Goal: Task Accomplishment & Management: Use online tool/utility

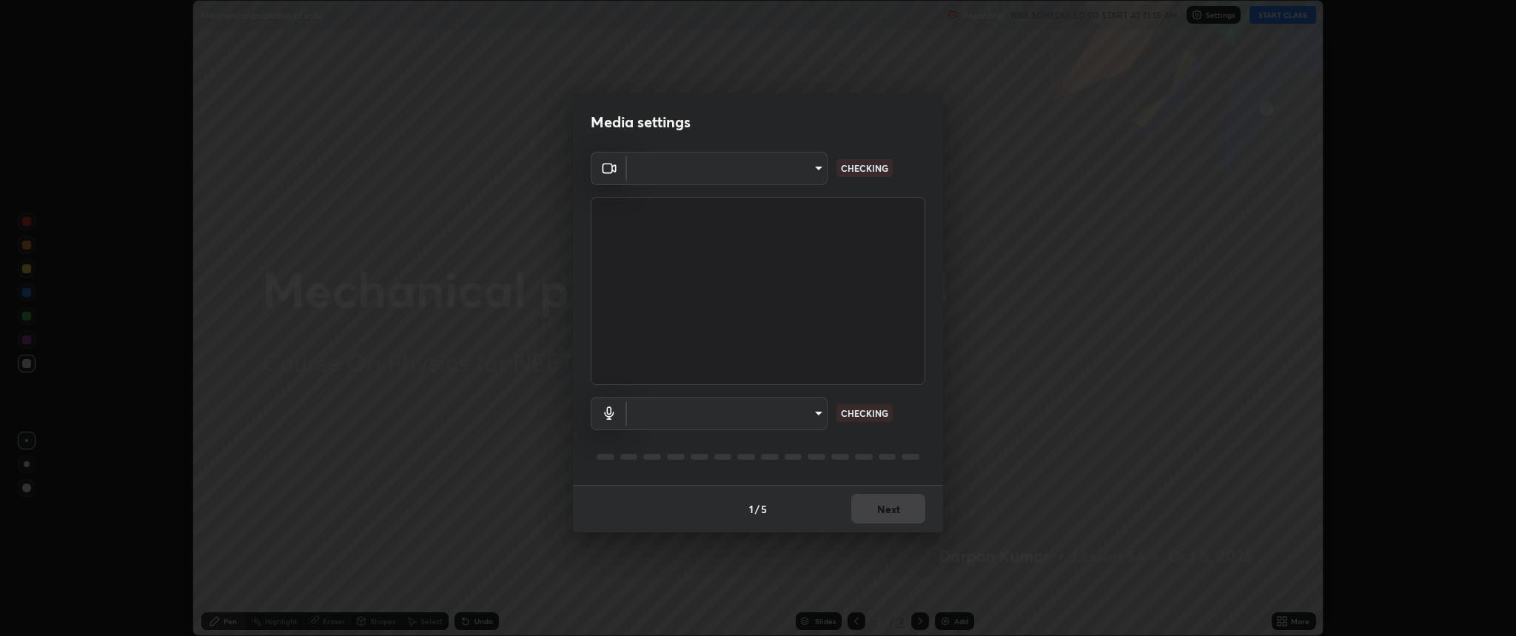
scroll to position [636, 1516]
type input "c80d3bf10575ad33f4b5d1fb10ff13a26ee02380376c223a2a69b61b83159973"
type input "5bbe942587f9b9e4ef62c7eaecf7b5b672c844e988d61fc363ec547ffeb1f441"
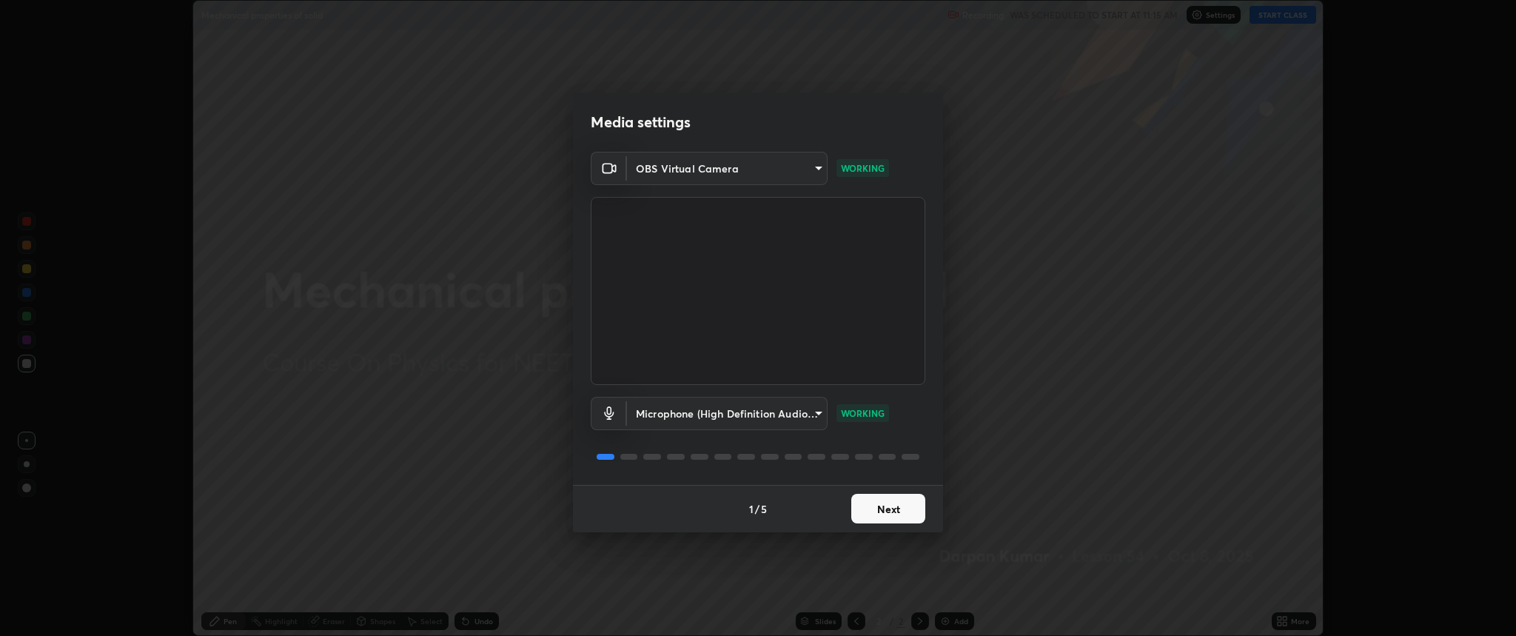
click at [902, 510] on button "Next" at bounding box center [888, 509] width 74 height 30
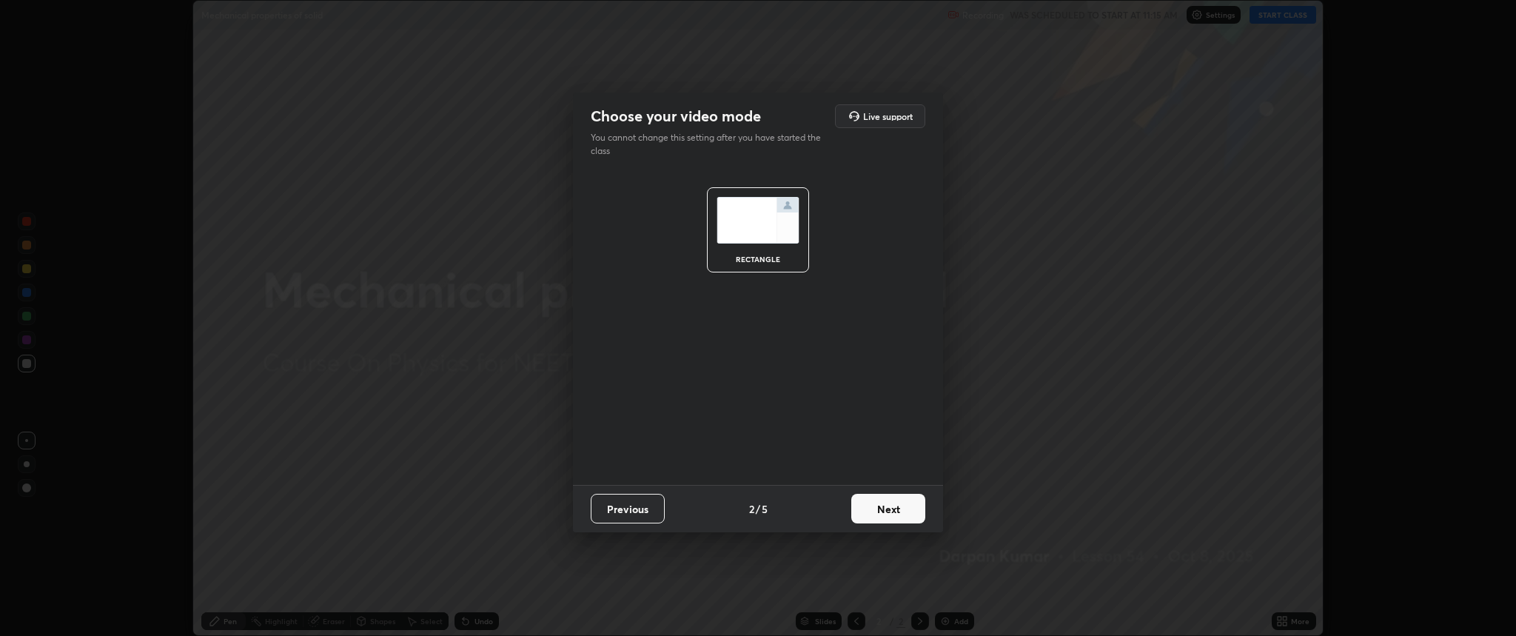
click at [902, 510] on button "Next" at bounding box center [888, 509] width 74 height 30
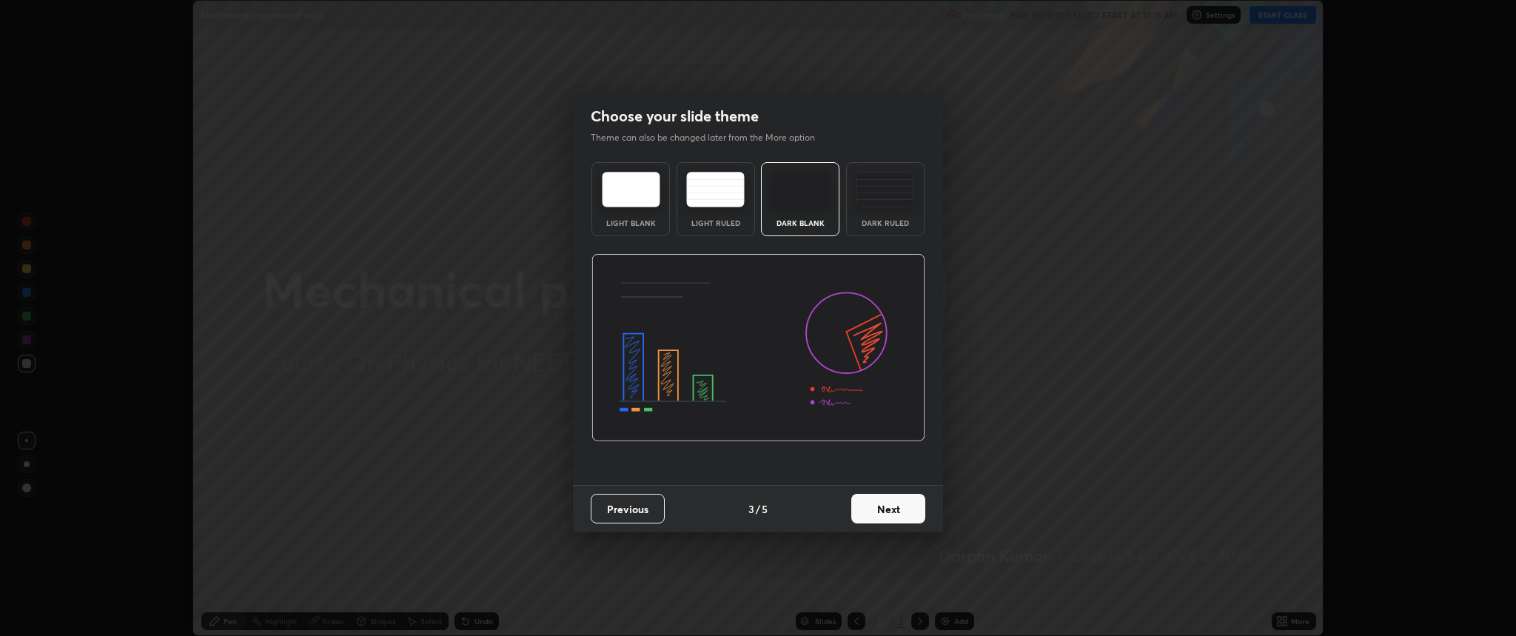
click at [902, 510] on button "Next" at bounding box center [888, 509] width 74 height 30
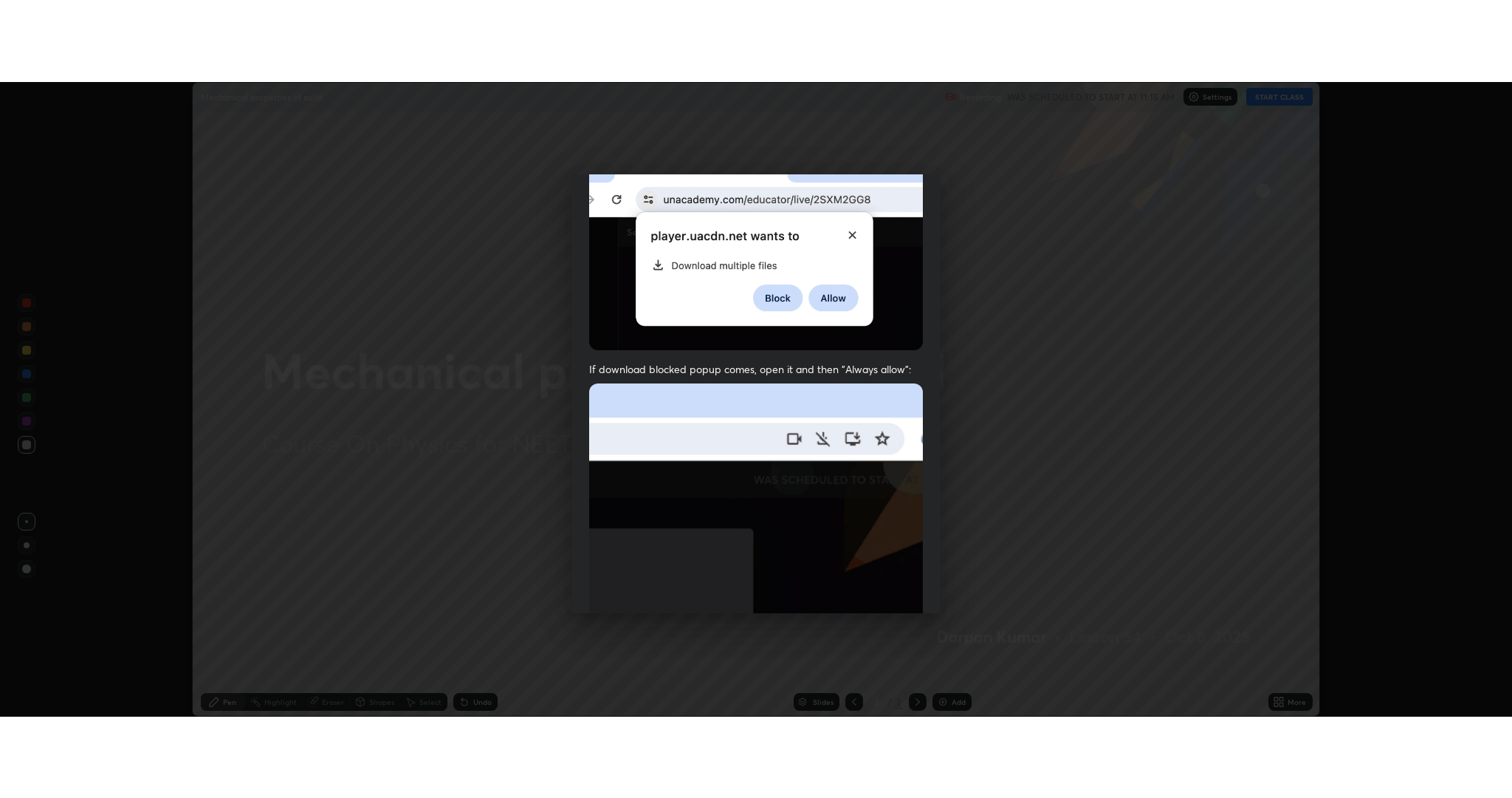
scroll to position [300, 0]
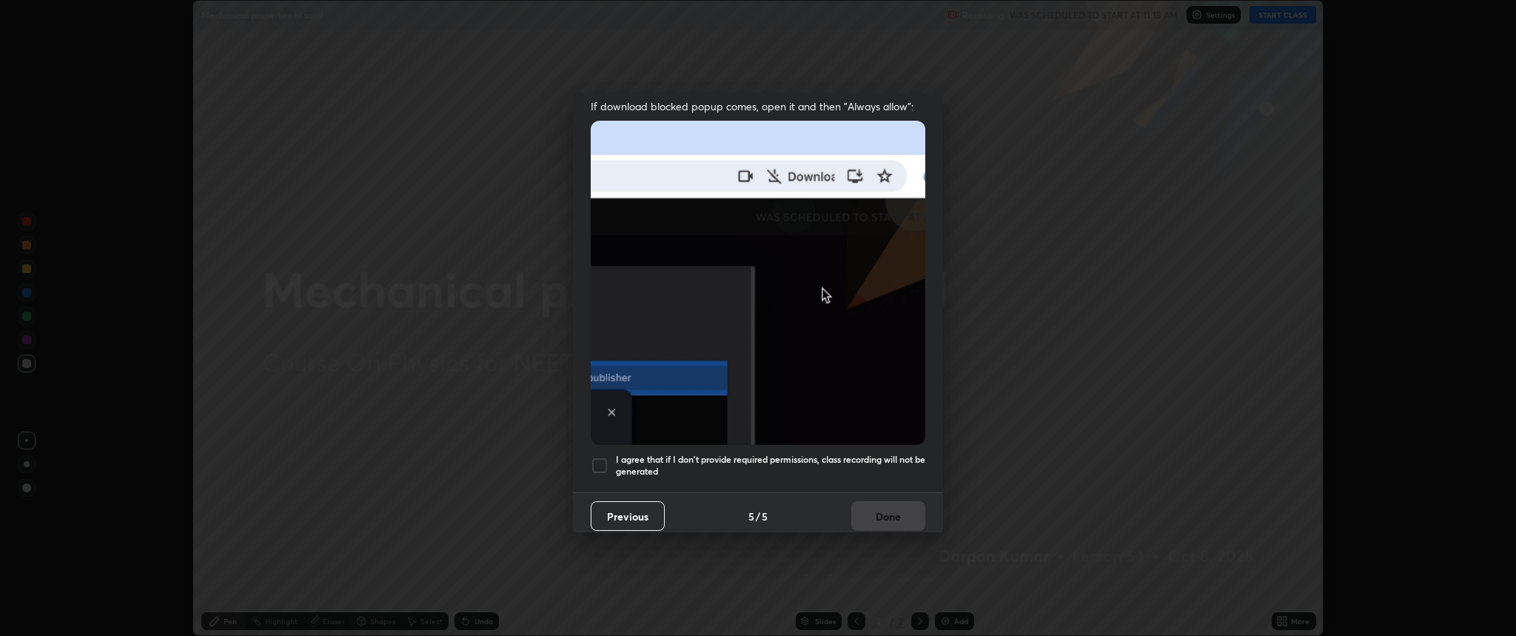
click at [615, 463] on div "I agree that if I don't provide required permissions, class recording will not …" at bounding box center [758, 466] width 335 height 18
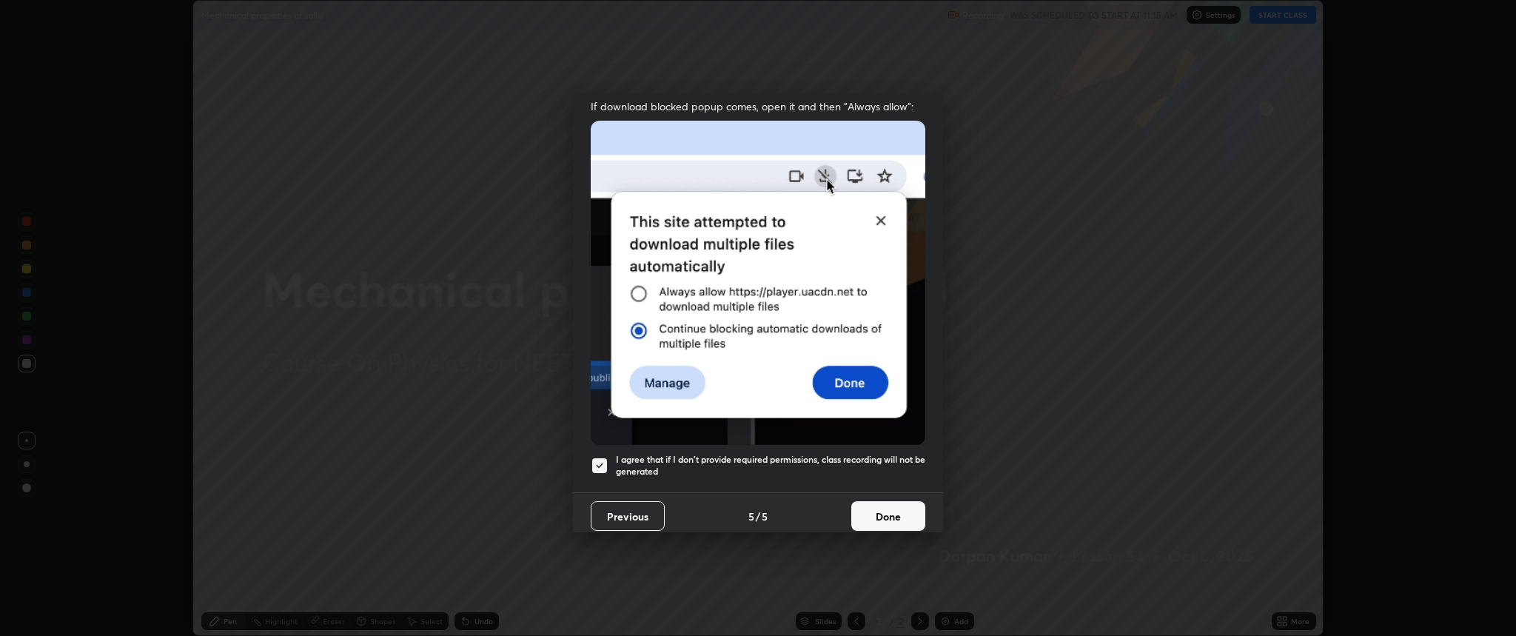
click at [888, 511] on button "Done" at bounding box center [888, 516] width 74 height 30
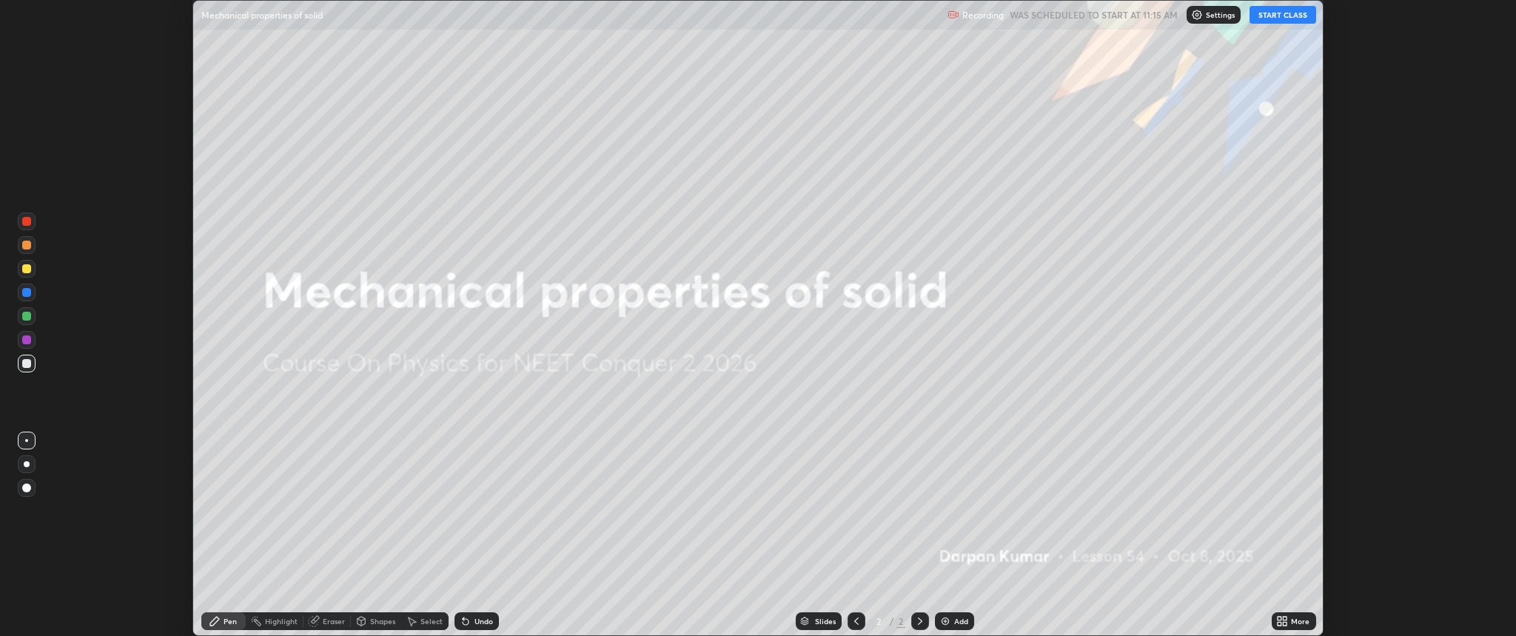
click at [1281, 11] on button "START CLASS" at bounding box center [1283, 15] width 67 height 18
click at [1279, 618] on icon at bounding box center [1280, 619] width 4 height 4
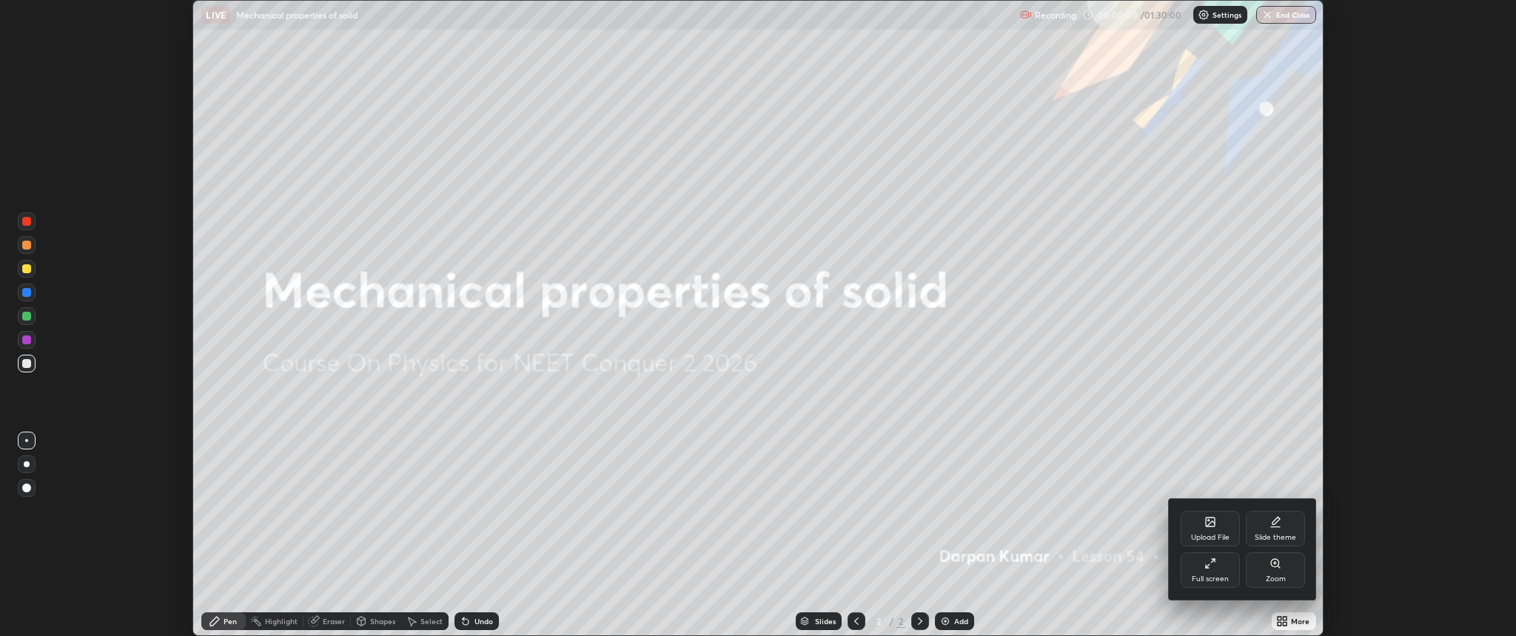
click at [1223, 571] on div "Full screen" at bounding box center [1210, 570] width 59 height 36
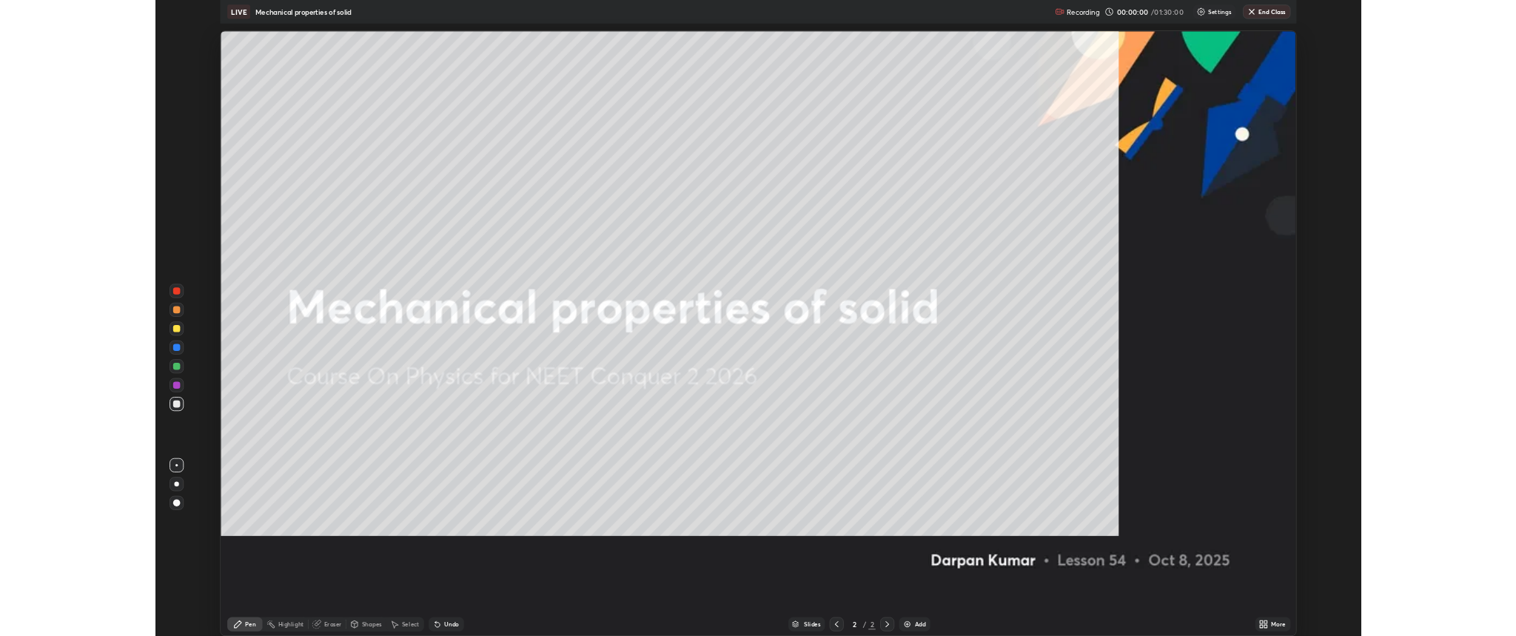
scroll to position [800, 1516]
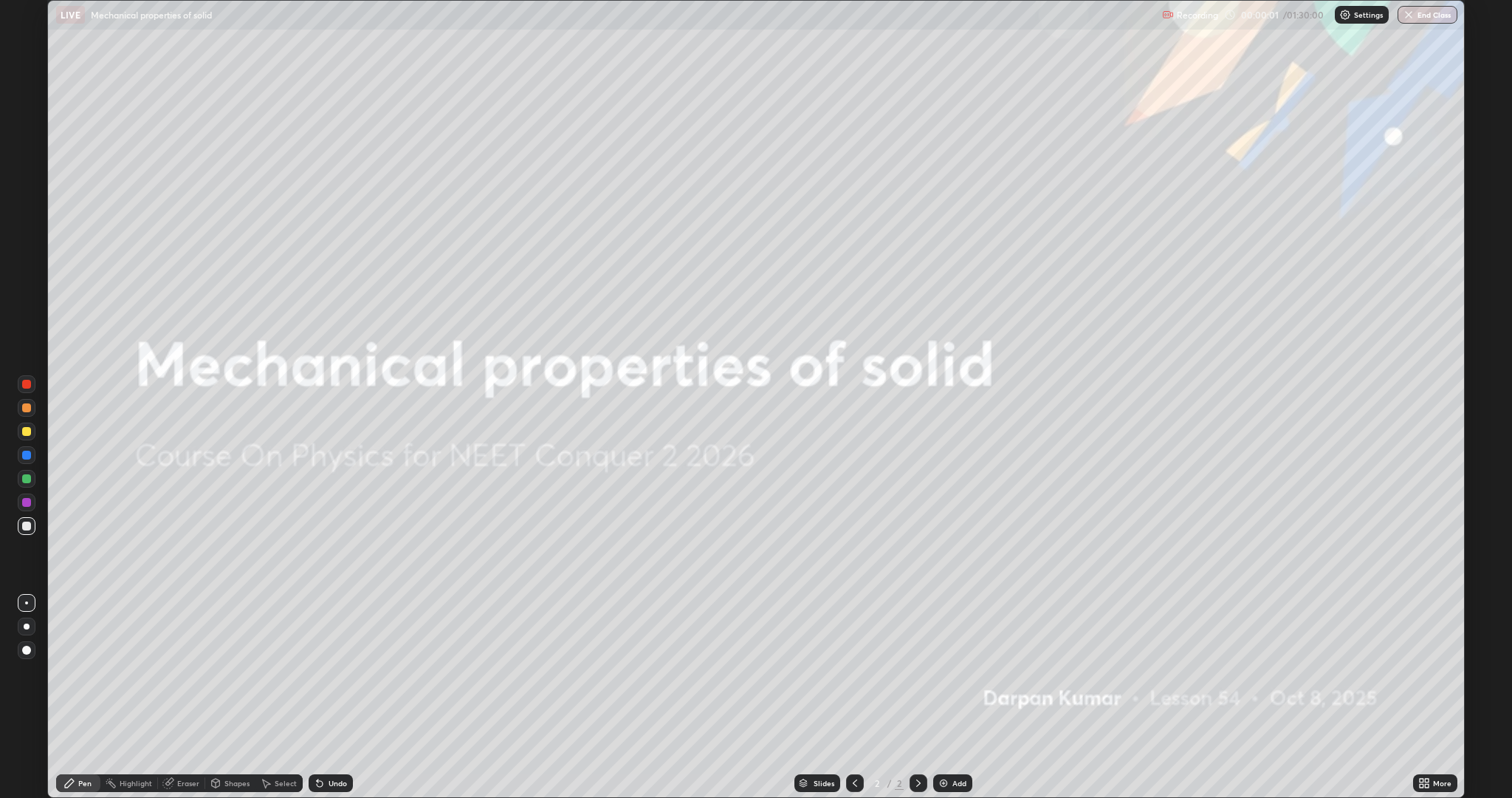
click at [946, 633] on img at bounding box center [944, 783] width 12 height 12
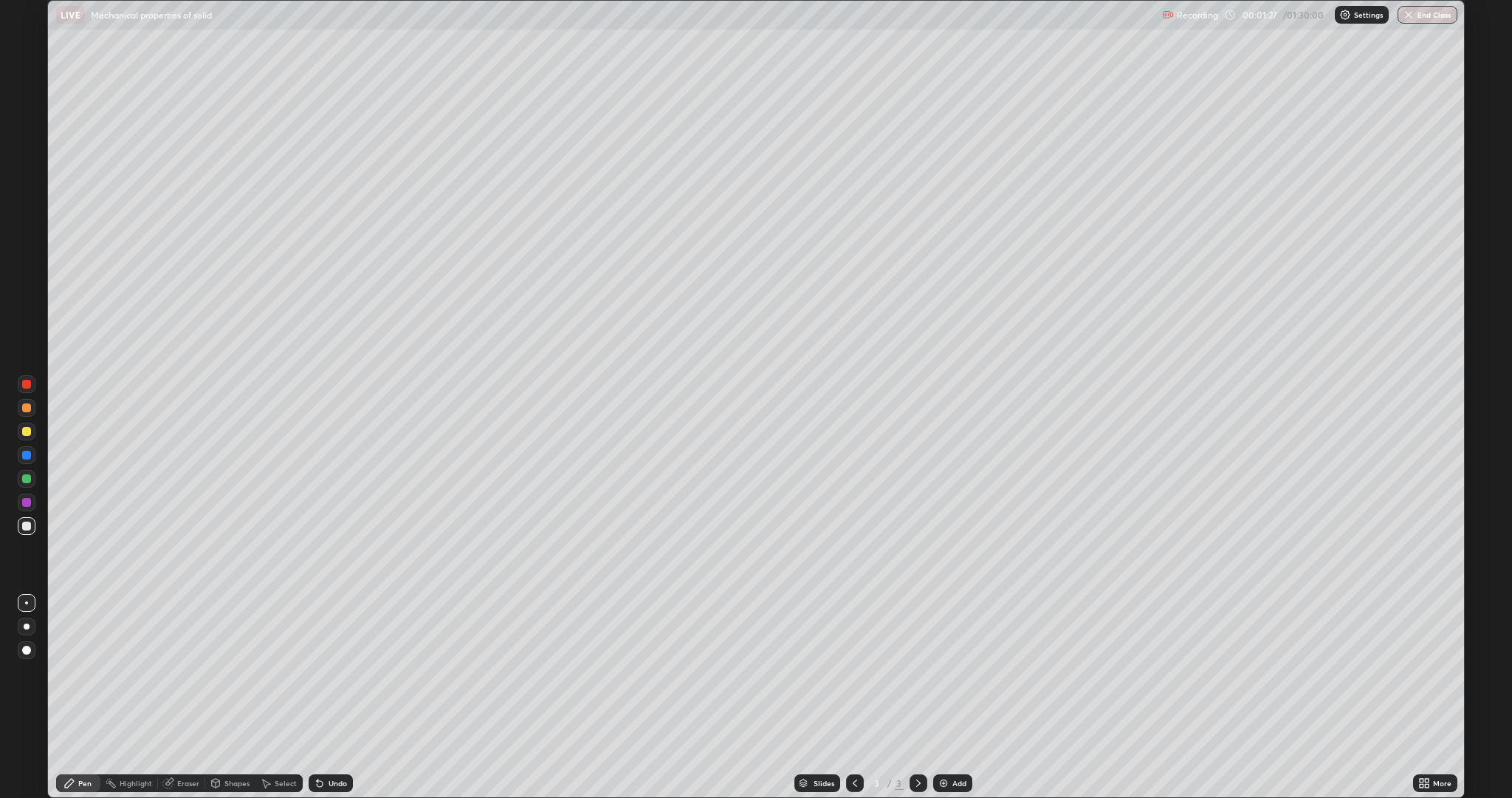
click at [24, 503] on div at bounding box center [26, 502] width 9 height 9
click at [27, 479] on div at bounding box center [26, 478] width 9 height 9
click at [32, 526] on div at bounding box center [27, 526] width 18 height 18
click at [950, 633] on div "Add" at bounding box center [952, 783] width 39 height 18
click at [27, 479] on div at bounding box center [26, 478] width 9 height 9
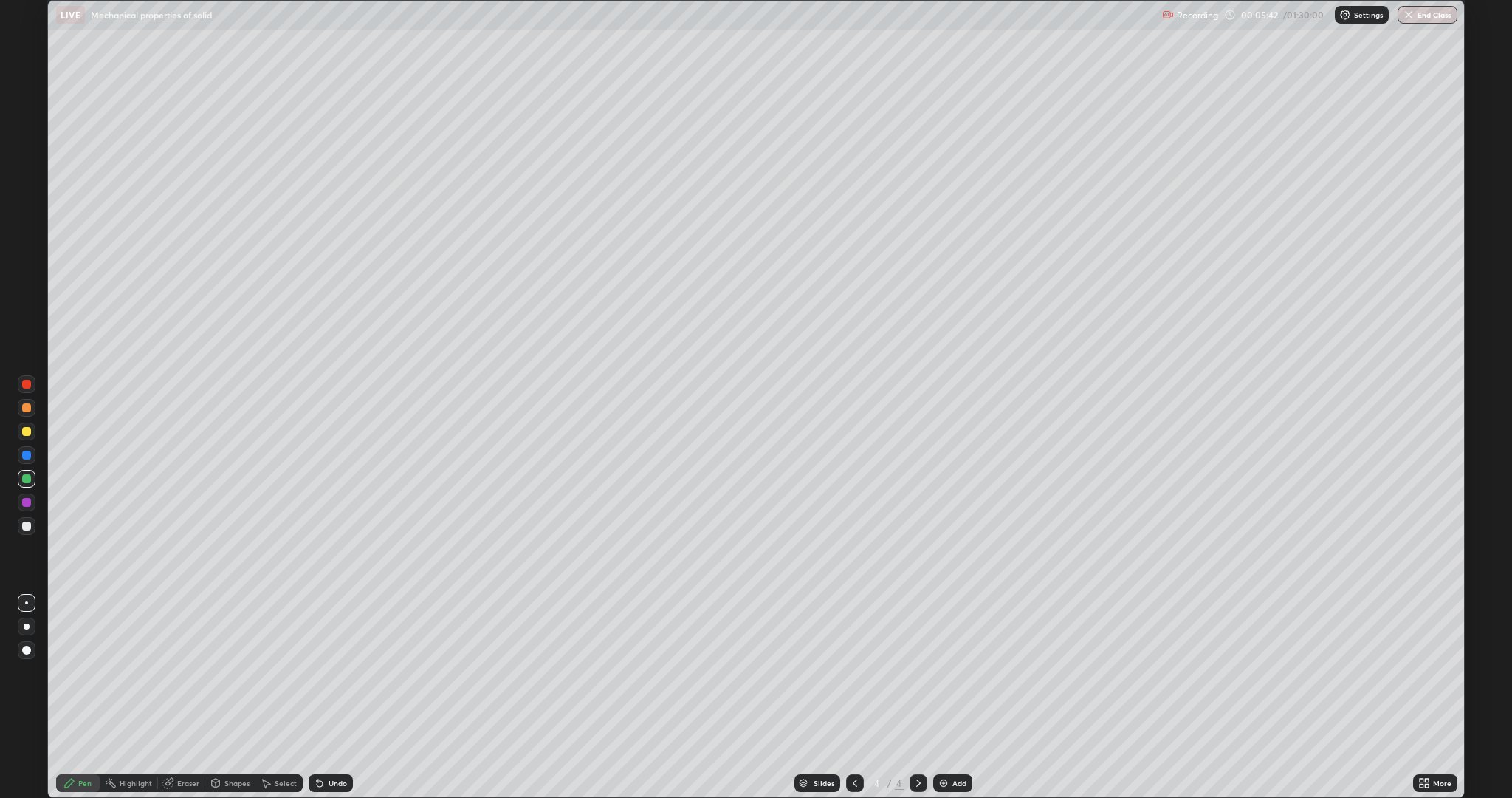
click at [27, 502] on div at bounding box center [26, 502] width 9 height 9
click at [25, 475] on div at bounding box center [26, 478] width 9 height 9
click at [26, 431] on div at bounding box center [26, 431] width 9 height 9
click at [335, 633] on div "Undo" at bounding box center [337, 782] width 19 height 7
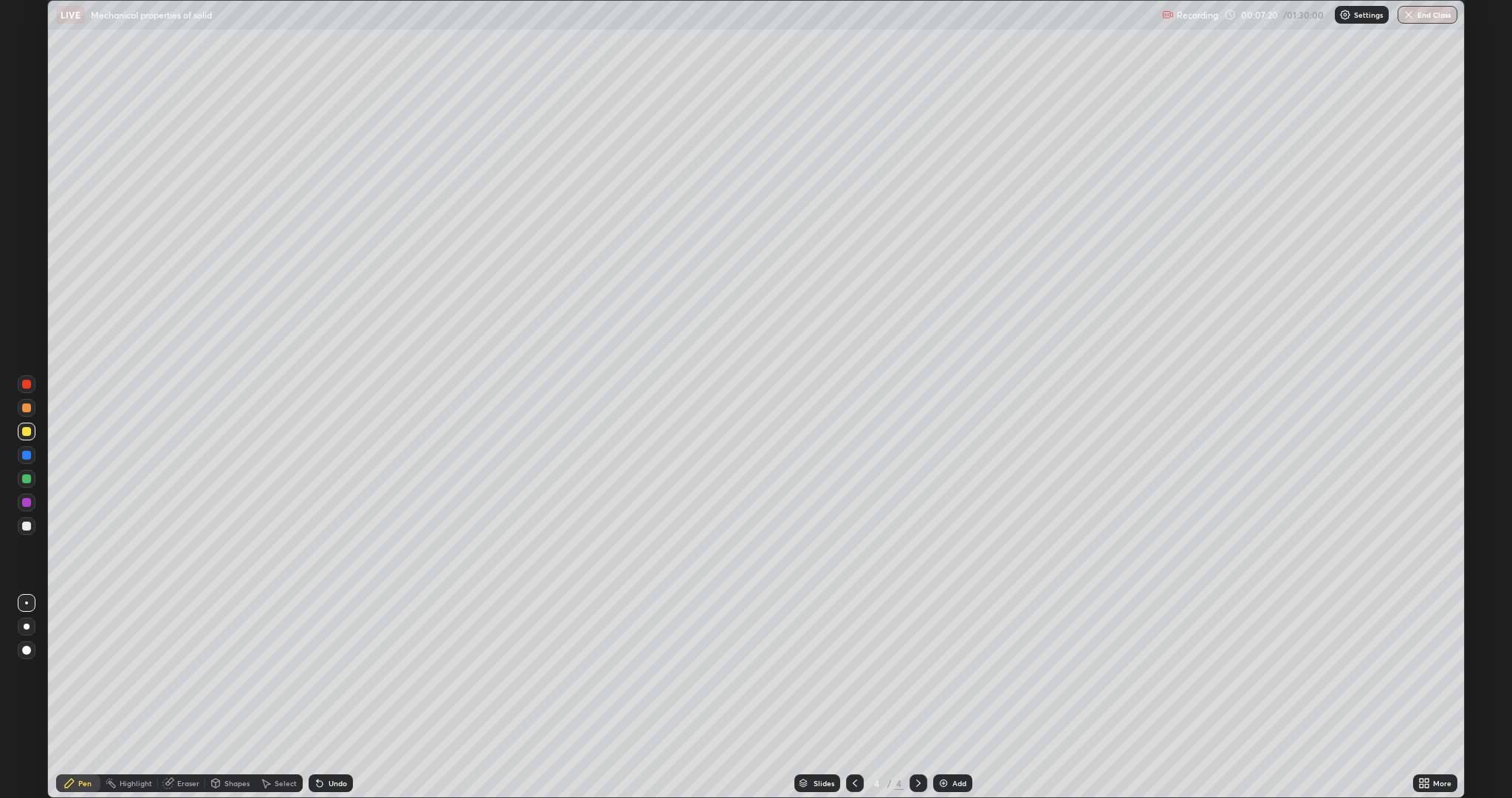
click at [327, 633] on div "Undo" at bounding box center [330, 783] width 44 height 18
click at [22, 382] on div at bounding box center [26, 384] width 9 height 9
click at [321, 633] on icon at bounding box center [320, 783] width 12 height 12
click at [325, 633] on div "Undo" at bounding box center [330, 783] width 44 height 18
click at [27, 482] on div at bounding box center [26, 478] width 9 height 9
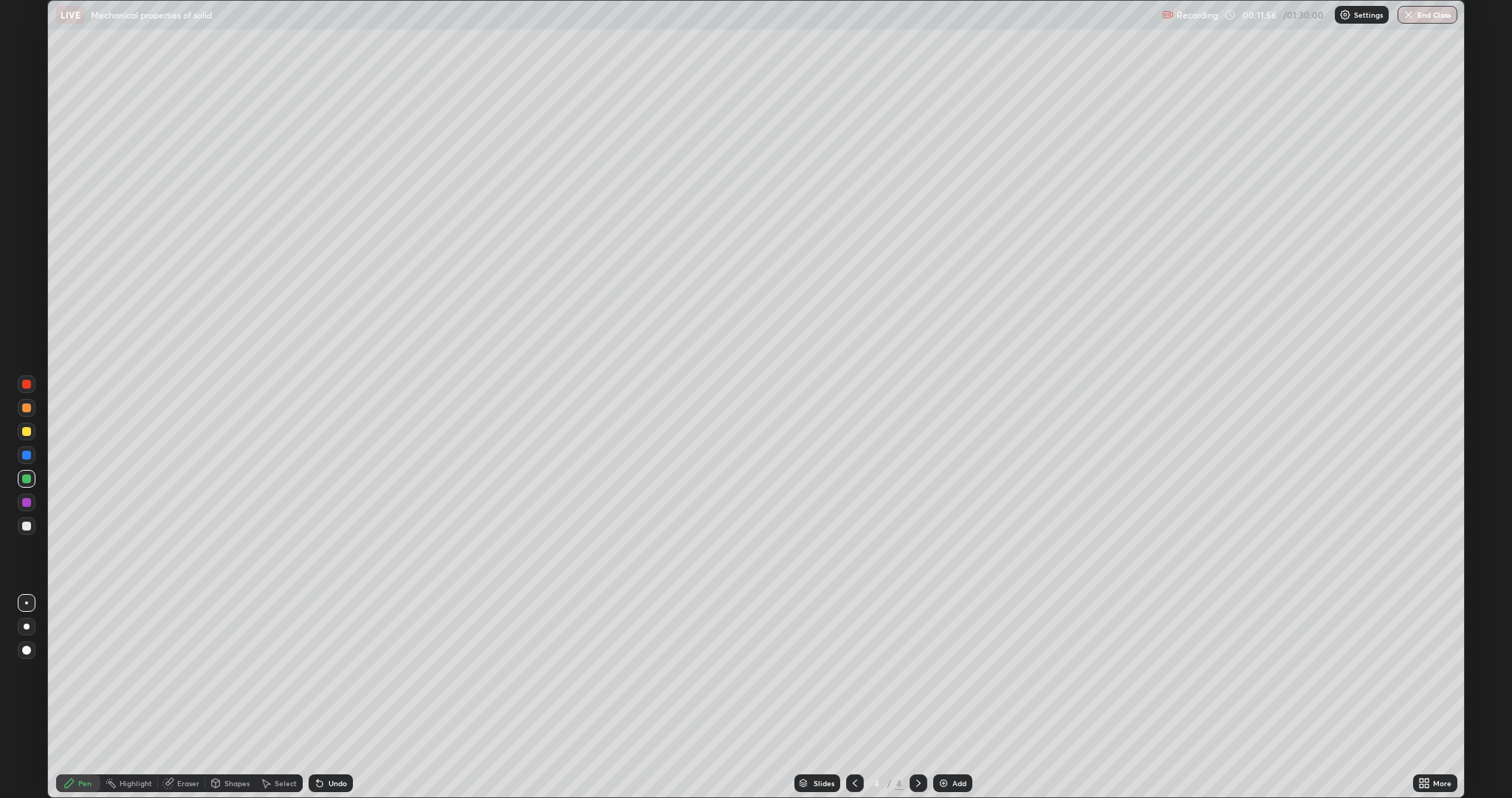
click at [957, 633] on div "Add" at bounding box center [959, 782] width 14 height 7
click at [30, 522] on div at bounding box center [27, 526] width 18 height 18
click at [29, 504] on div at bounding box center [26, 502] width 9 height 9
click at [178, 633] on div "Eraser" at bounding box center [181, 783] width 47 height 18
click at [81, 633] on div "Pen" at bounding box center [84, 782] width 13 height 7
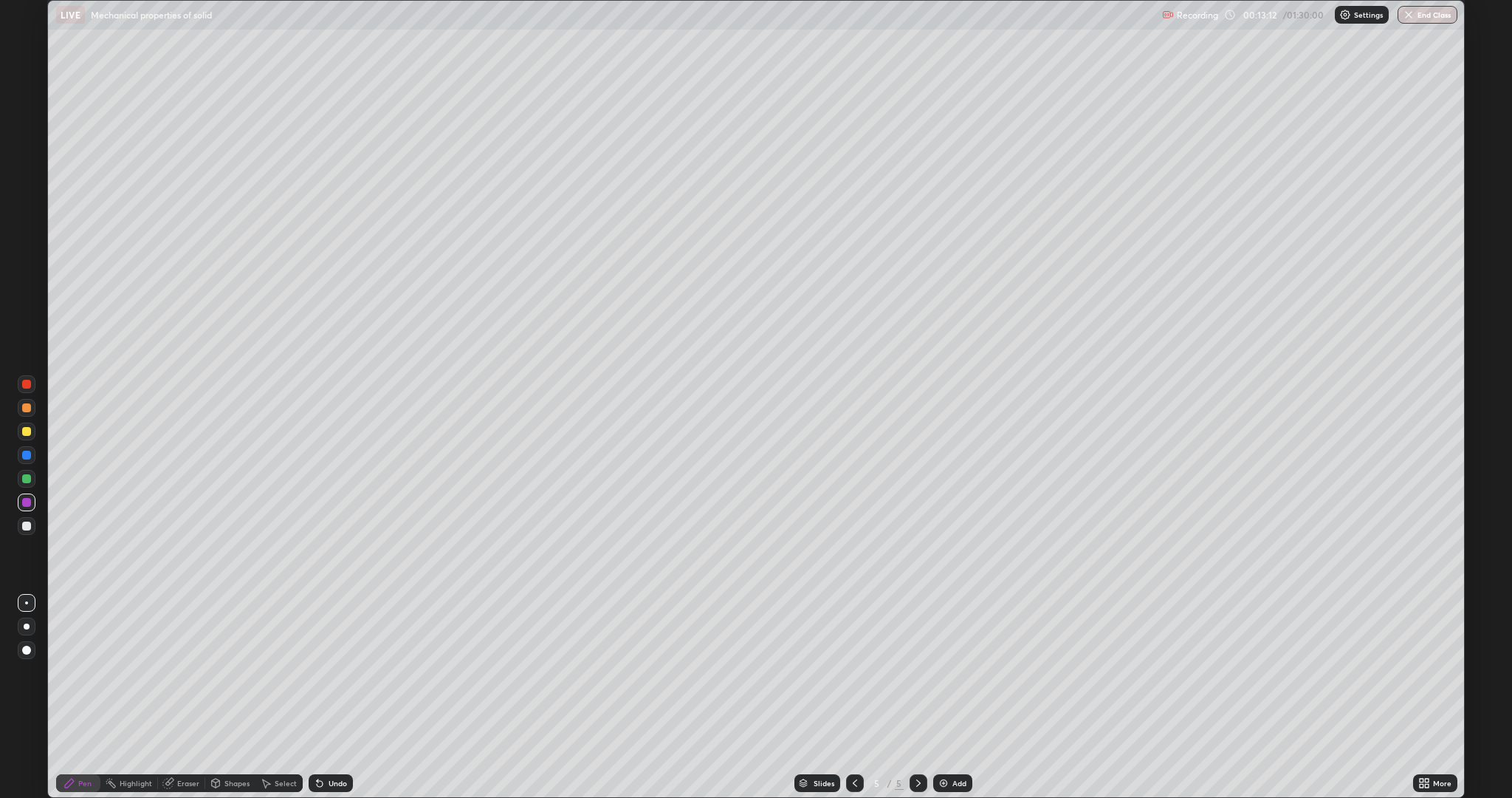
click at [27, 479] on div at bounding box center [26, 478] width 9 height 9
click at [27, 502] on div at bounding box center [26, 502] width 9 height 9
click at [28, 522] on div at bounding box center [26, 526] width 9 height 9
click at [27, 479] on div at bounding box center [26, 478] width 9 height 9
click at [30, 529] on div at bounding box center [26, 526] width 9 height 9
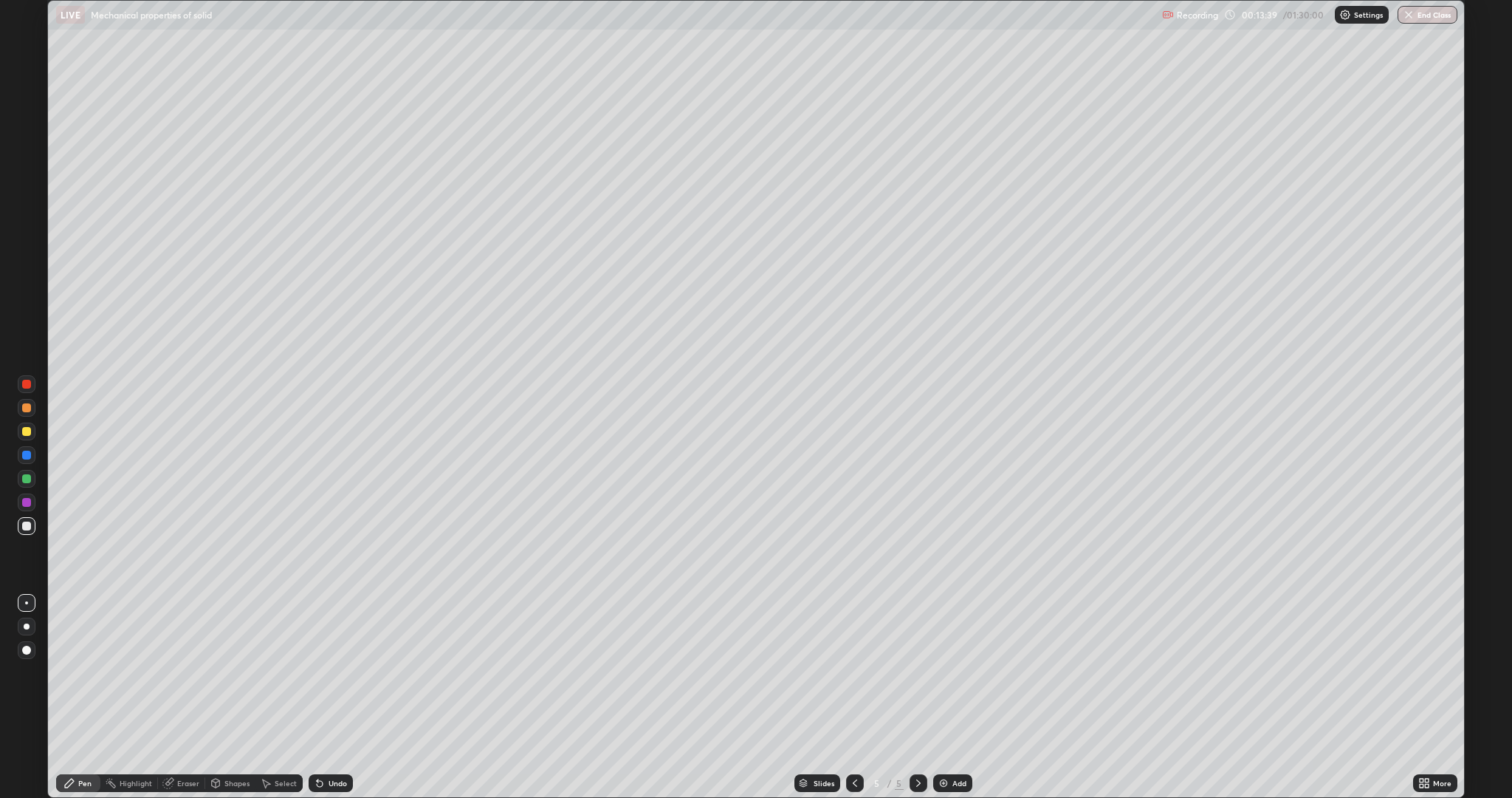
click at [335, 633] on div "Undo" at bounding box center [337, 782] width 19 height 7
click at [334, 633] on div "Undo" at bounding box center [337, 782] width 19 height 7
click at [335, 633] on div "Undo" at bounding box center [337, 782] width 19 height 7
click at [33, 505] on div at bounding box center [27, 503] width 18 height 18
click at [347, 633] on div "Undo" at bounding box center [330, 783] width 44 height 18
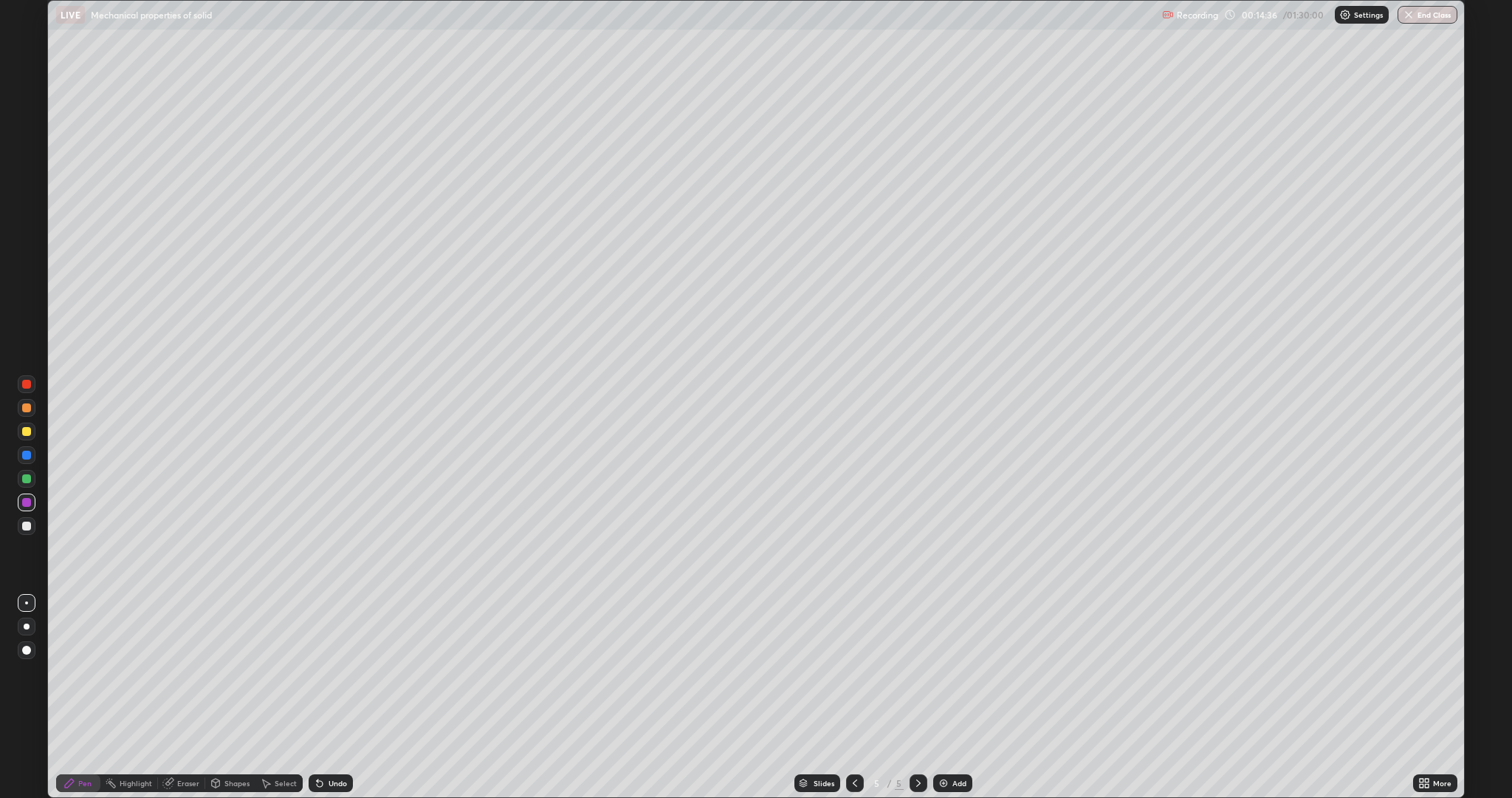
click at [343, 633] on div "Undo" at bounding box center [337, 782] width 19 height 7
click at [340, 633] on div "Undo" at bounding box center [337, 782] width 19 height 7
click at [24, 433] on div at bounding box center [26, 431] width 9 height 9
click at [944, 633] on img at bounding box center [944, 783] width 12 height 12
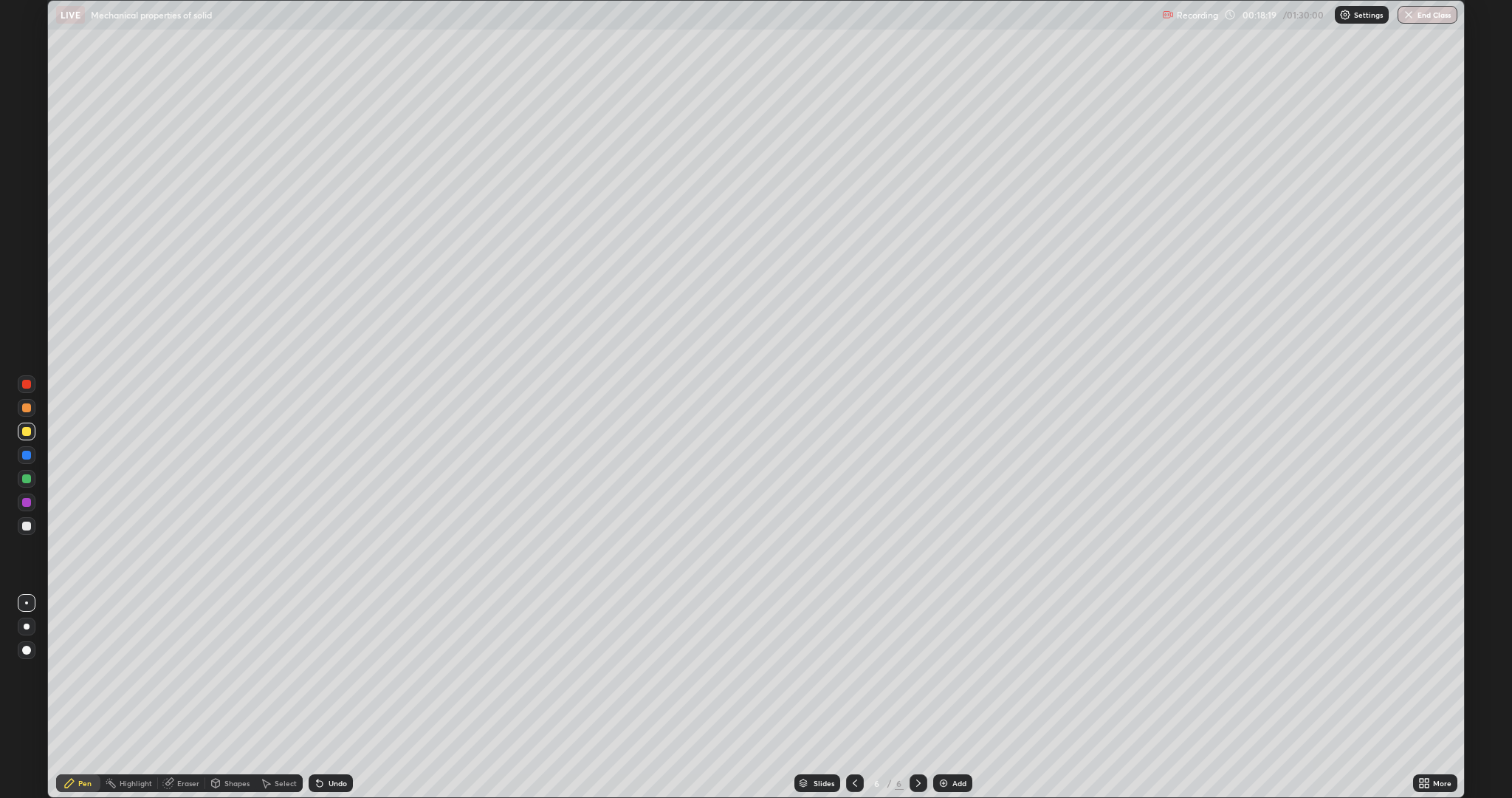
click at [27, 502] on div at bounding box center [26, 502] width 9 height 9
click at [22, 431] on div at bounding box center [26, 431] width 9 height 9
click at [224, 633] on div "Shapes" at bounding box center [236, 782] width 25 height 7
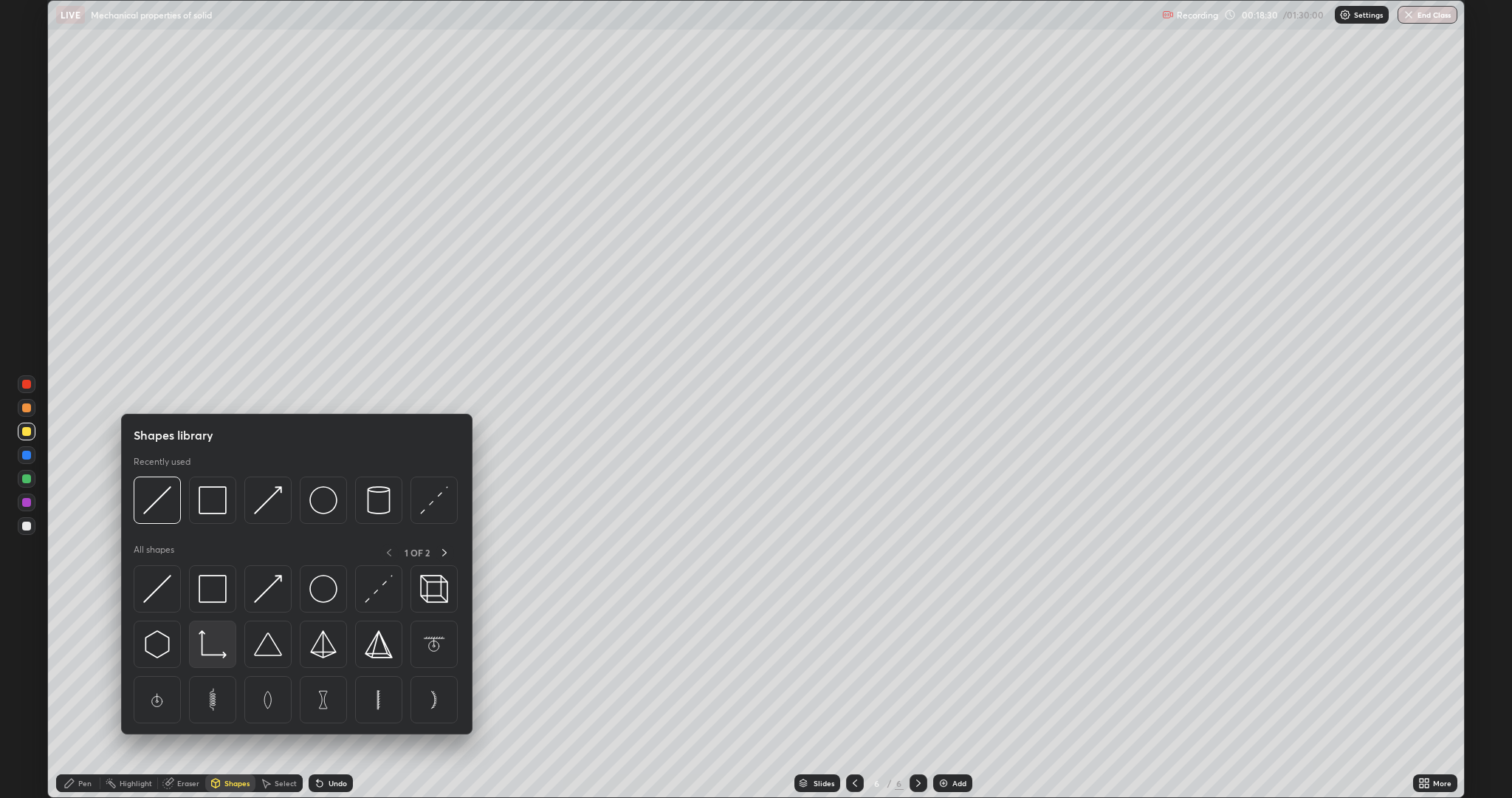
click at [205, 633] on img at bounding box center [212, 644] width 28 height 28
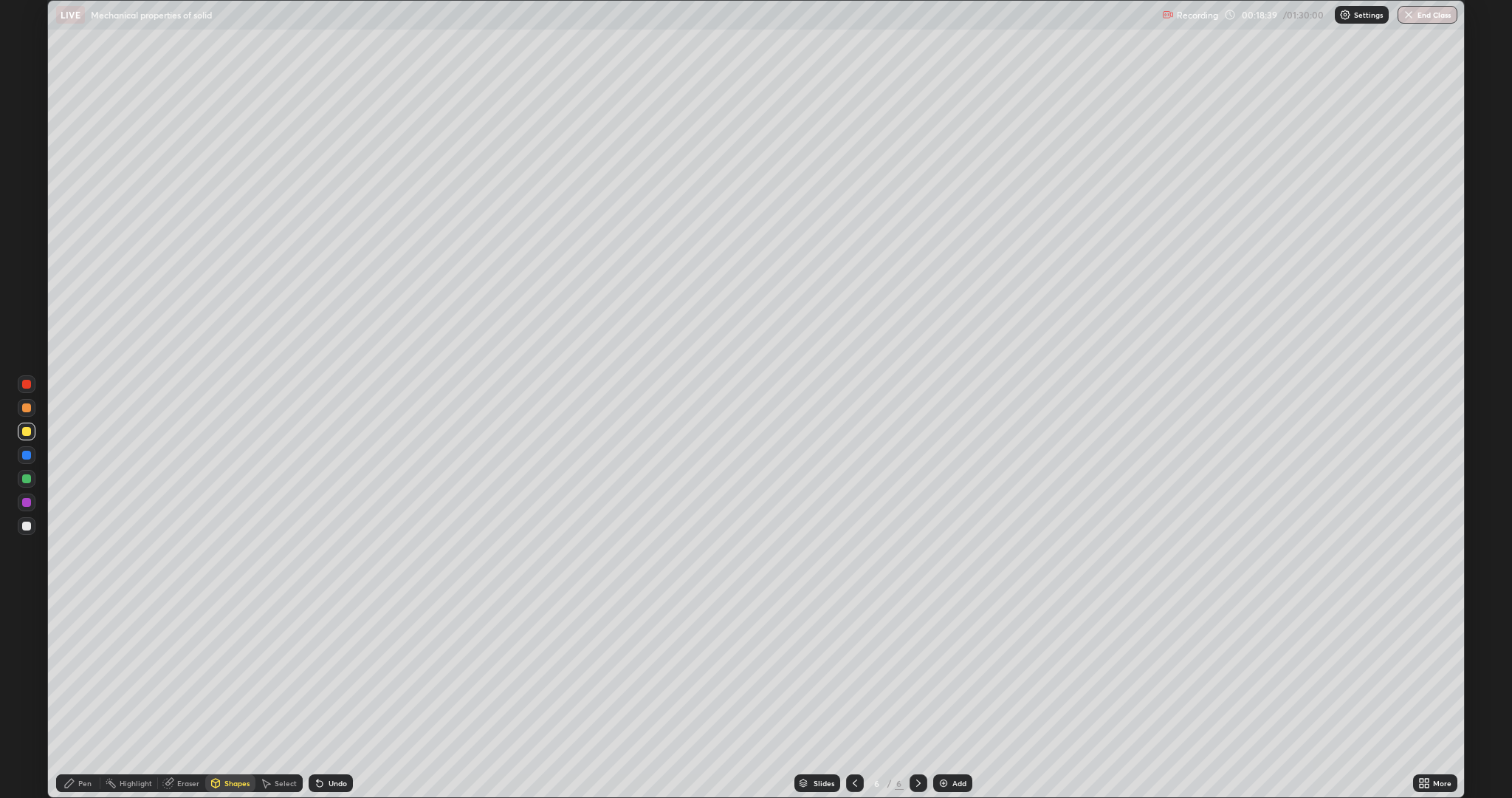
click at [86, 633] on div "Pen" at bounding box center [84, 782] width 13 height 7
click at [27, 522] on div at bounding box center [26, 526] width 9 height 9
click at [27, 506] on div at bounding box center [26, 502] width 9 height 9
click at [229, 633] on div "Shapes" at bounding box center [236, 782] width 25 height 7
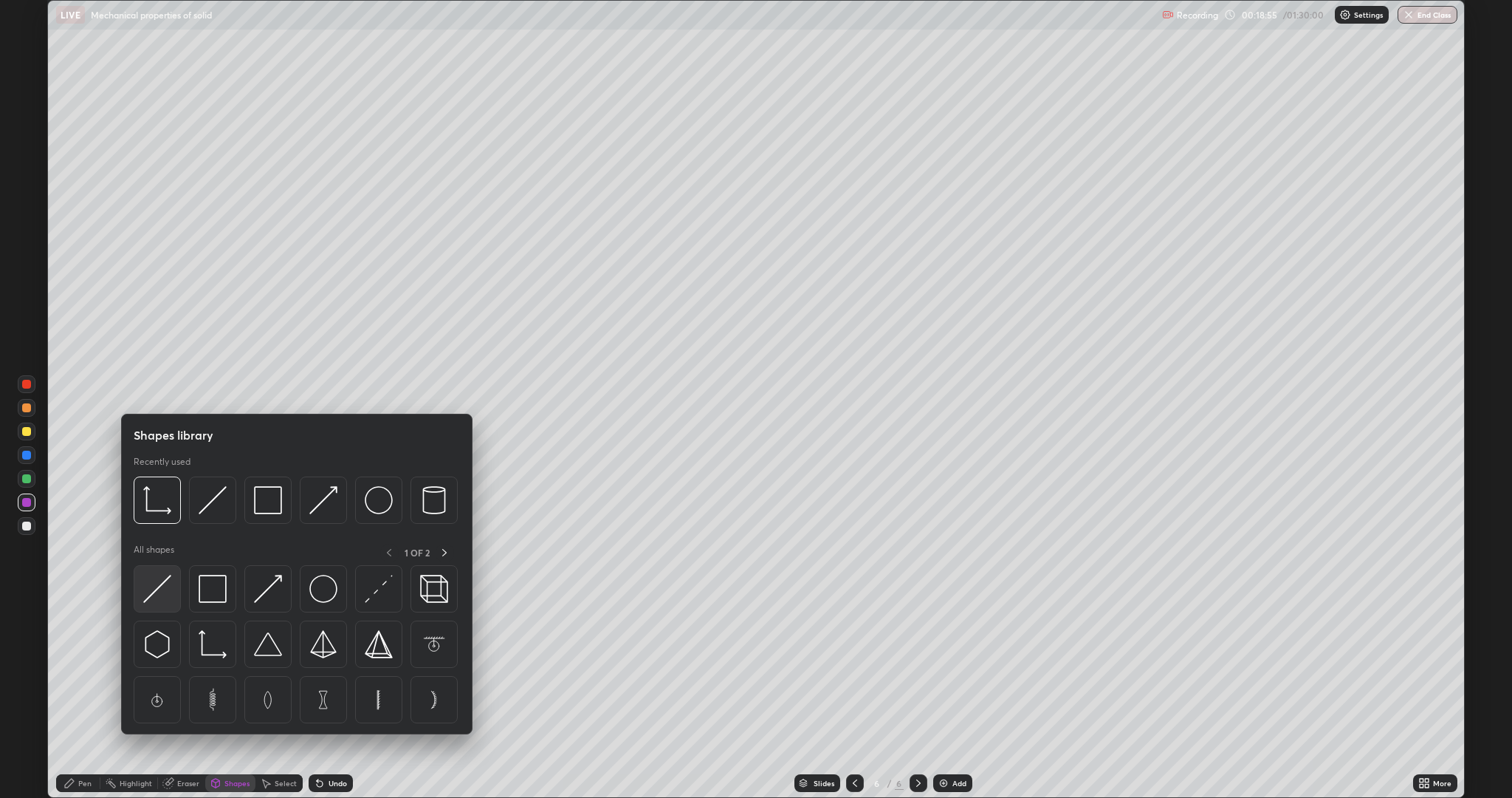
click at [160, 589] on img at bounding box center [158, 589] width 28 height 28
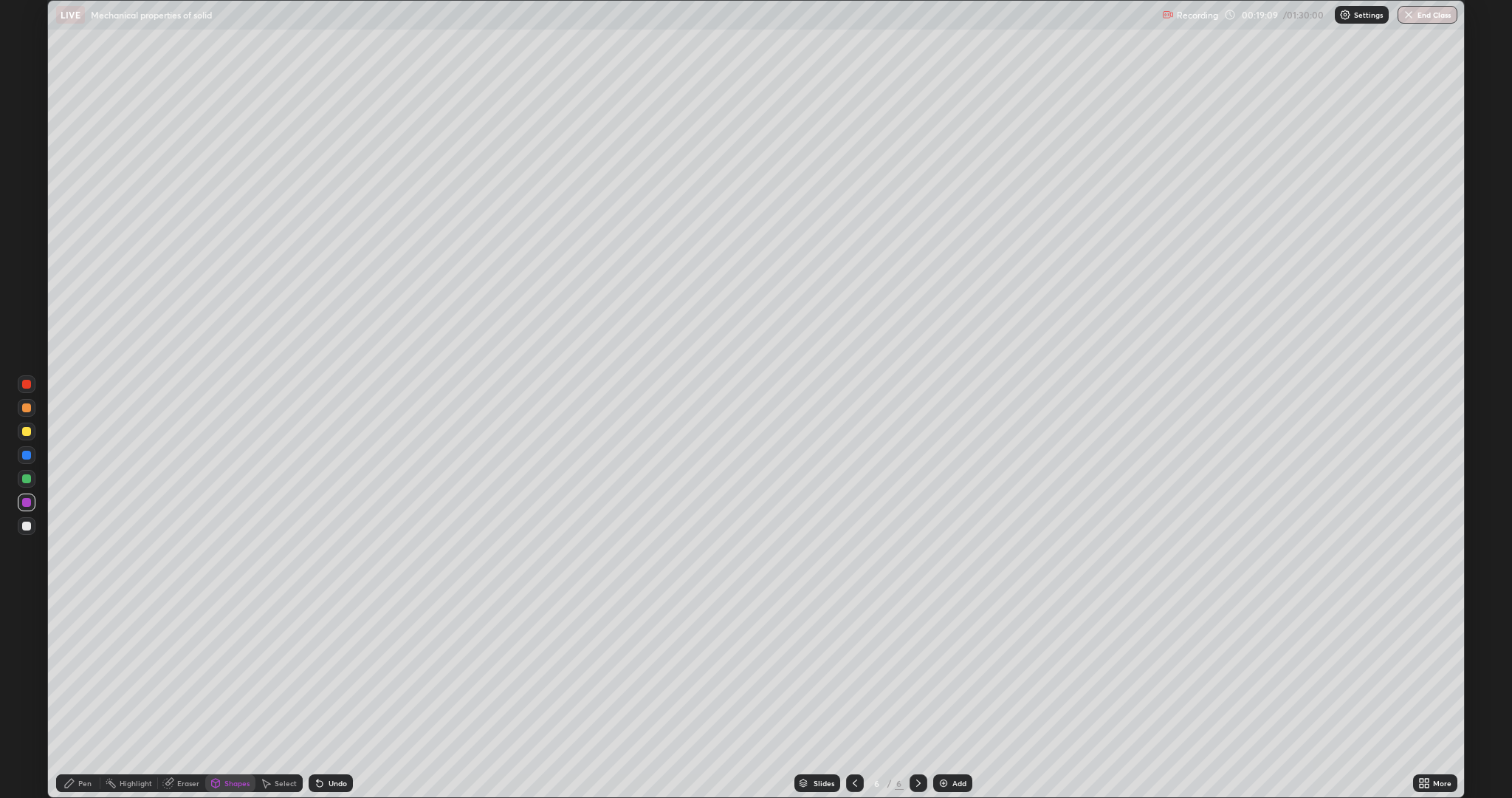
click at [80, 633] on div "Pen" at bounding box center [84, 782] width 13 height 7
click at [25, 431] on div at bounding box center [26, 431] width 9 height 9
click at [27, 526] on div at bounding box center [26, 526] width 9 height 9
click at [334, 633] on div "Undo" at bounding box center [337, 782] width 19 height 7
click at [191, 633] on div "Eraser" at bounding box center [189, 782] width 22 height 7
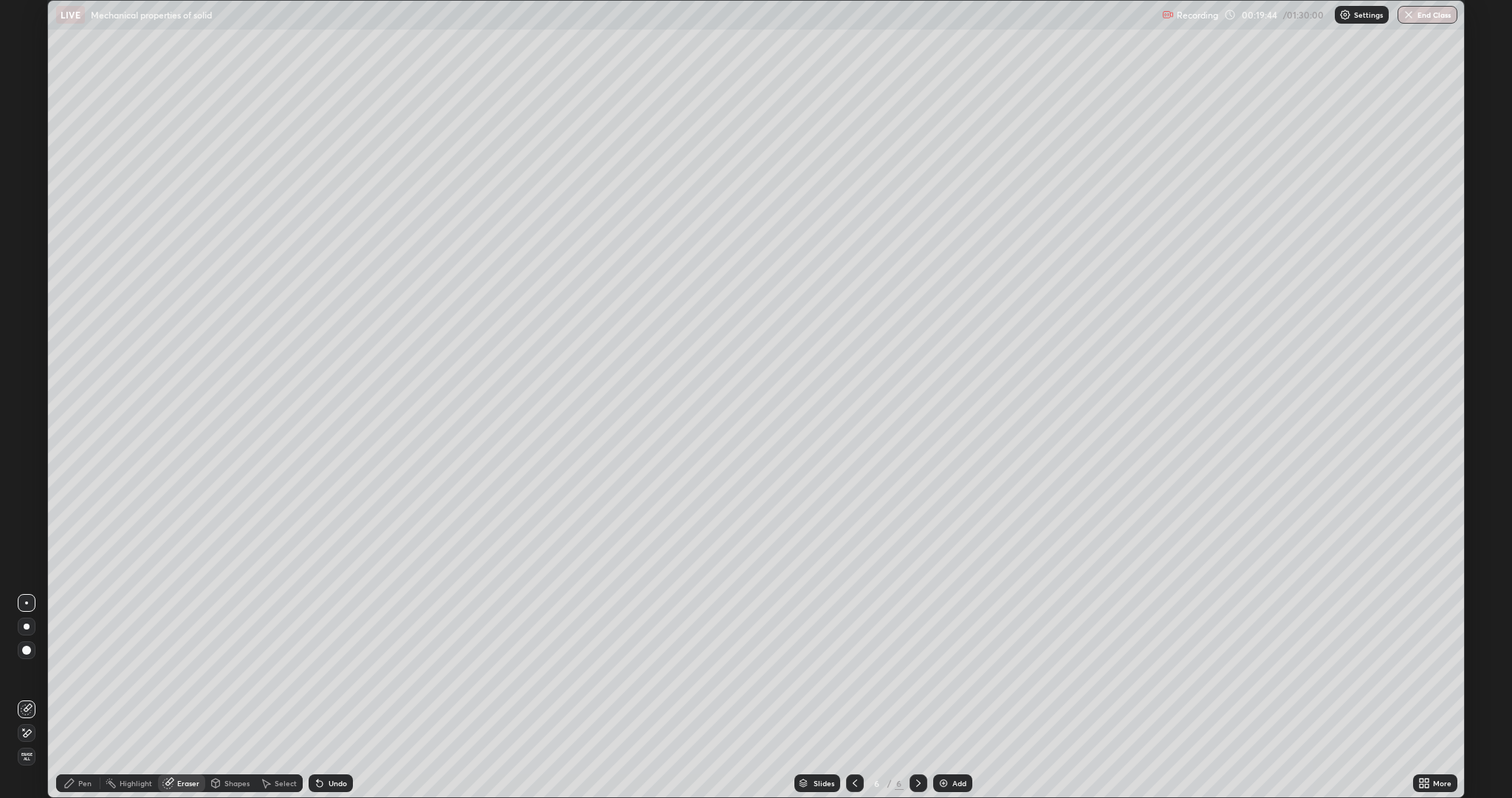
click at [84, 633] on div "Pen" at bounding box center [84, 782] width 13 height 7
click at [27, 502] on div at bounding box center [26, 502] width 9 height 9
click at [27, 526] on div at bounding box center [26, 526] width 9 height 9
click at [27, 434] on div at bounding box center [26, 431] width 9 height 9
click at [27, 479] on div at bounding box center [26, 478] width 9 height 9
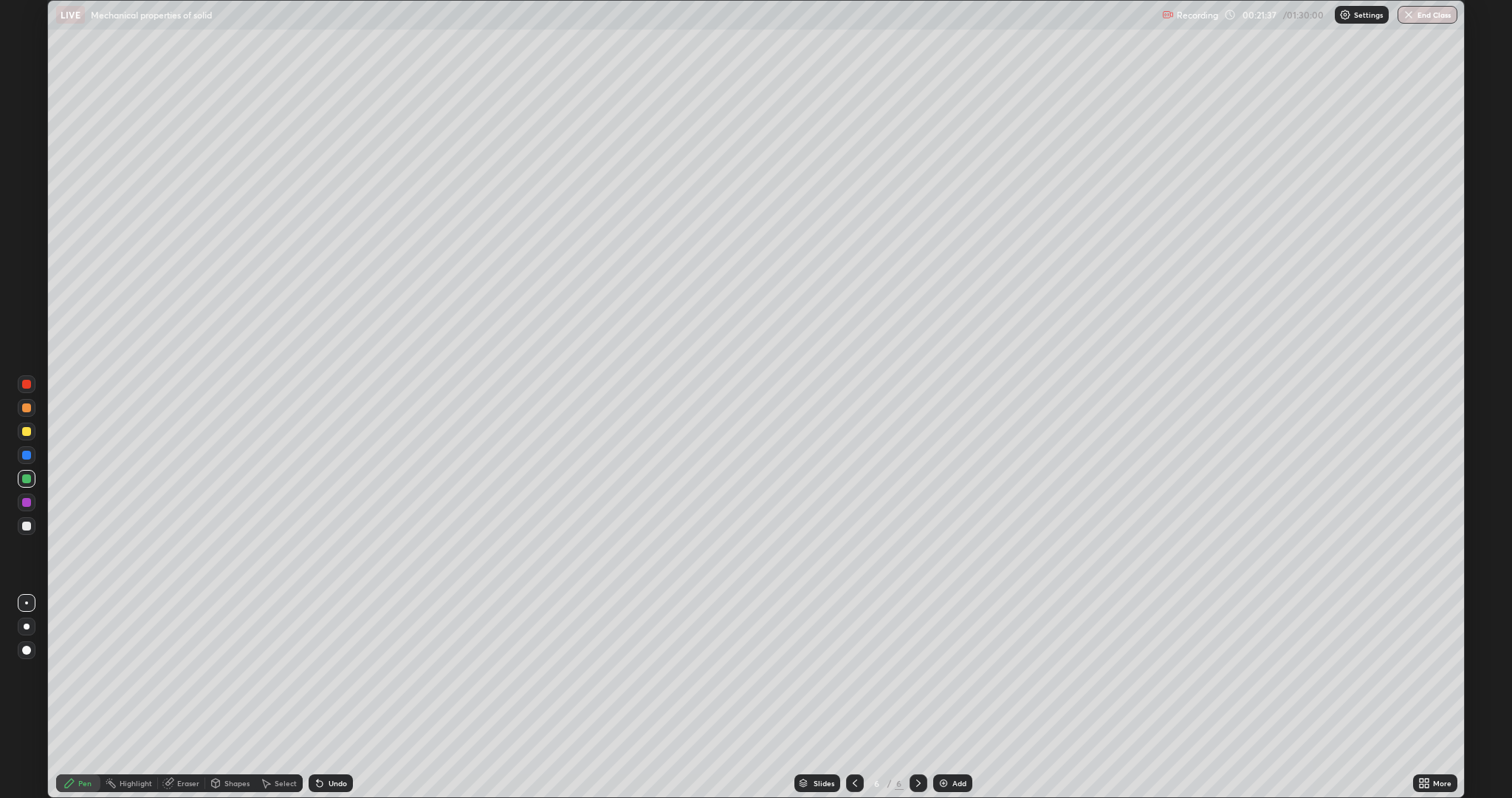
click at [132, 633] on div "Highlight" at bounding box center [136, 782] width 33 height 7
click at [25, 525] on div at bounding box center [26, 526] width 9 height 9
click at [77, 633] on div "Pen" at bounding box center [78, 783] width 44 height 18
click at [230, 633] on div "Shapes" at bounding box center [236, 782] width 25 height 7
click at [30, 383] on div at bounding box center [26, 384] width 9 height 9
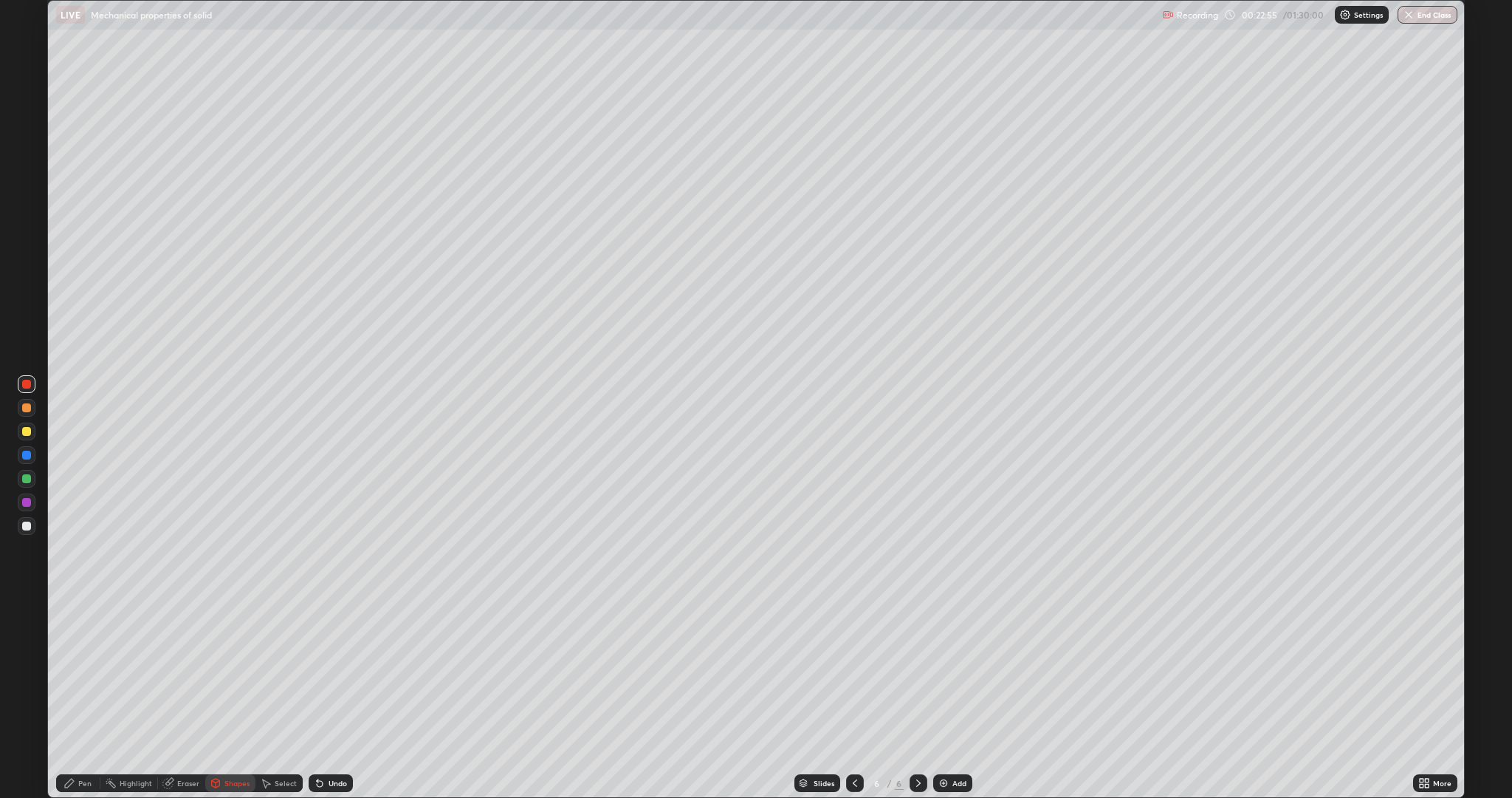
click at [74, 633] on icon at bounding box center [70, 783] width 12 height 12
click at [27, 503] on div at bounding box center [26, 502] width 9 height 9
click at [215, 633] on icon at bounding box center [215, 784] width 0 height 5
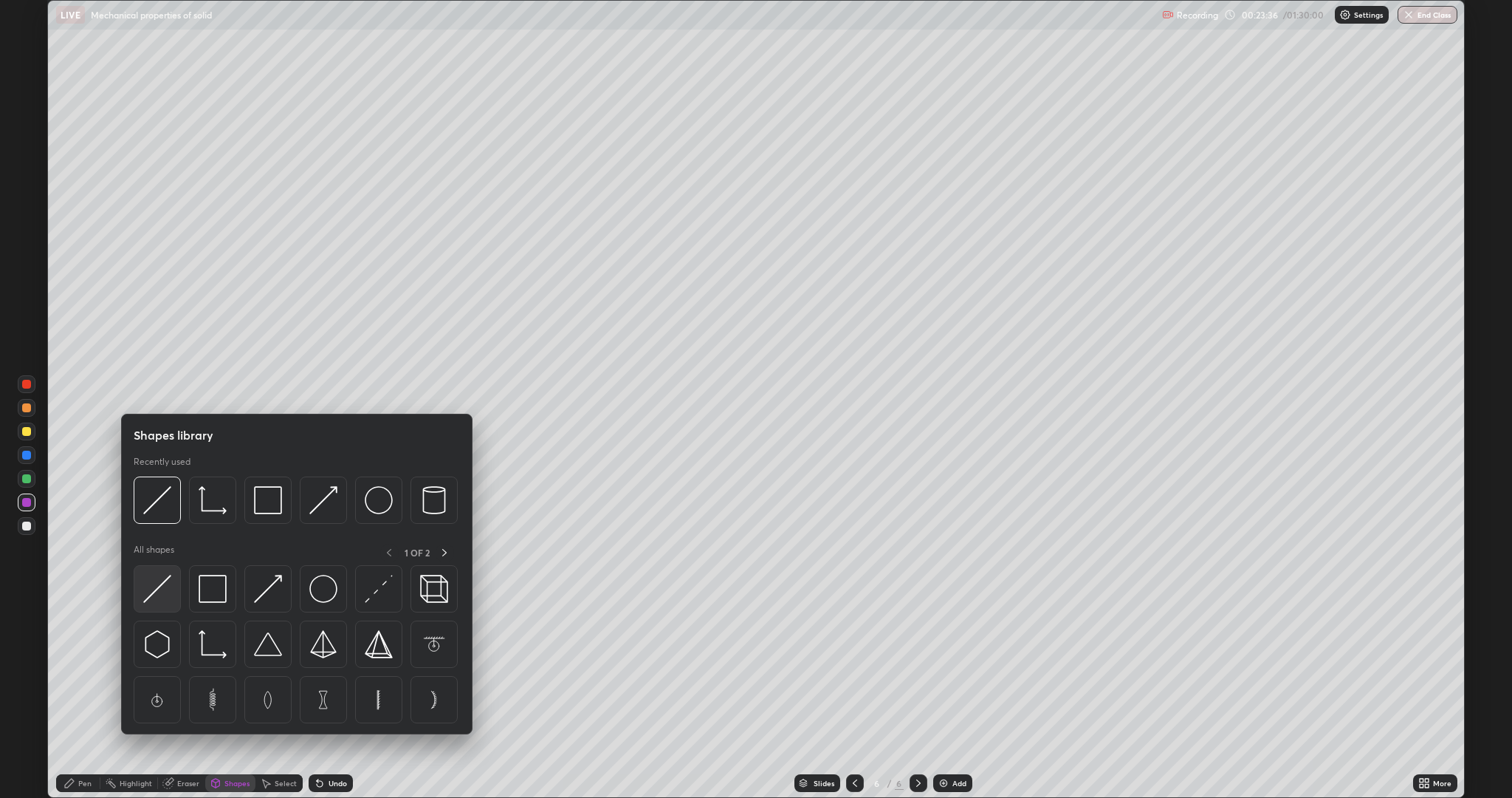
click at [162, 586] on img at bounding box center [158, 589] width 28 height 28
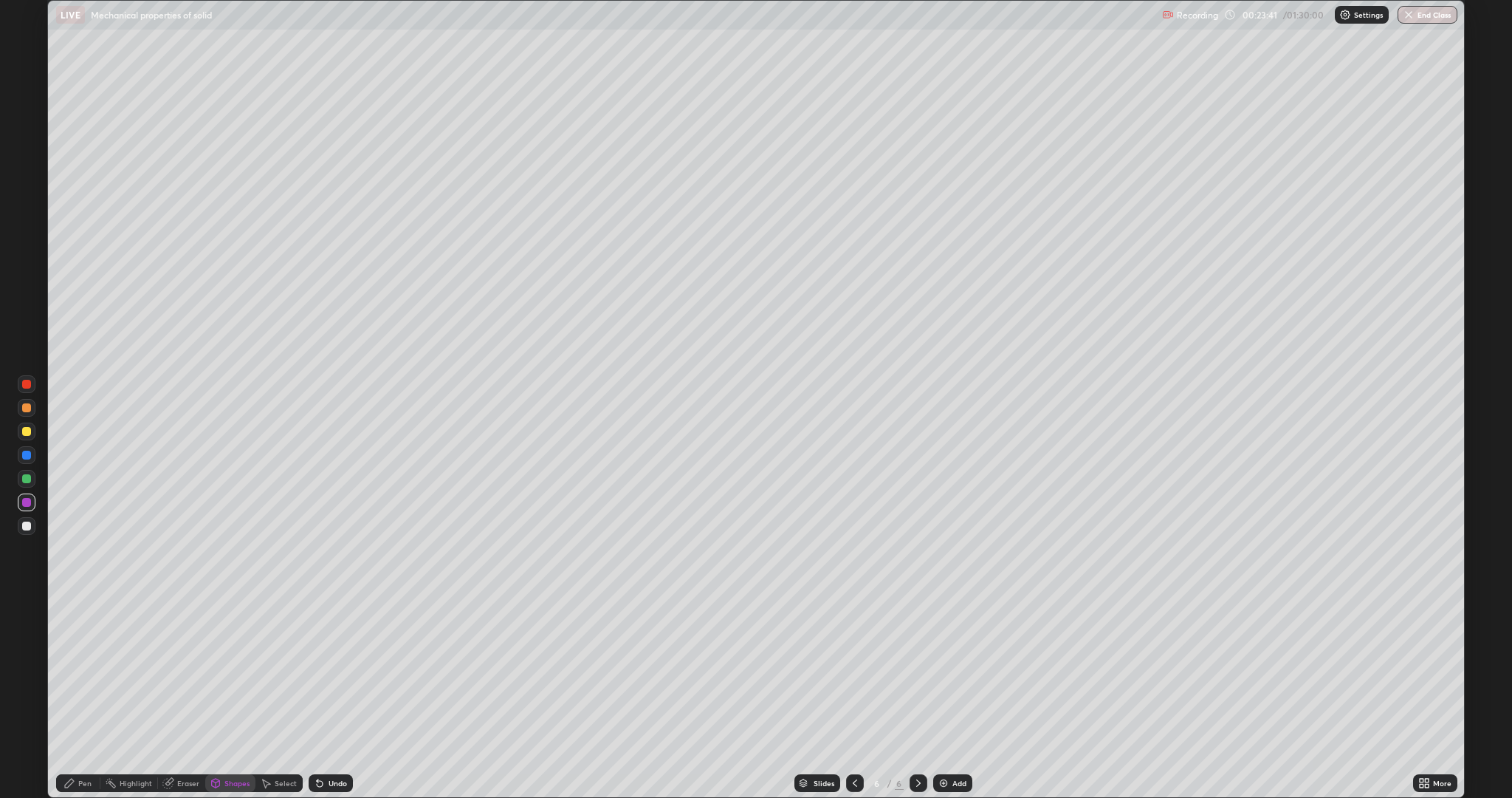
click at [91, 633] on div "Pen" at bounding box center [84, 782] width 13 height 7
click at [26, 480] on div at bounding box center [26, 478] width 9 height 9
click at [22, 501] on div at bounding box center [26, 502] width 9 height 9
click at [28, 523] on div at bounding box center [26, 526] width 9 height 9
click at [328, 633] on div "Undo" at bounding box center [330, 783] width 44 height 18
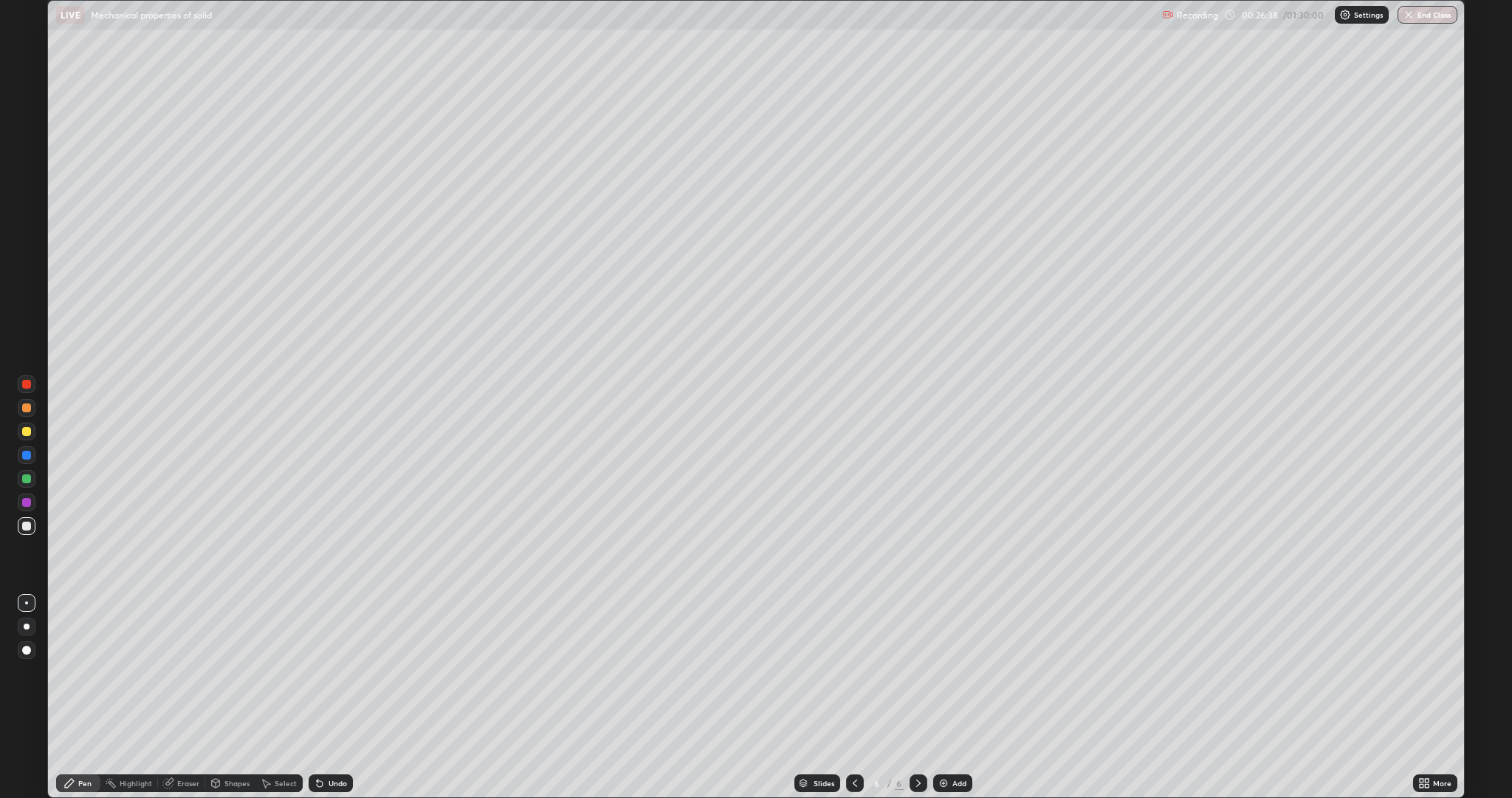
click at [326, 633] on div "Undo" at bounding box center [330, 783] width 44 height 18
click at [323, 633] on icon at bounding box center [320, 783] width 12 height 12
click at [332, 633] on div "Undo" at bounding box center [337, 782] width 19 height 7
click at [170, 633] on icon at bounding box center [169, 783] width 10 height 10
click at [74, 633] on icon at bounding box center [70, 783] width 12 height 12
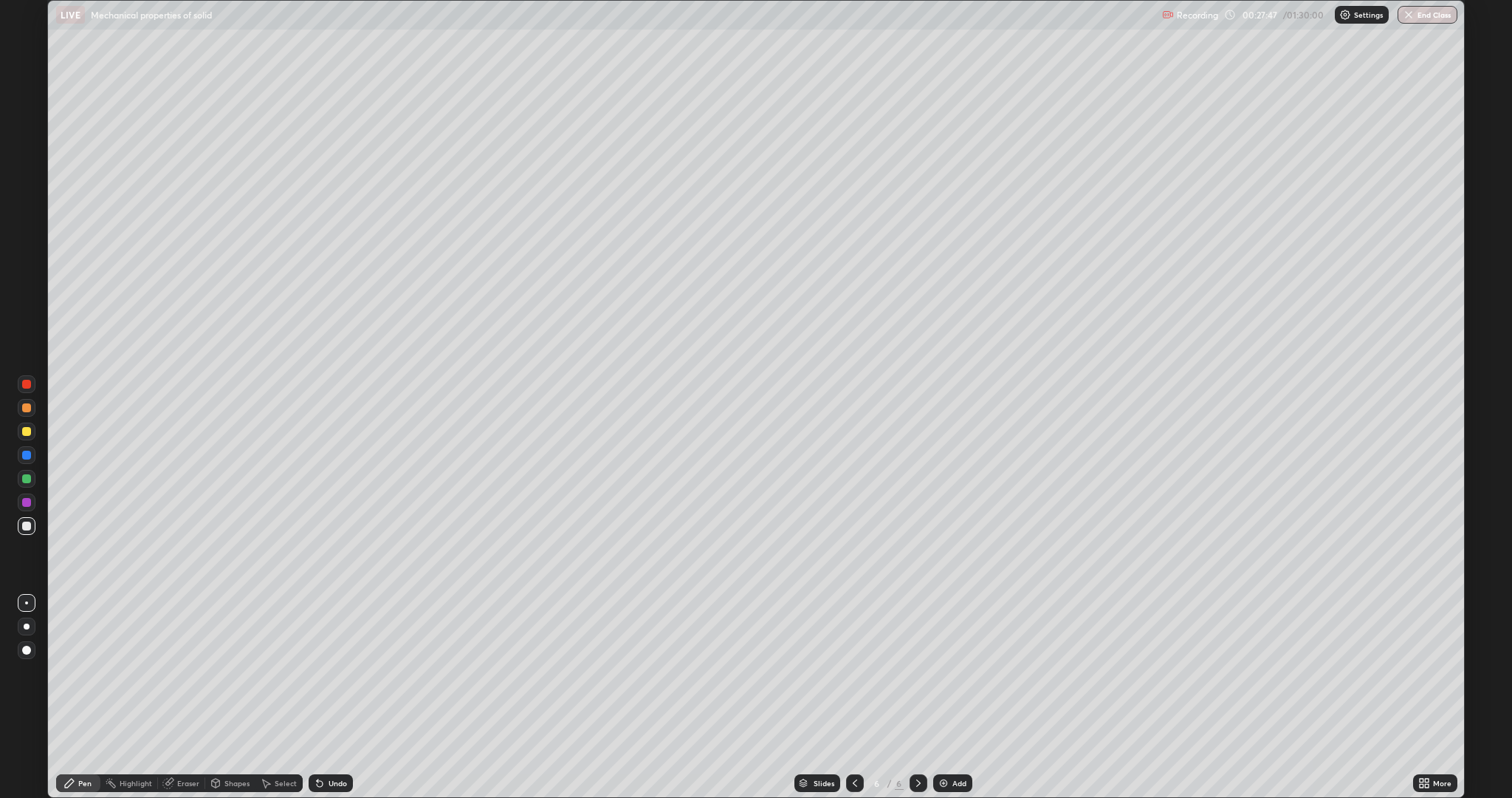
click at [337, 633] on div "Undo" at bounding box center [337, 782] width 19 height 7
click at [336, 633] on div "Undo" at bounding box center [337, 782] width 19 height 7
click at [26, 429] on div at bounding box center [26, 431] width 9 height 9
click at [940, 633] on img at bounding box center [944, 783] width 12 height 12
click at [27, 479] on div at bounding box center [26, 478] width 9 height 9
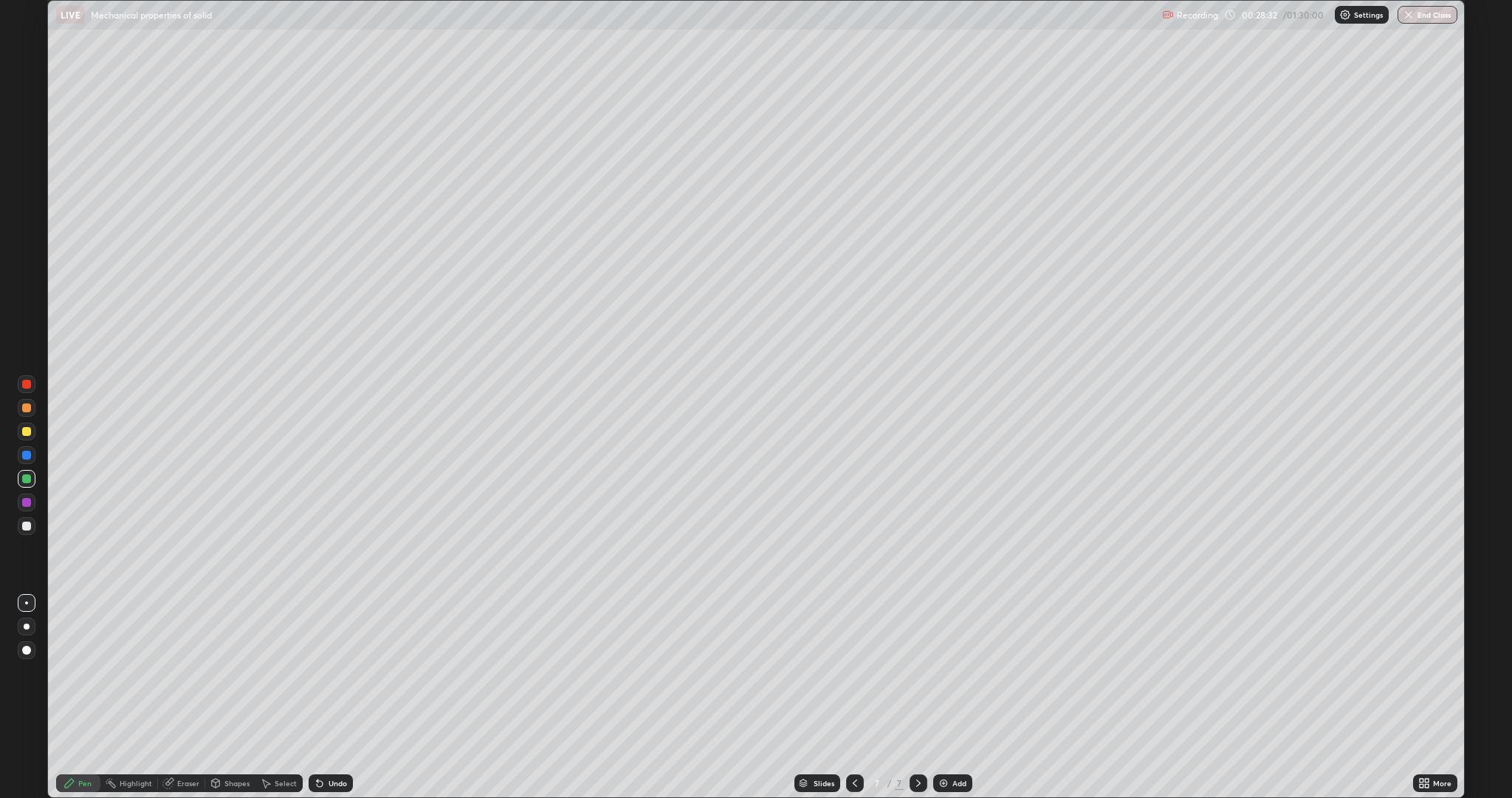
click at [25, 431] on div at bounding box center [26, 431] width 9 height 9
click at [27, 408] on div at bounding box center [26, 407] width 9 height 9
click at [27, 502] on div at bounding box center [26, 502] width 9 height 9
click at [26, 455] on div at bounding box center [26, 455] width 9 height 9
click at [224, 633] on div "Shapes" at bounding box center [236, 782] width 25 height 7
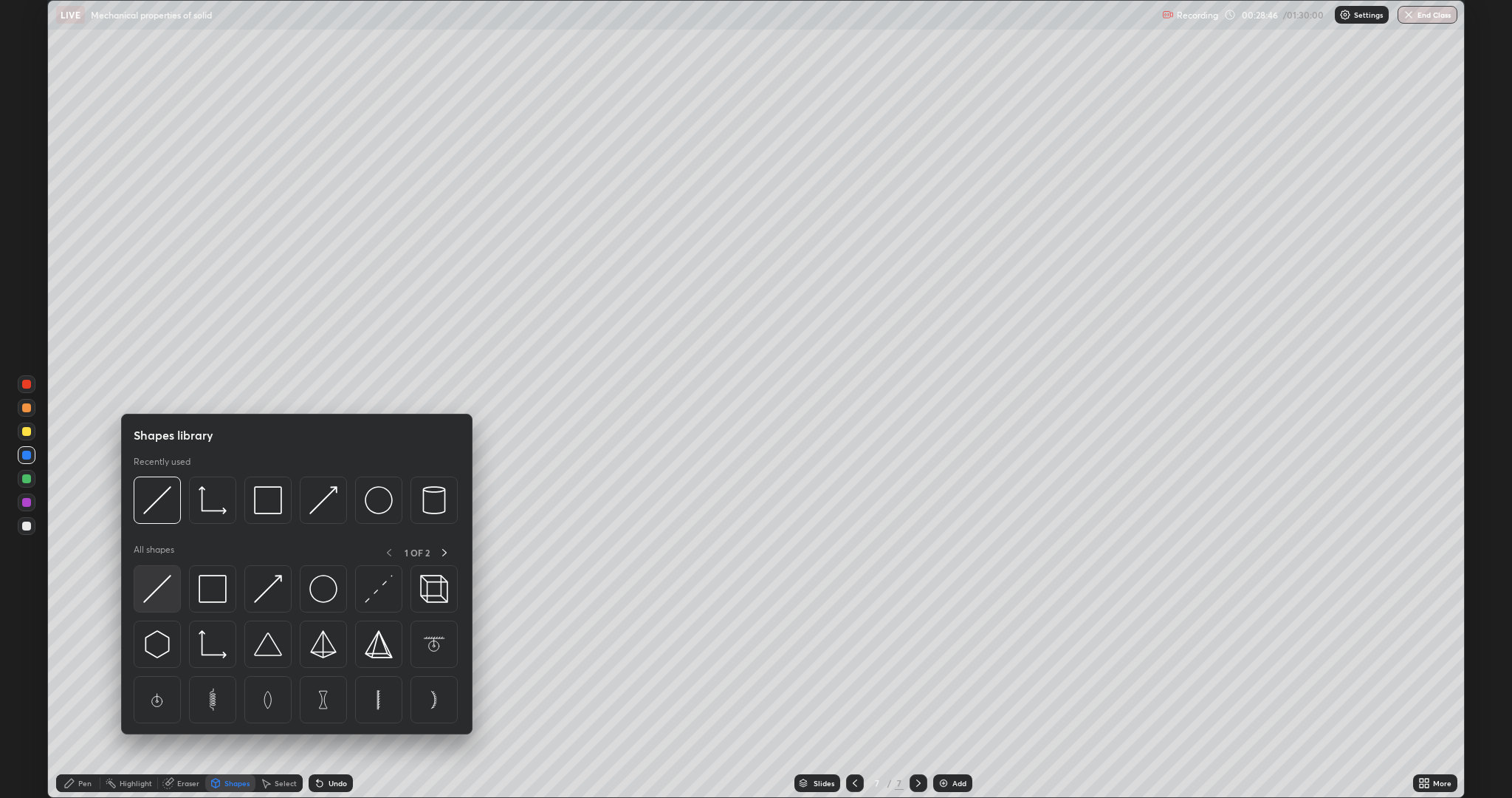
click at [152, 582] on img at bounding box center [158, 589] width 28 height 28
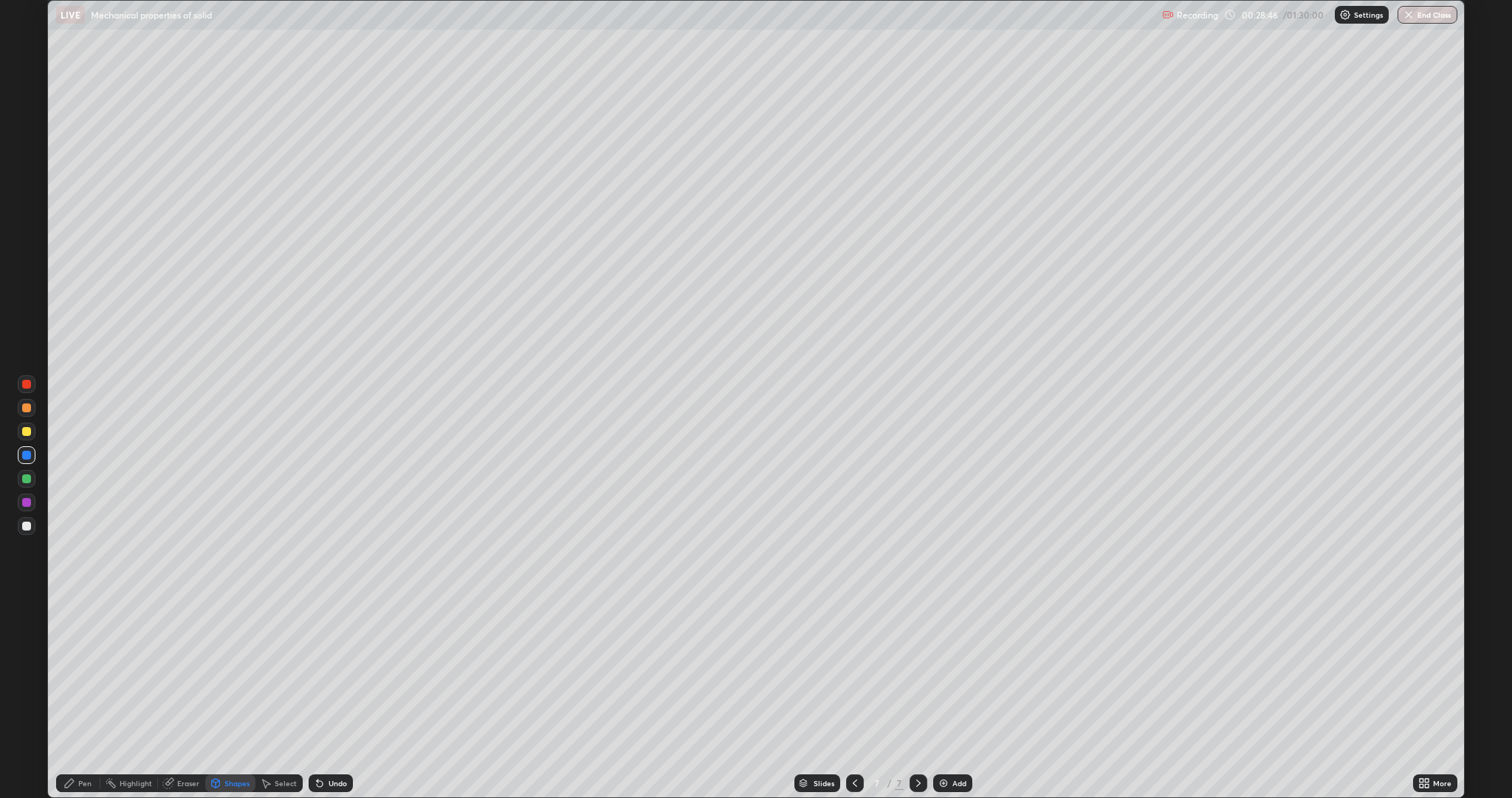
click at [25, 431] on div at bounding box center [26, 431] width 9 height 9
click at [22, 381] on div at bounding box center [26, 384] width 9 height 9
click at [314, 633] on icon at bounding box center [320, 783] width 12 height 12
click at [74, 633] on icon at bounding box center [70, 783] width 12 height 12
click at [854, 633] on icon at bounding box center [855, 783] width 12 height 12
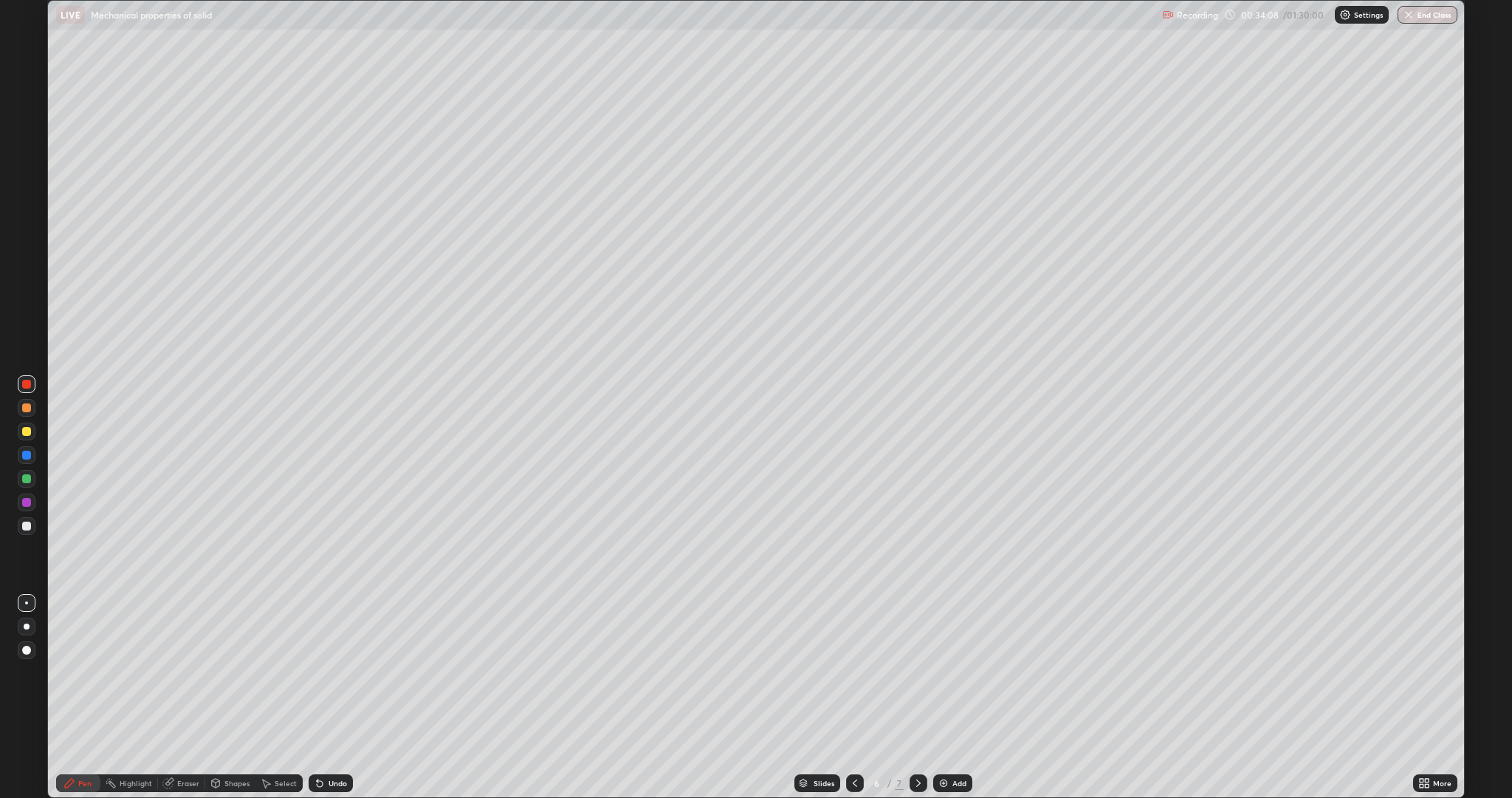
click at [27, 526] on div at bounding box center [26, 526] width 9 height 9
click at [277, 633] on div "Select" at bounding box center [285, 782] width 22 height 7
click at [88, 633] on div "Pen" at bounding box center [84, 782] width 13 height 7
click at [27, 502] on div at bounding box center [26, 502] width 9 height 9
click at [1426, 633] on icon at bounding box center [1424, 783] width 12 height 12
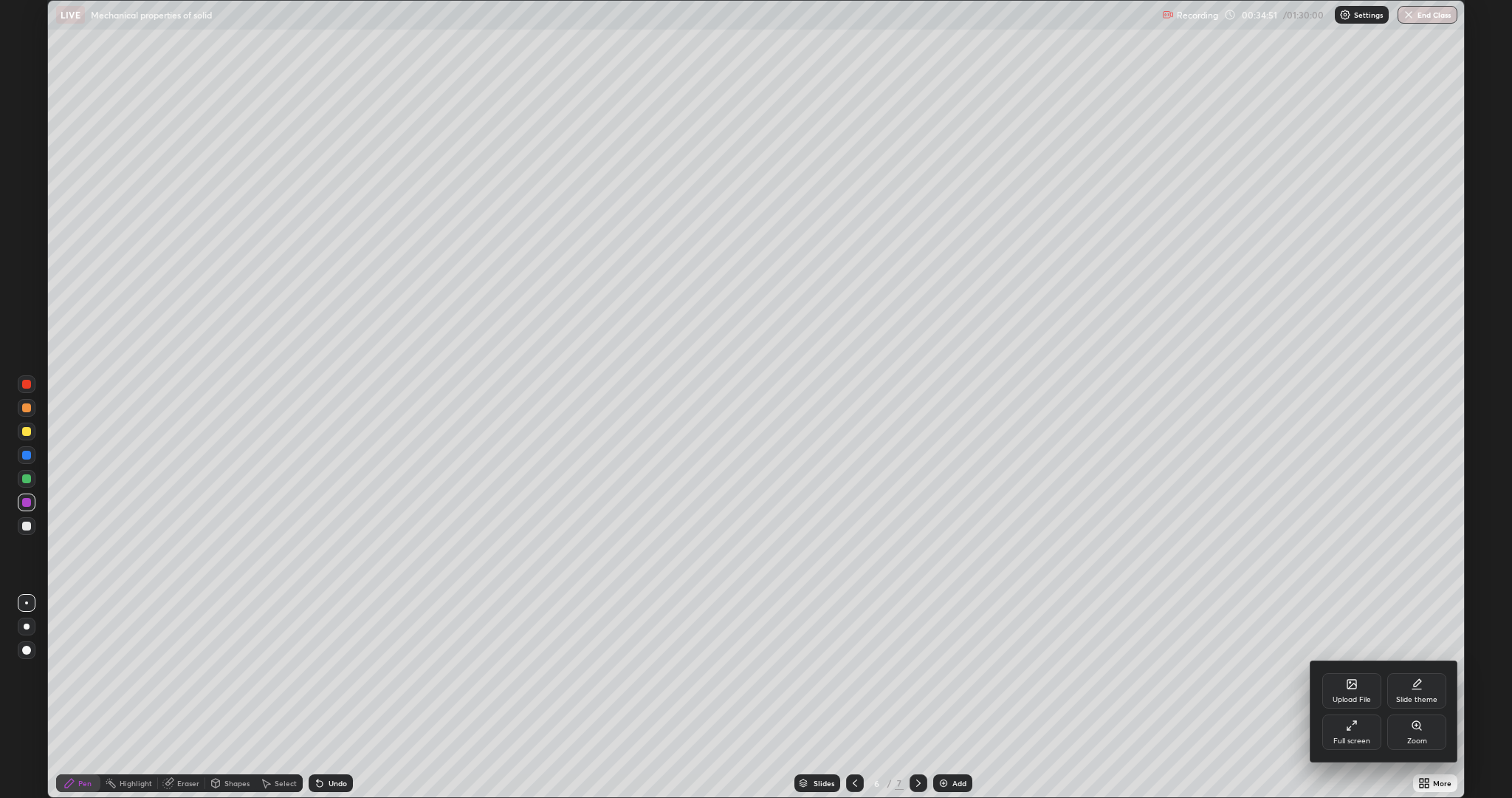
click at [1365, 633] on div "Full screen" at bounding box center [1351, 740] width 37 height 7
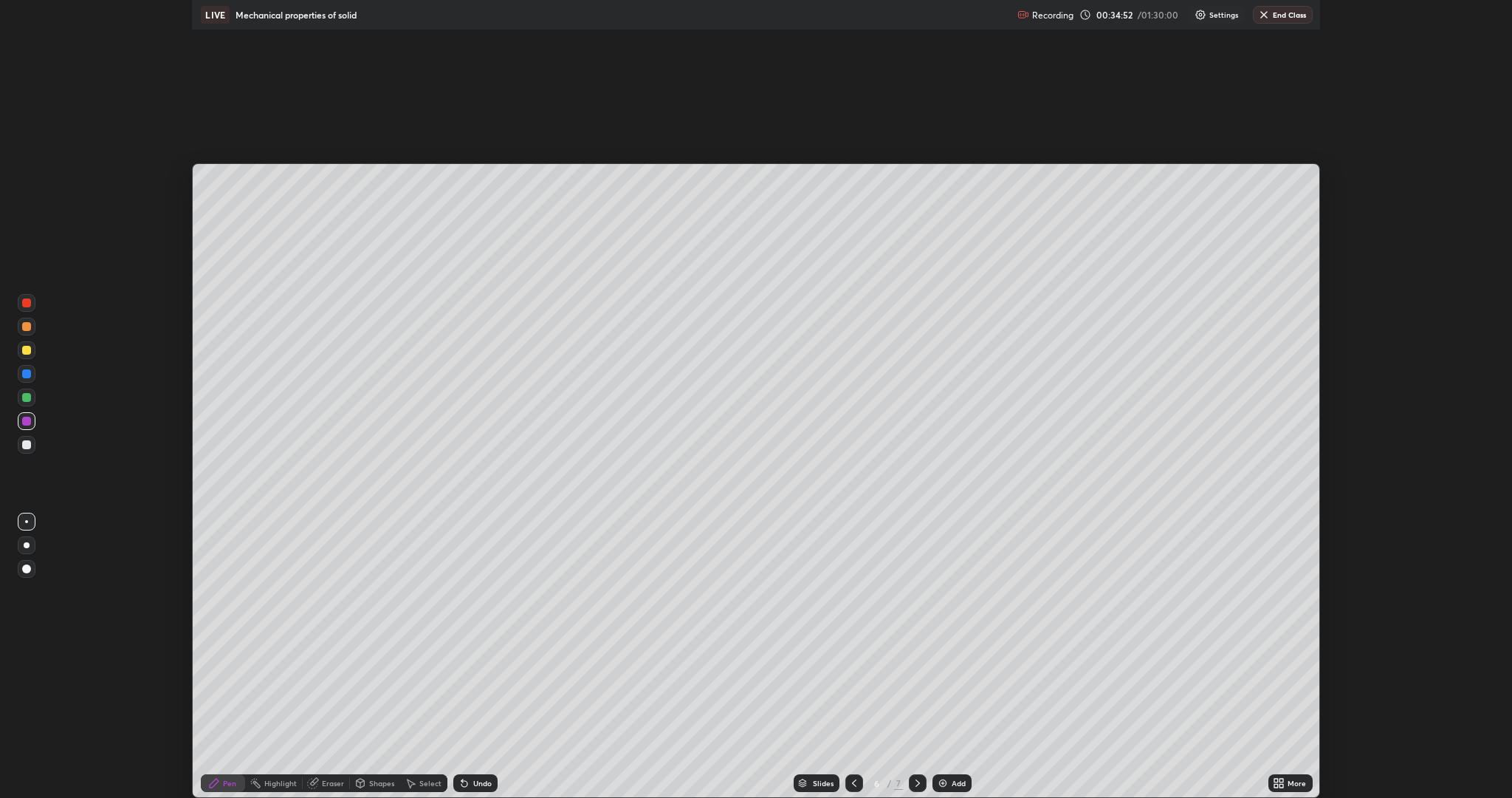
scroll to position [73217, 72330]
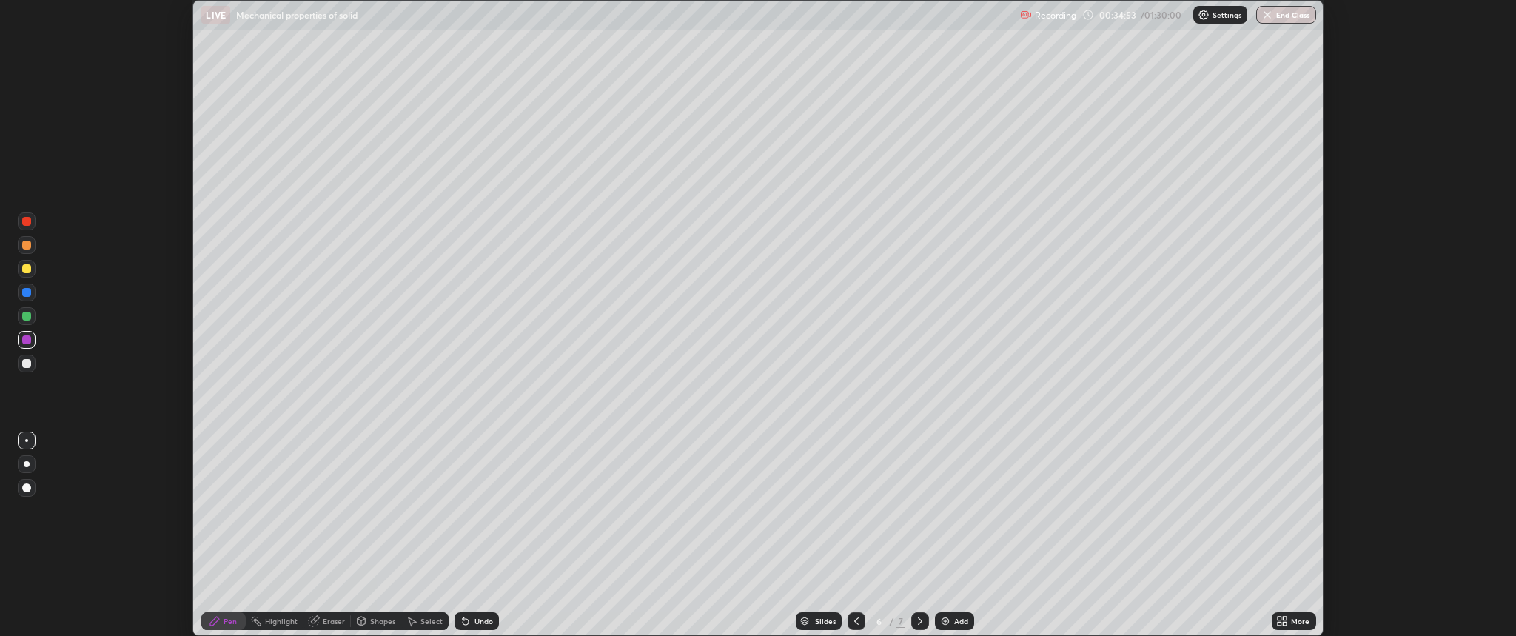
click at [1300, 620] on div "More" at bounding box center [1300, 620] width 19 height 7
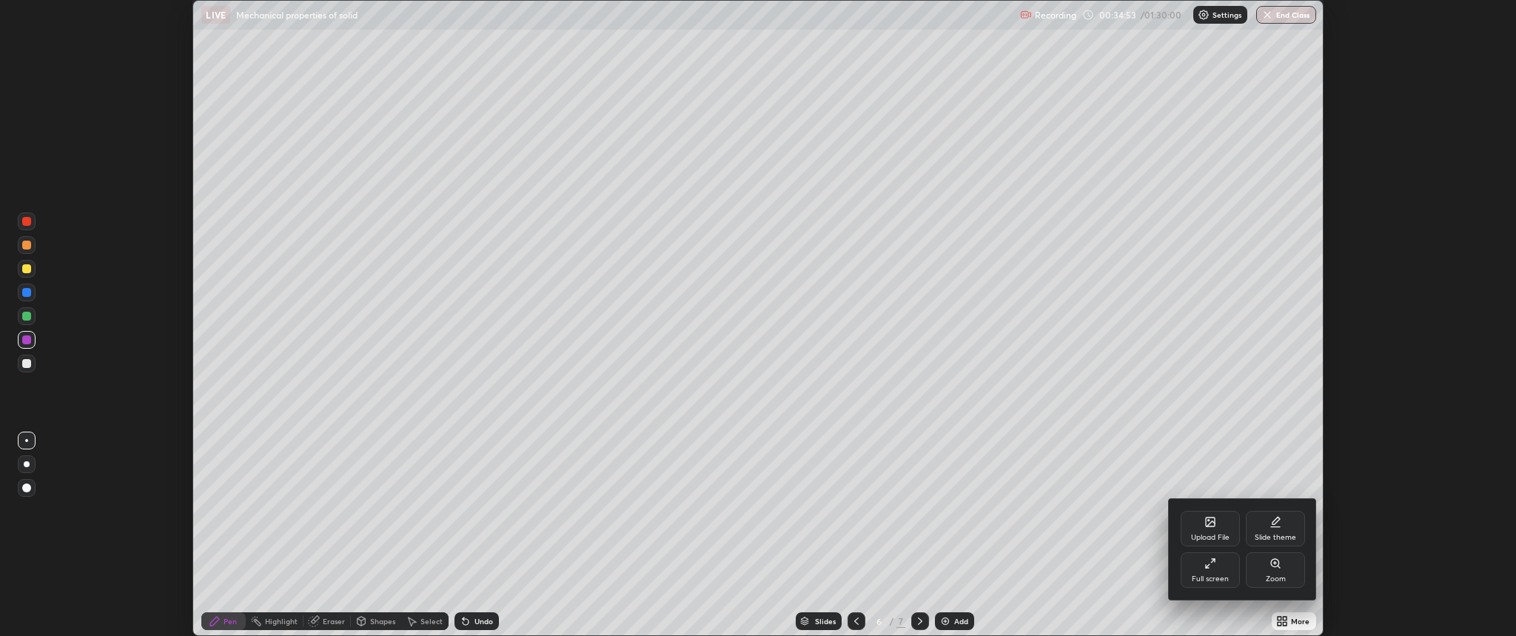
click at [1219, 572] on div "Full screen" at bounding box center [1210, 570] width 59 height 36
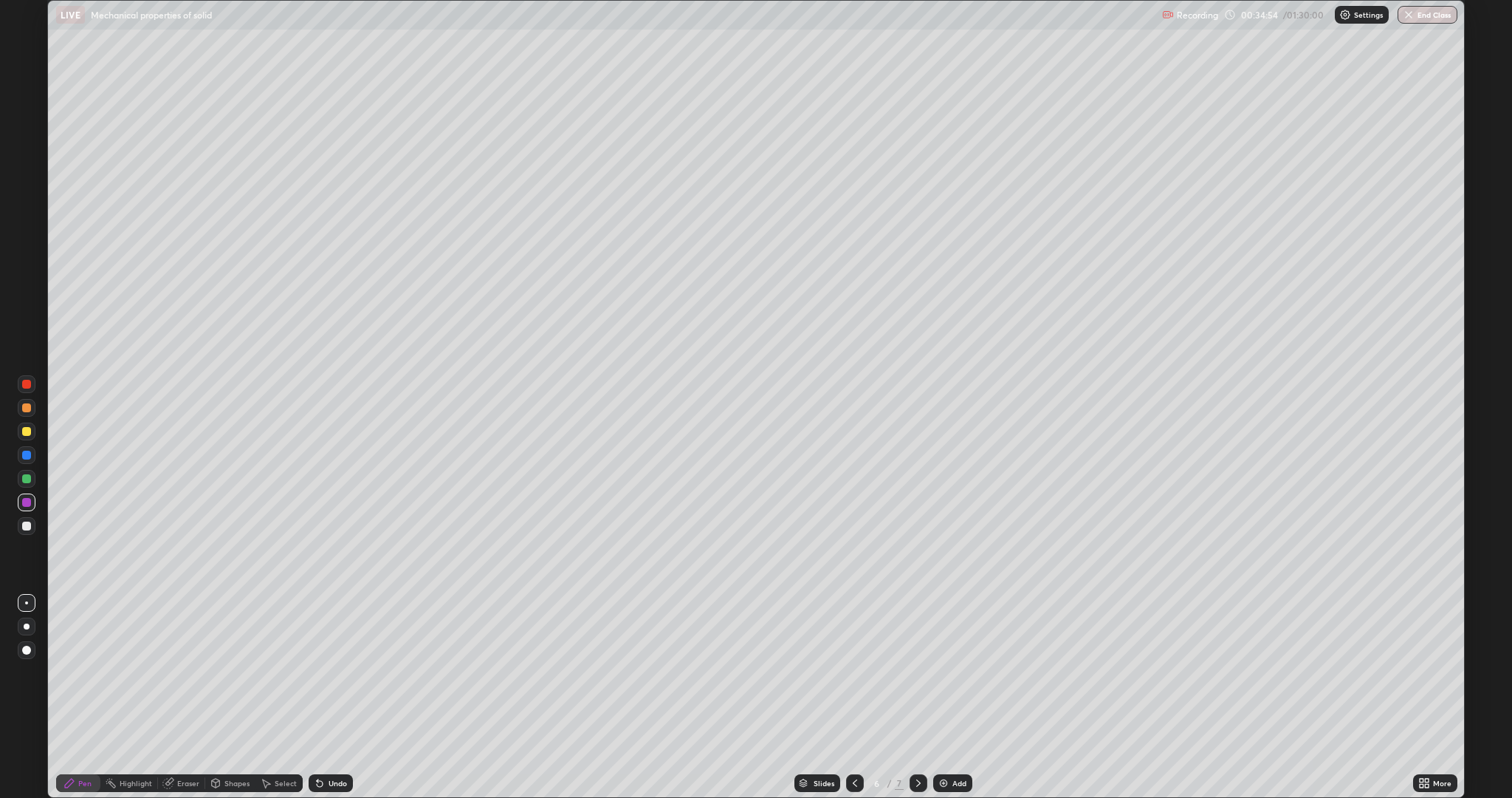
scroll to position [798, 1512]
click at [27, 479] on div at bounding box center [26, 478] width 9 height 9
click at [237, 633] on div "Shapes" at bounding box center [236, 782] width 25 height 7
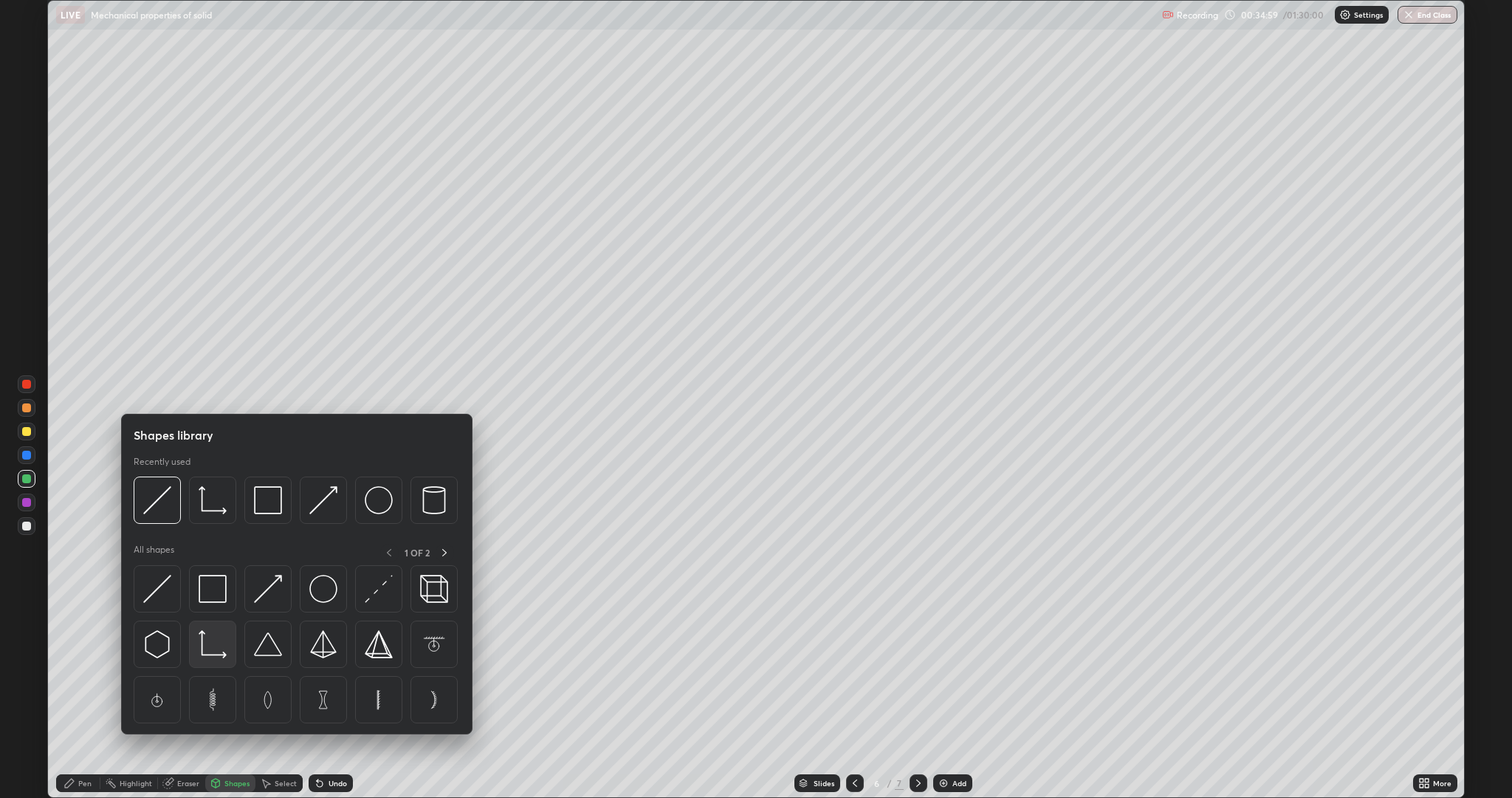
click at [215, 633] on img at bounding box center [212, 644] width 28 height 28
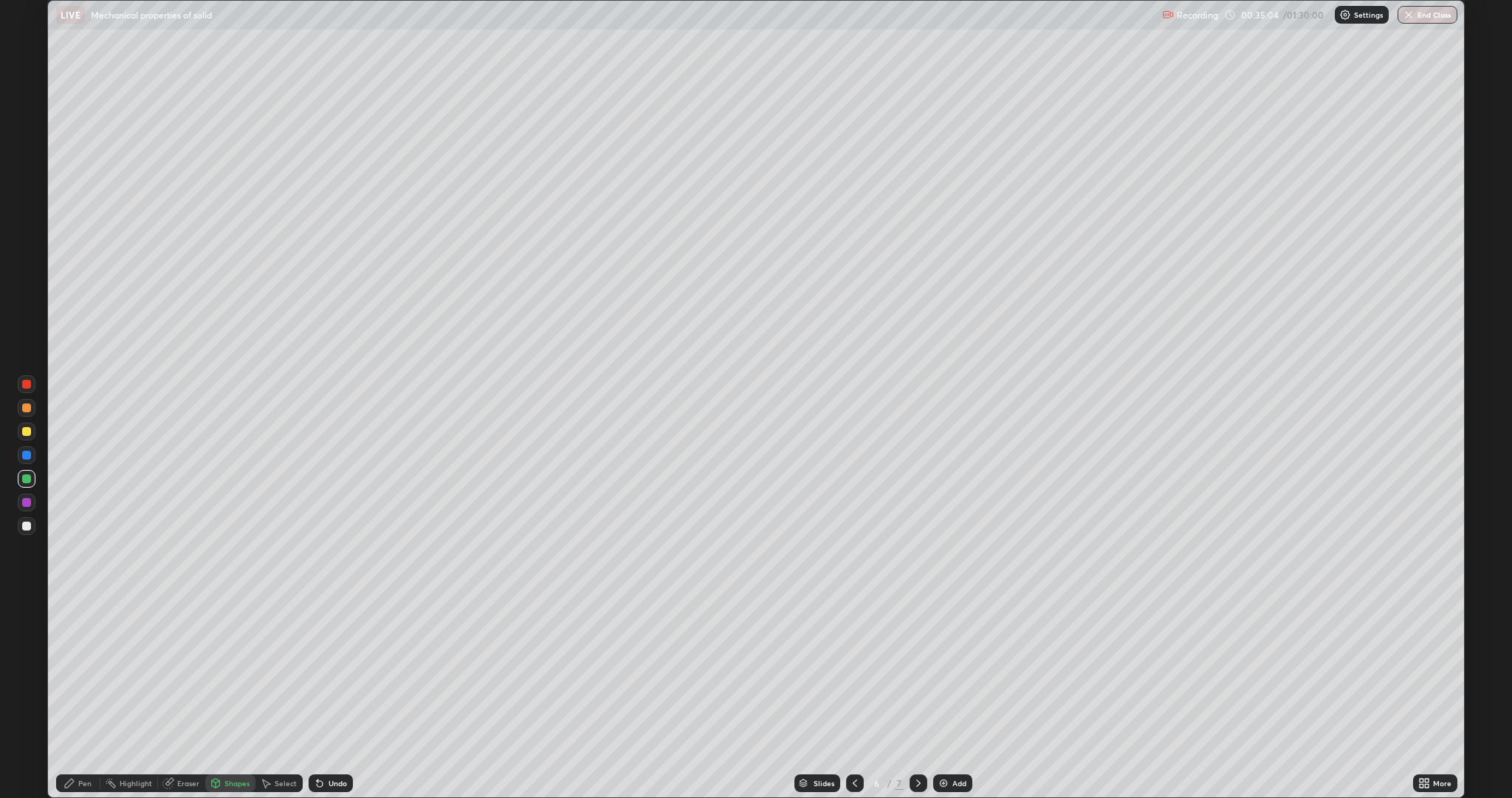
click at [84, 633] on div "Pen" at bounding box center [84, 782] width 13 height 7
click at [27, 502] on div at bounding box center [26, 502] width 9 height 9
click at [27, 479] on div at bounding box center [26, 478] width 9 height 9
click at [27, 431] on div at bounding box center [26, 431] width 9 height 9
click at [330, 633] on div "Undo" at bounding box center [337, 782] width 19 height 7
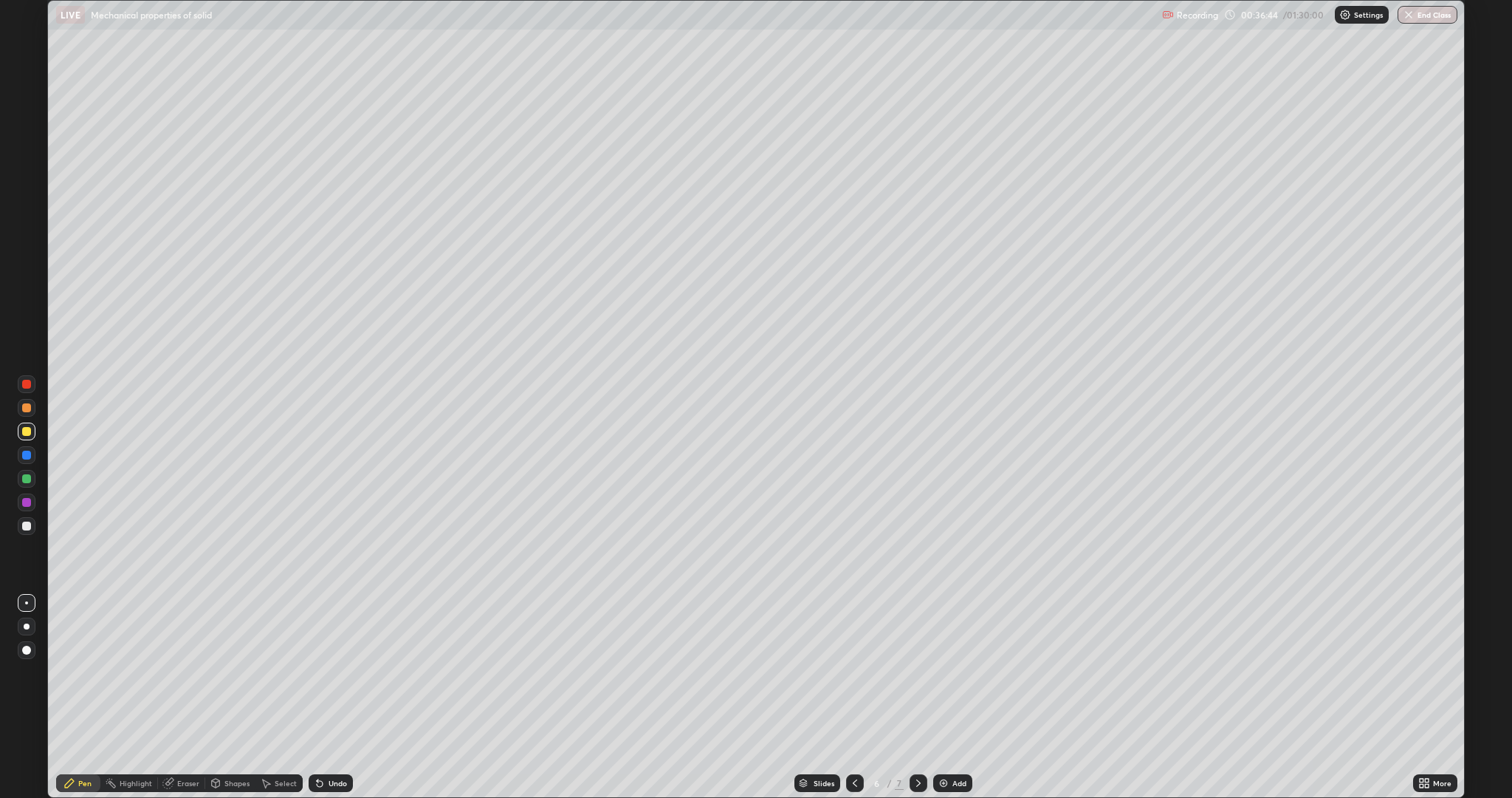
click at [328, 633] on div "Undo" at bounding box center [337, 782] width 19 height 7
click at [27, 502] on div at bounding box center [26, 502] width 9 height 9
click at [917, 633] on icon at bounding box center [919, 783] width 12 height 12
click at [954, 633] on div "Add" at bounding box center [959, 782] width 14 height 7
click at [239, 633] on div "Shapes" at bounding box center [236, 782] width 25 height 7
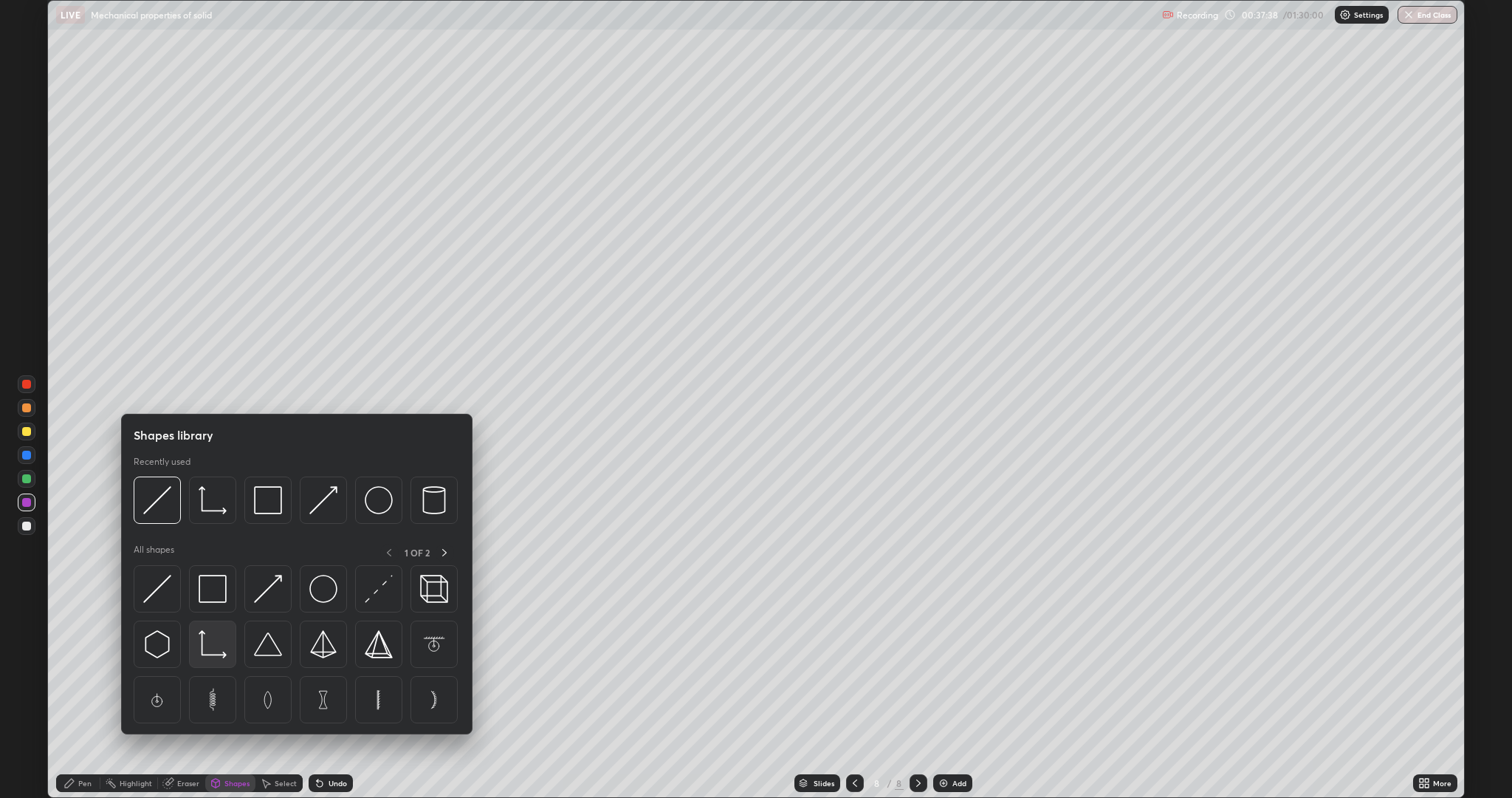
click at [204, 633] on img at bounding box center [212, 644] width 28 height 28
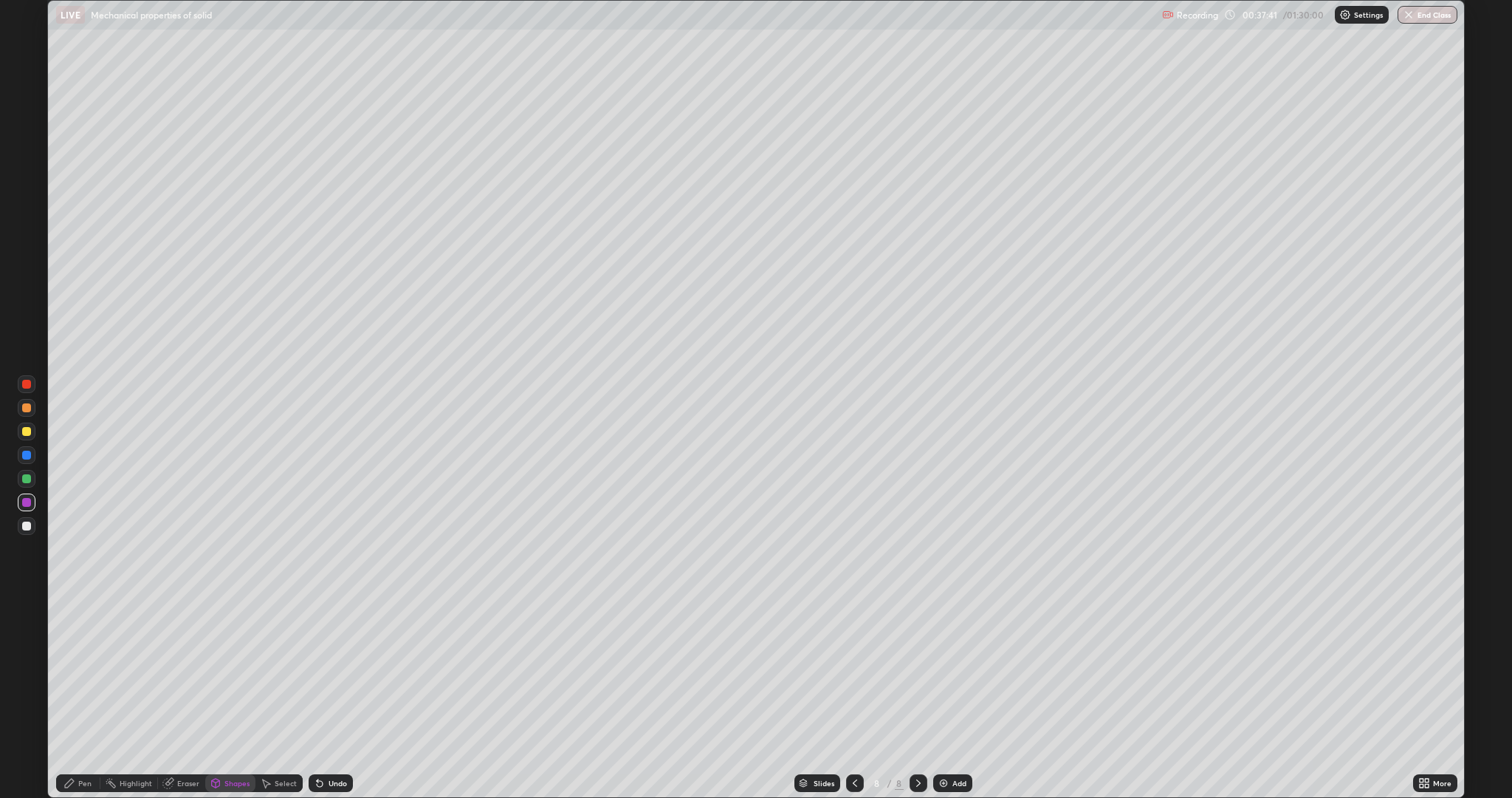
click at [81, 633] on div "Pen" at bounding box center [84, 782] width 13 height 7
click at [27, 526] on div at bounding box center [26, 526] width 9 height 9
click at [349, 633] on div "Undo" at bounding box center [330, 783] width 44 height 18
click at [30, 480] on div at bounding box center [26, 478] width 9 height 9
click at [333, 633] on div "Undo" at bounding box center [337, 782] width 19 height 7
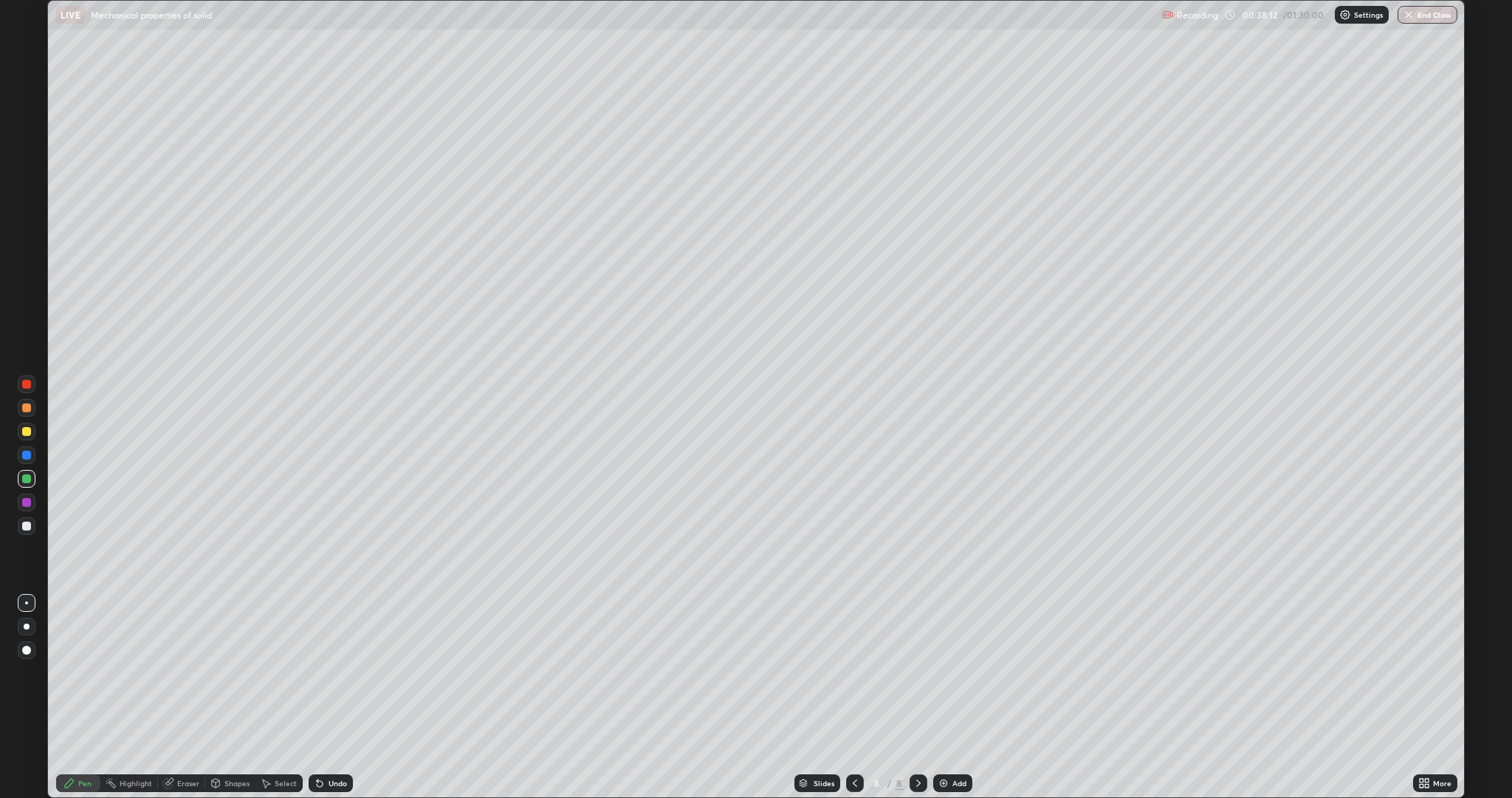
click at [27, 431] on div at bounding box center [26, 431] width 9 height 9
click at [27, 479] on div at bounding box center [26, 478] width 9 height 9
click at [25, 434] on div at bounding box center [26, 431] width 9 height 9
click at [27, 479] on div at bounding box center [26, 478] width 9 height 9
click at [27, 502] on div at bounding box center [26, 502] width 9 height 9
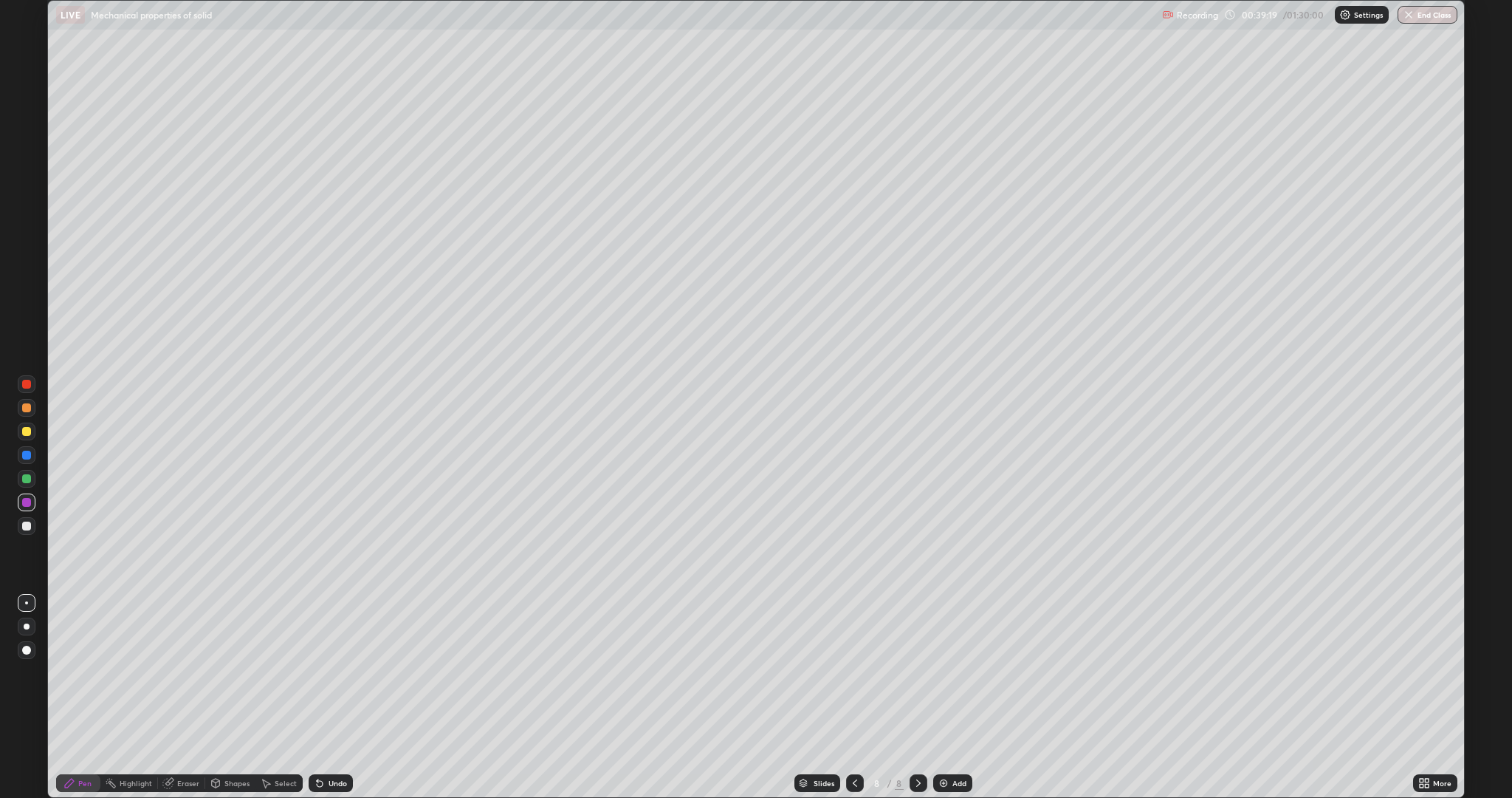
click at [22, 435] on div at bounding box center [27, 431] width 18 height 18
click at [334, 633] on div "Undo" at bounding box center [337, 782] width 19 height 7
click at [34, 455] on div at bounding box center [27, 455] width 18 height 18
click at [27, 479] on div at bounding box center [26, 478] width 9 height 9
click at [956, 633] on div "Add" at bounding box center [959, 782] width 14 height 7
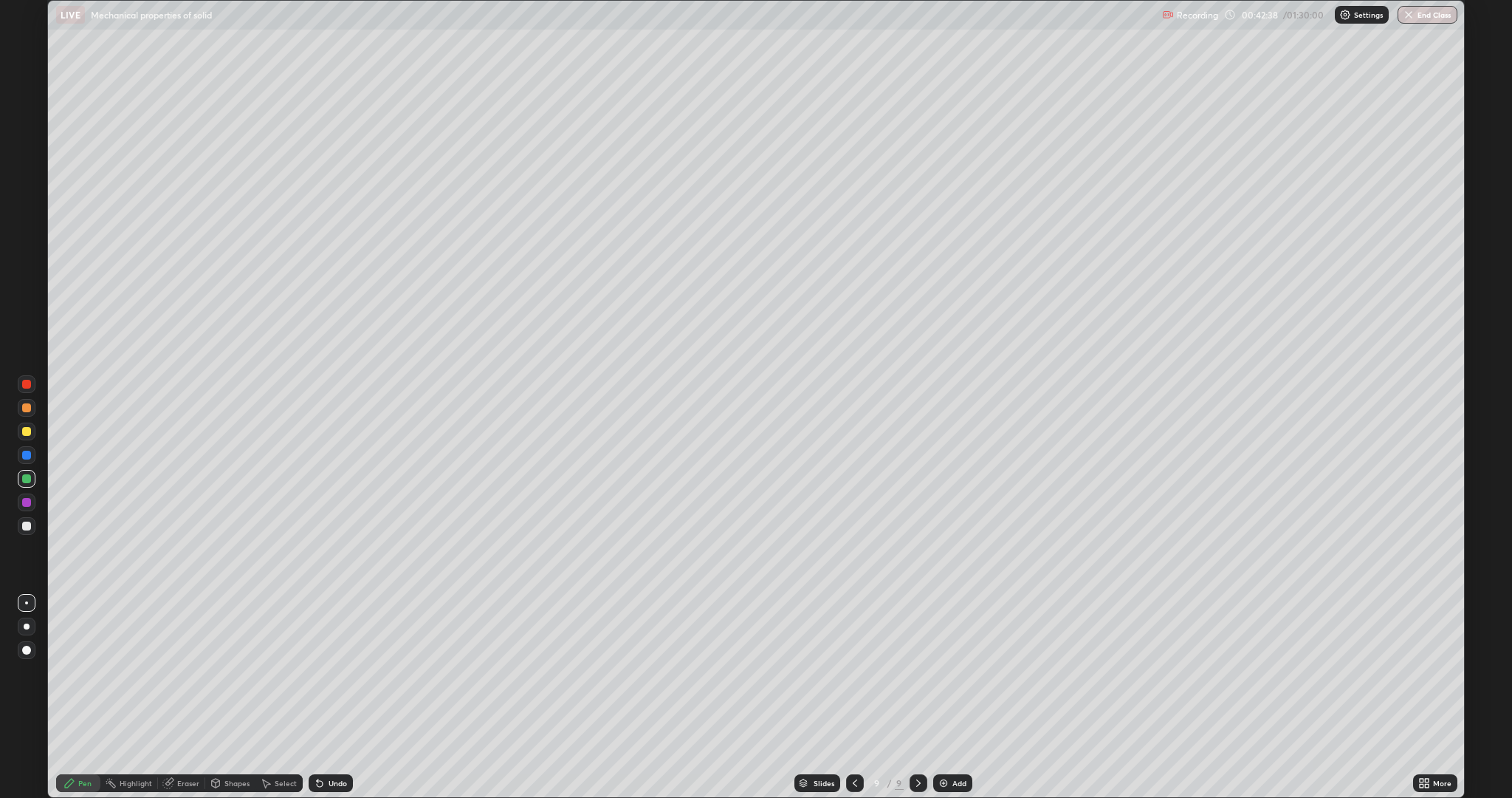
click at [27, 526] on div at bounding box center [26, 526] width 9 height 9
click at [27, 431] on div at bounding box center [26, 431] width 9 height 9
click at [149, 633] on div "Highlight" at bounding box center [136, 782] width 33 height 7
click at [167, 633] on icon at bounding box center [169, 783] width 10 height 10
click at [70, 633] on icon at bounding box center [69, 782] width 9 height 9
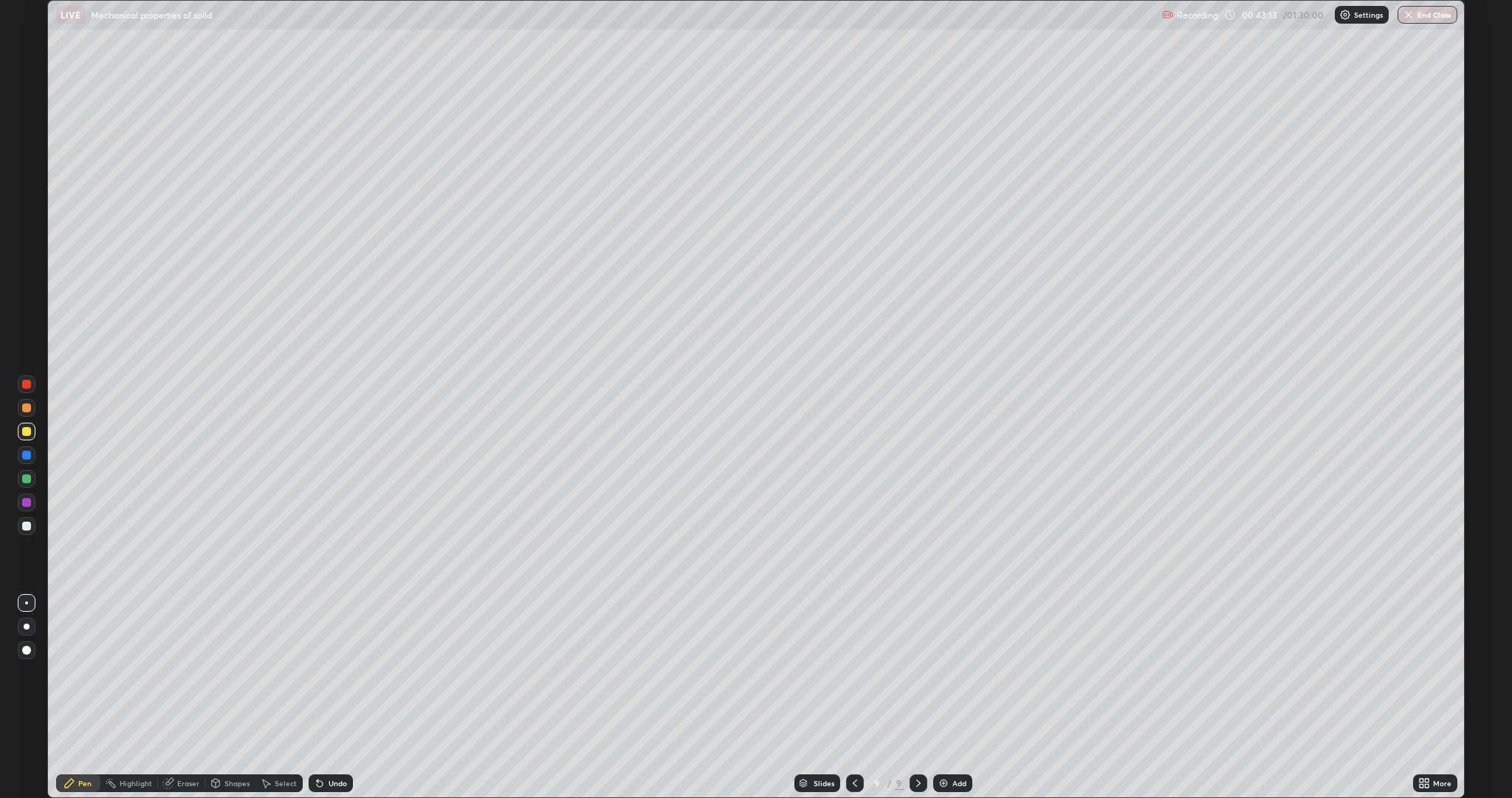
click at [26, 525] on div at bounding box center [26, 526] width 9 height 9
click at [27, 431] on div at bounding box center [26, 431] width 9 height 9
click at [22, 481] on div at bounding box center [26, 478] width 9 height 9
click at [27, 432] on div at bounding box center [26, 431] width 9 height 9
click at [27, 479] on div at bounding box center [26, 478] width 9 height 9
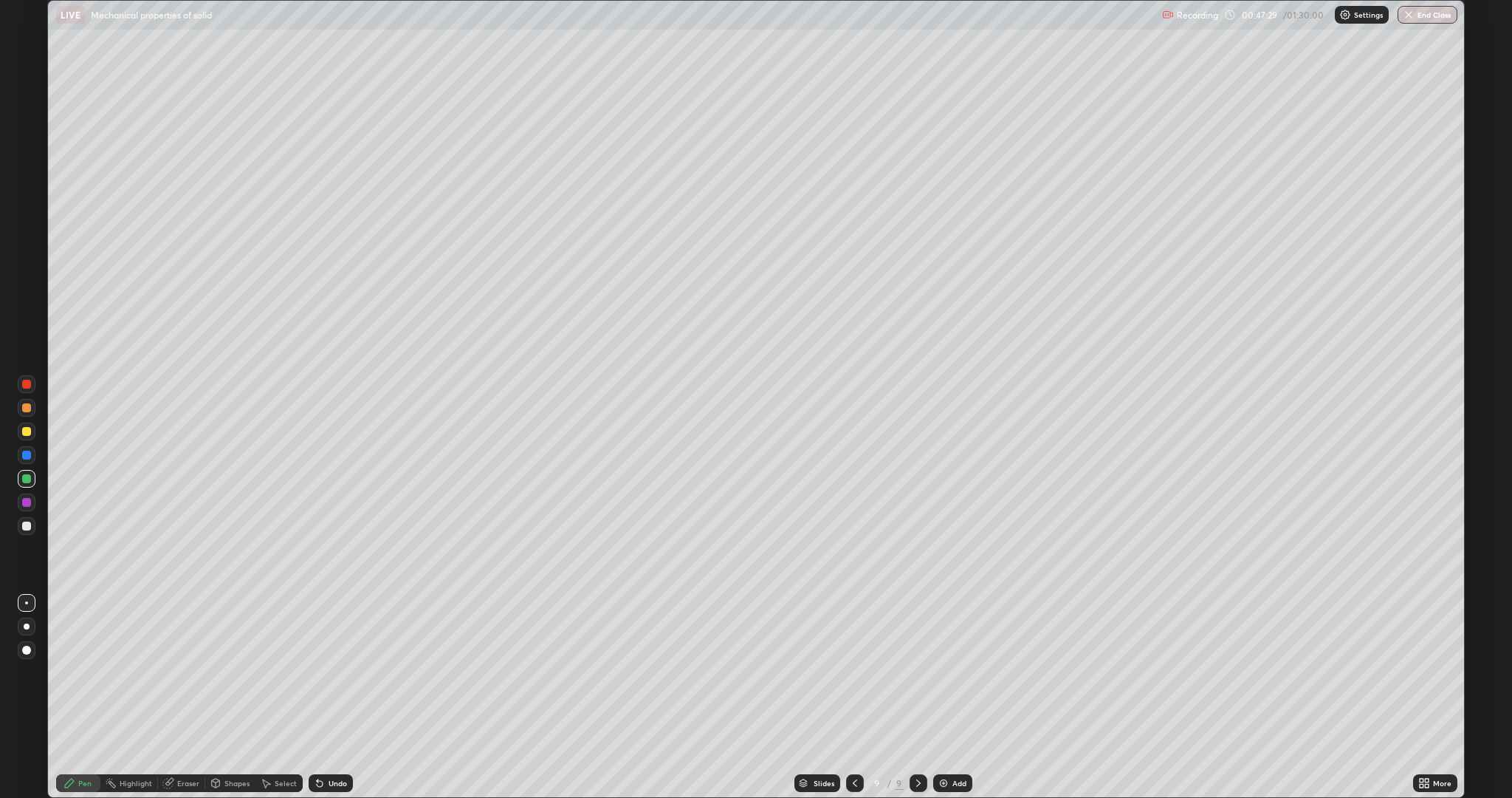
click at [27, 525] on div at bounding box center [26, 526] width 9 height 9
click at [30, 476] on div at bounding box center [26, 478] width 9 height 9
click at [285, 633] on div "Select" at bounding box center [285, 782] width 22 height 7
click at [957, 633] on div "Add" at bounding box center [959, 782] width 14 height 7
click at [107, 633] on circle at bounding box center [106, 781] width 1 height 1
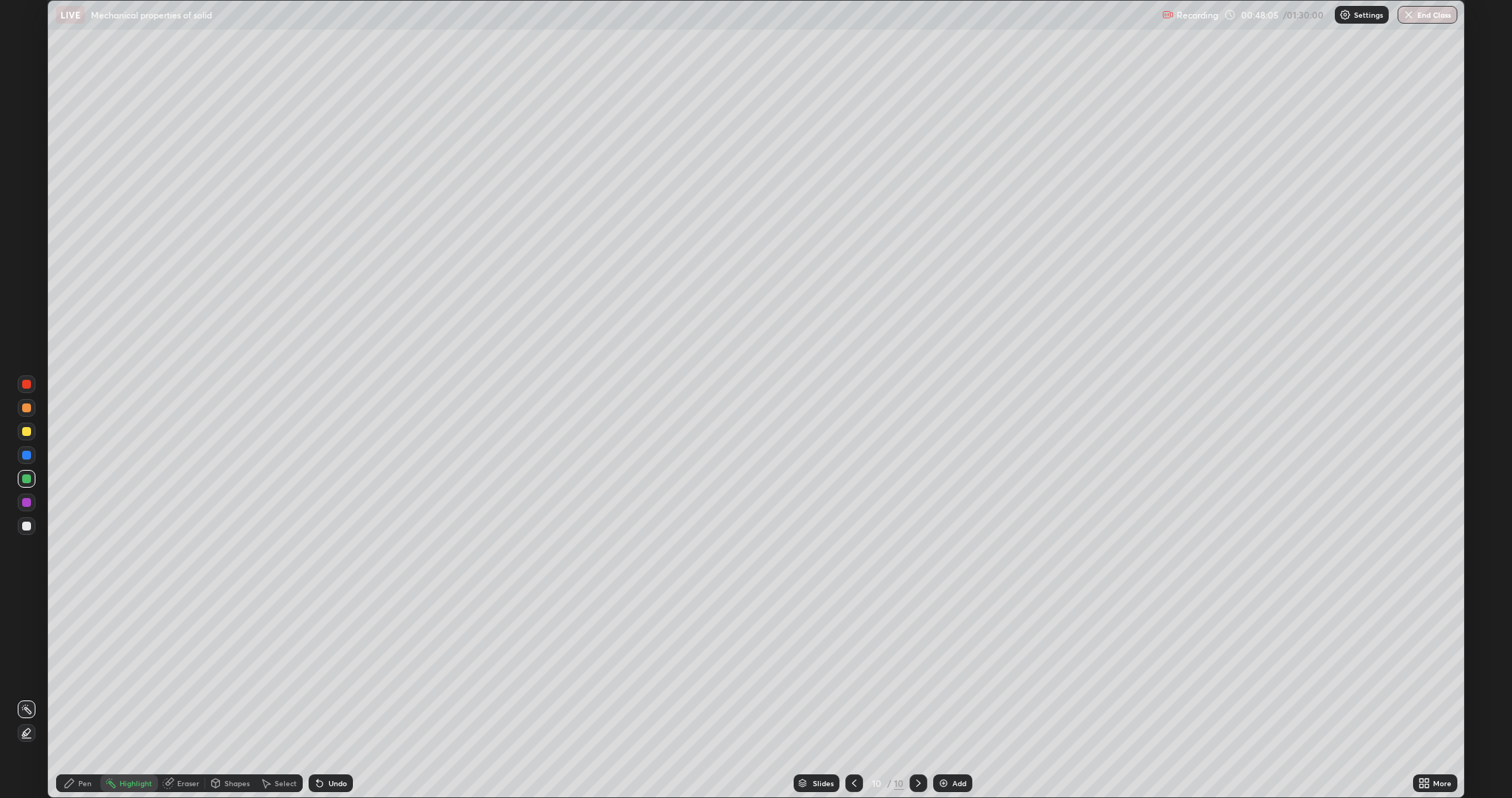
click at [70, 633] on icon at bounding box center [69, 782] width 9 height 9
click at [27, 434] on div at bounding box center [26, 431] width 9 height 9
click at [27, 526] on div at bounding box center [26, 526] width 9 height 9
click at [22, 431] on div at bounding box center [26, 431] width 9 height 9
click at [27, 431] on div at bounding box center [26, 431] width 9 height 9
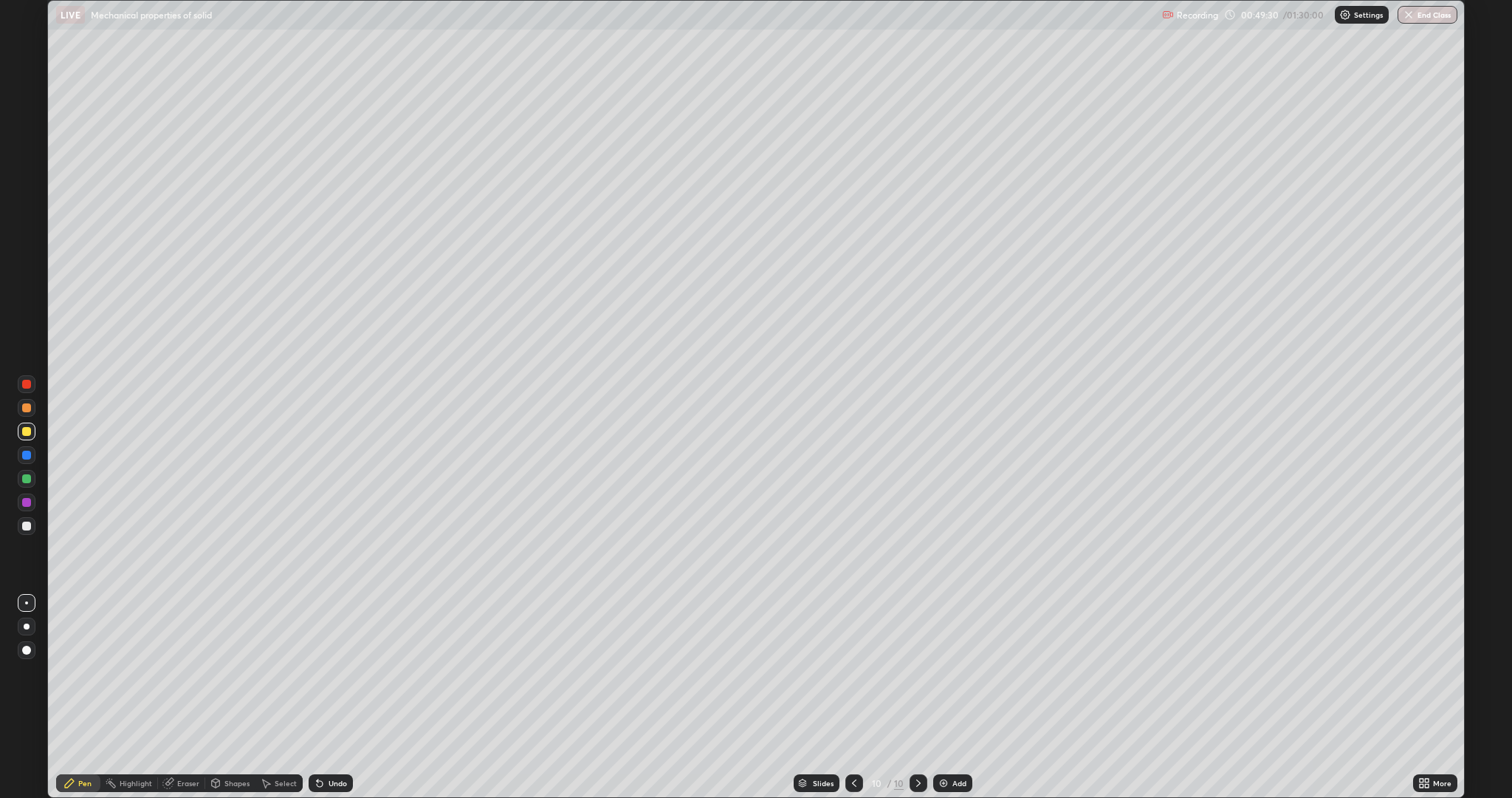
click at [22, 411] on div at bounding box center [27, 408] width 18 height 18
click at [338, 633] on div "Undo" at bounding box center [337, 782] width 19 height 7
click at [27, 479] on div at bounding box center [26, 478] width 9 height 9
click at [345, 633] on div "Undo" at bounding box center [330, 783] width 44 height 18
click at [853, 633] on icon at bounding box center [855, 783] width 12 height 12
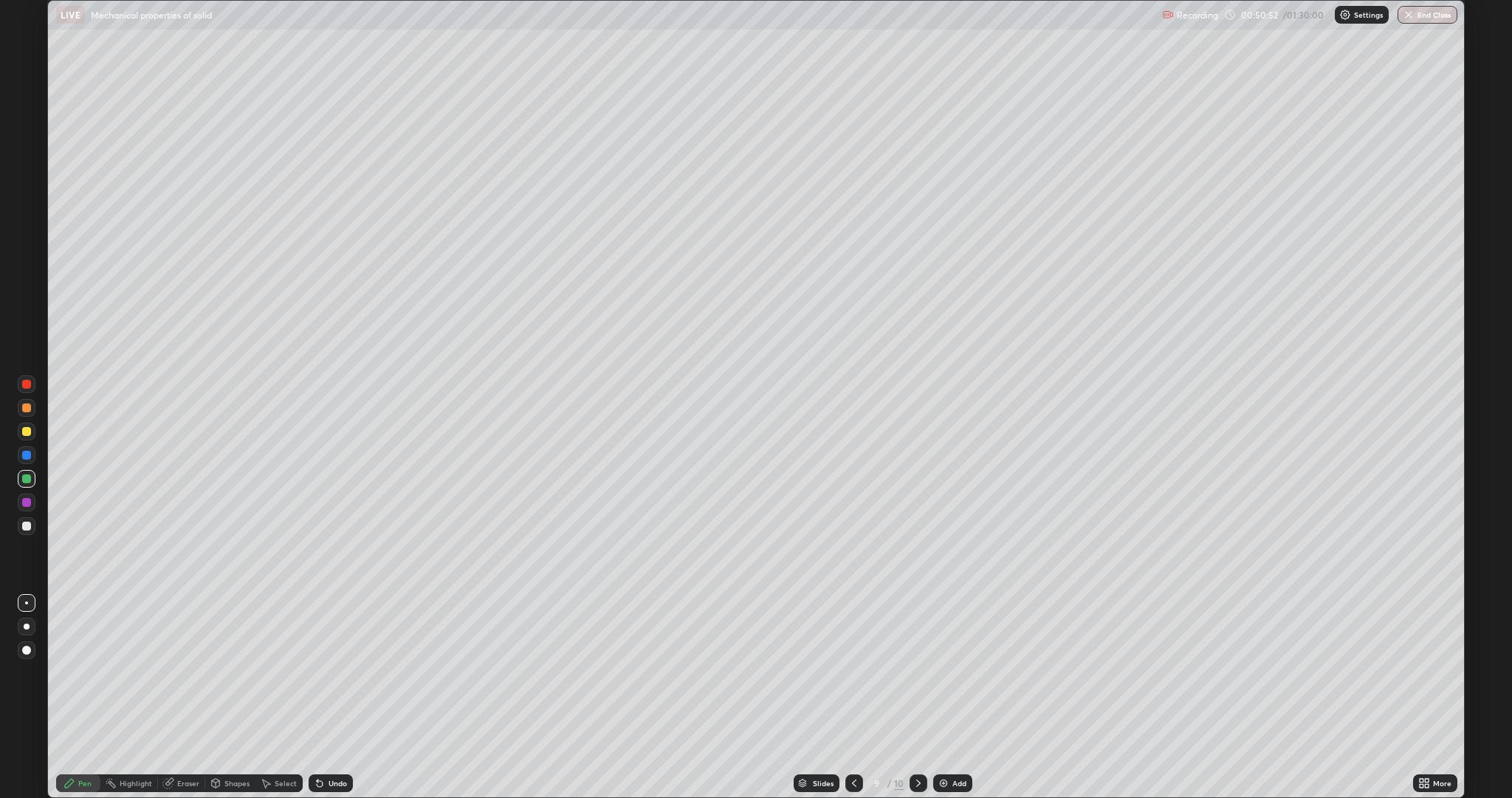
click at [917, 633] on icon at bounding box center [919, 783] width 12 height 12
click at [853, 633] on icon at bounding box center [855, 783] width 12 height 12
click at [27, 526] on div at bounding box center [26, 526] width 9 height 9
click at [27, 502] on div at bounding box center [26, 502] width 9 height 9
click at [918, 633] on icon at bounding box center [919, 783] width 12 height 12
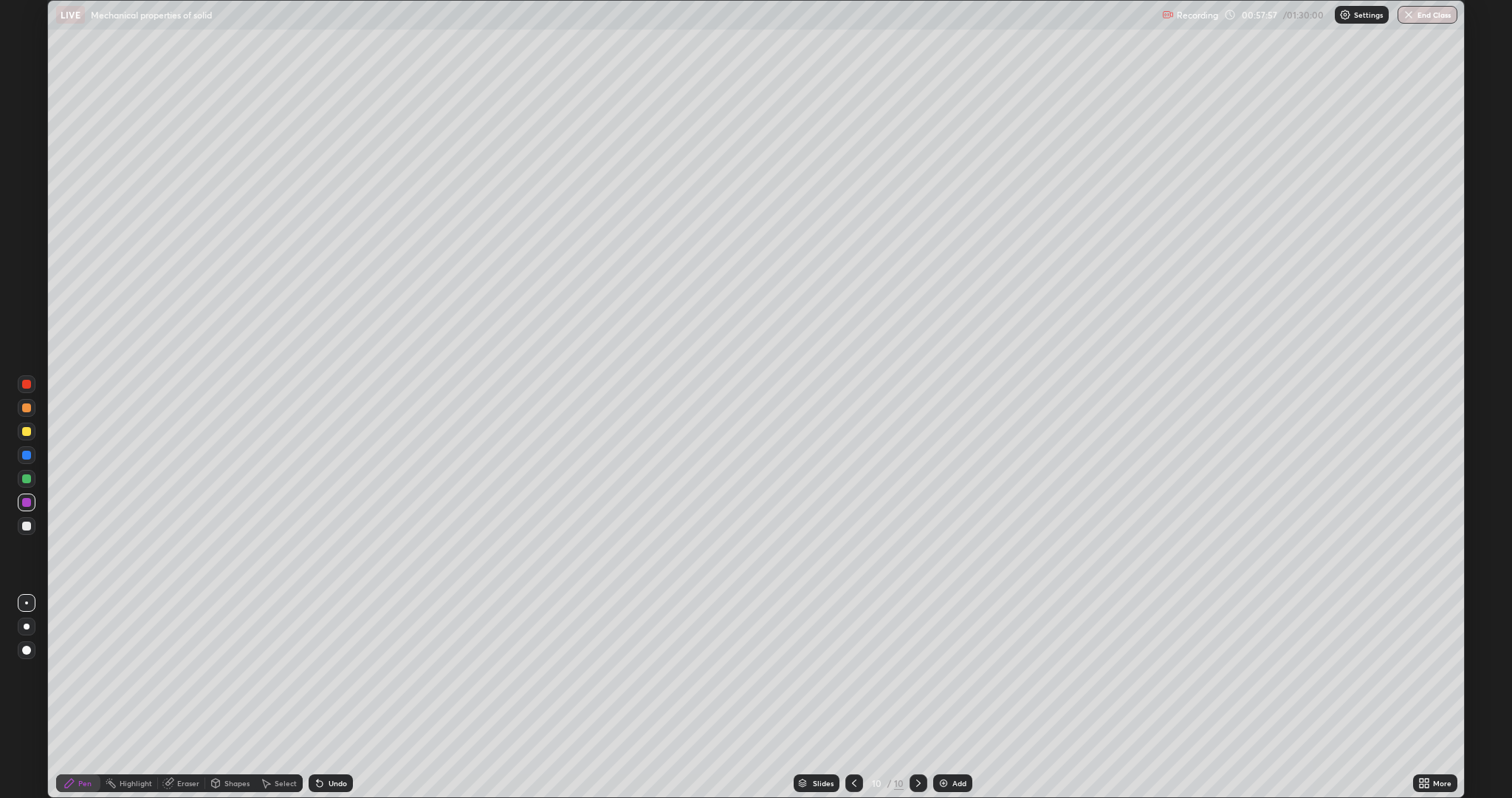
click at [946, 633] on img at bounding box center [944, 783] width 12 height 12
click at [22, 477] on div at bounding box center [26, 478] width 9 height 9
click at [27, 431] on div at bounding box center [26, 431] width 9 height 9
click at [29, 480] on div at bounding box center [26, 478] width 9 height 9
click at [29, 529] on div at bounding box center [26, 526] width 9 height 9
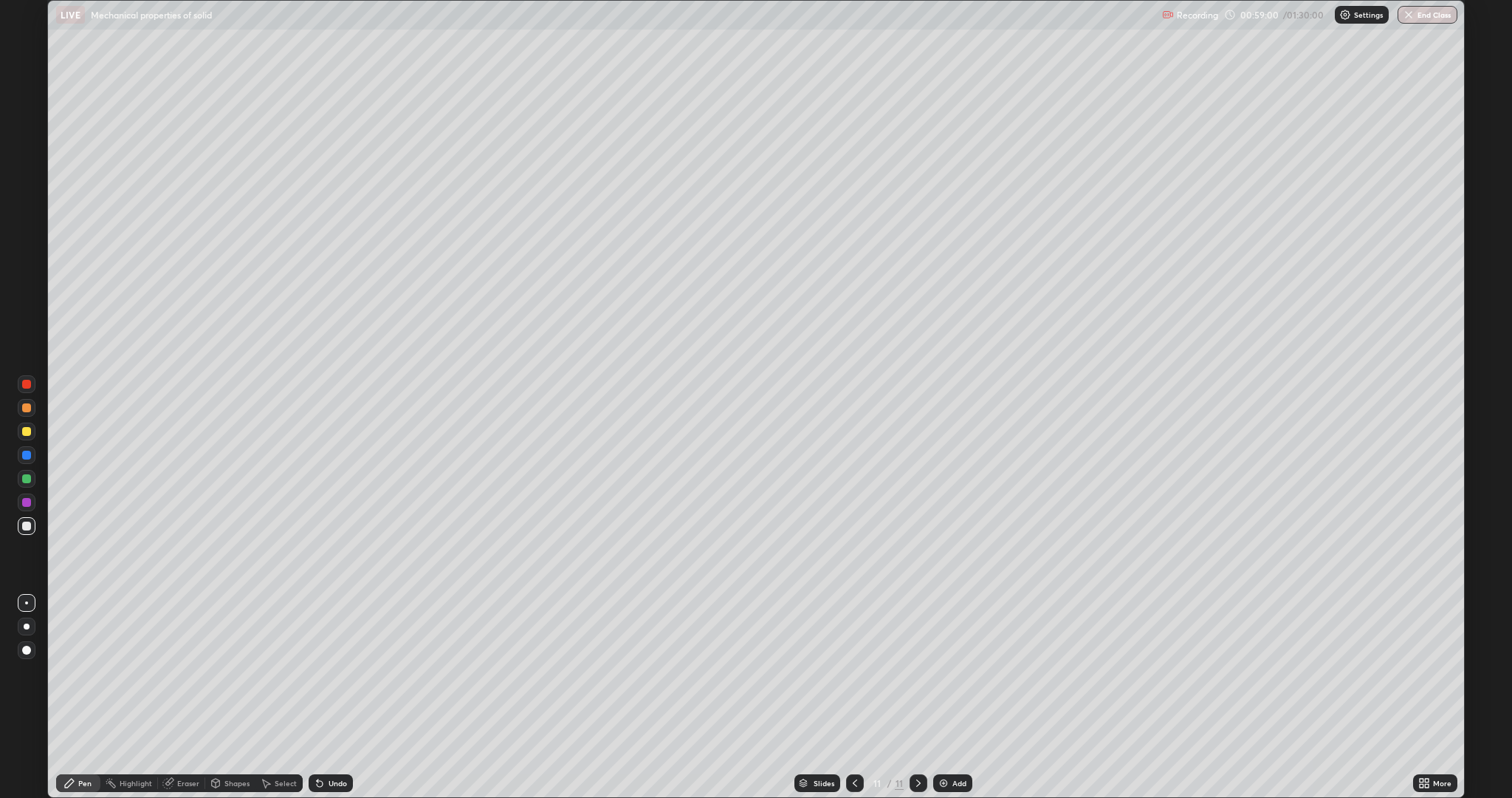
click at [331, 633] on div "Undo" at bounding box center [337, 782] width 19 height 7
click at [335, 633] on div "Undo" at bounding box center [337, 782] width 19 height 7
click at [28, 503] on div at bounding box center [26, 502] width 9 height 9
click at [338, 633] on div "Undo" at bounding box center [337, 782] width 19 height 7
click at [29, 525] on div at bounding box center [26, 526] width 9 height 9
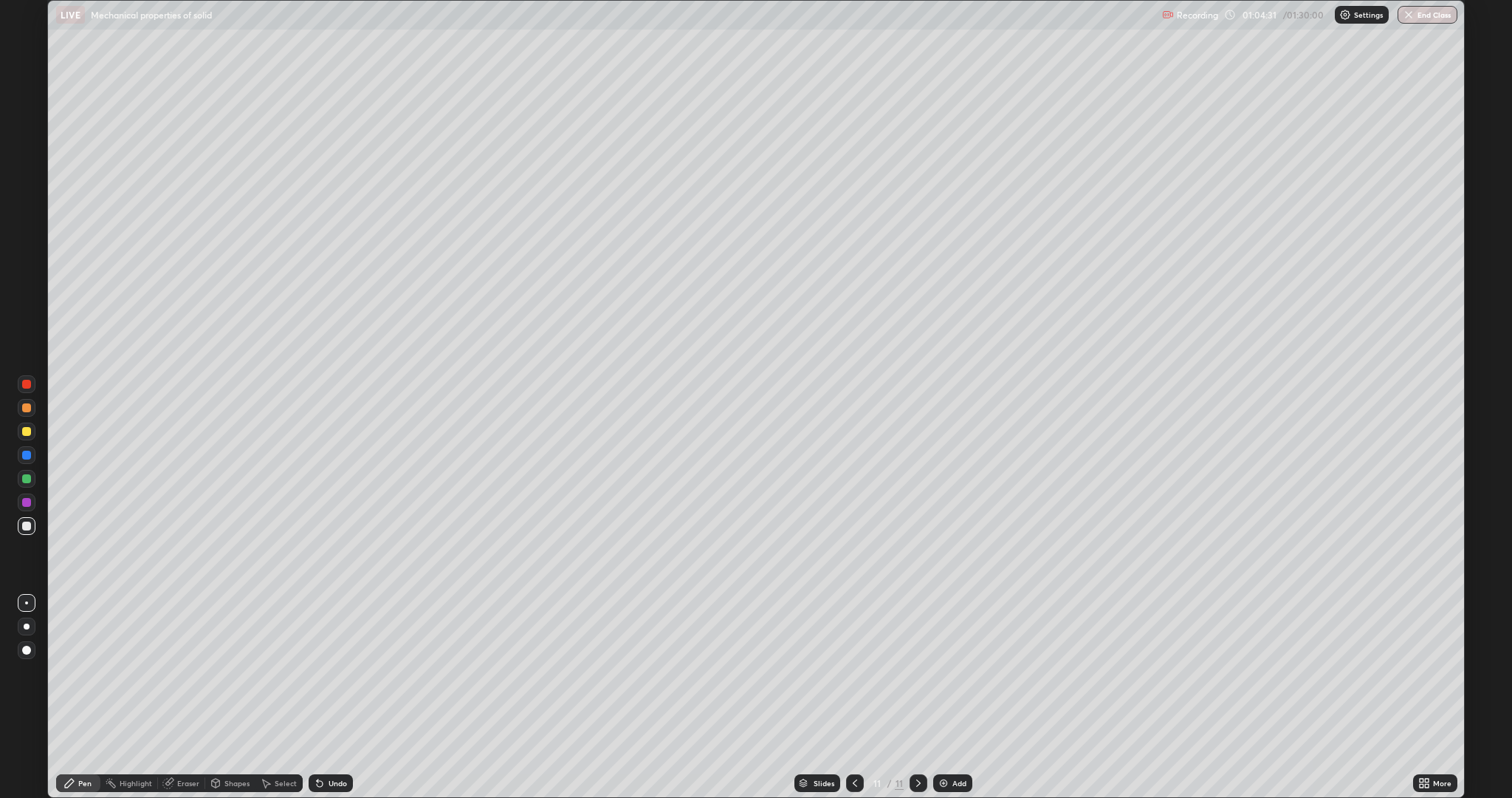
click at [951, 633] on div "Add" at bounding box center [952, 783] width 39 height 18
click at [242, 633] on div "Shapes" at bounding box center [236, 782] width 25 height 7
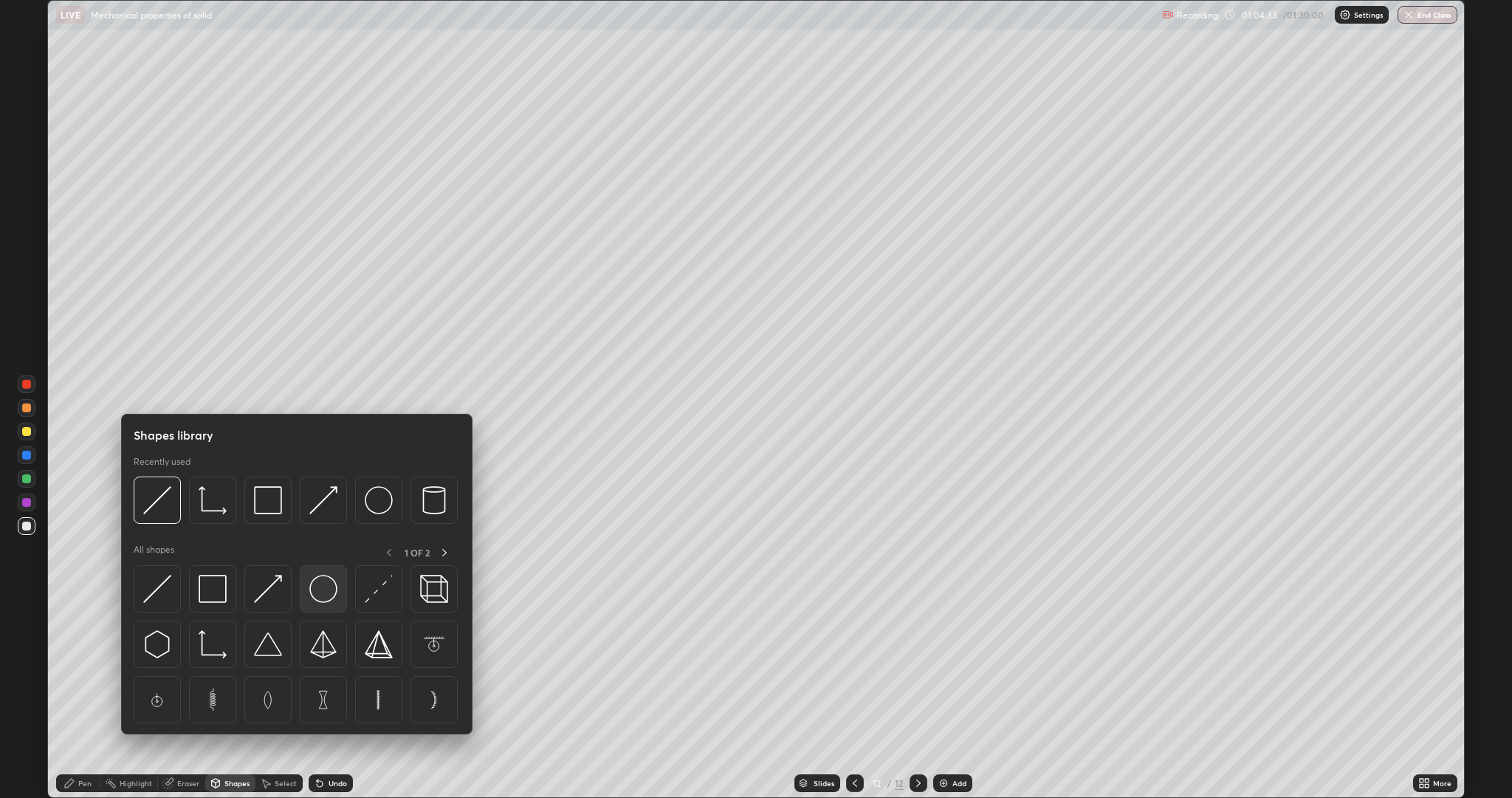
click at [314, 587] on img at bounding box center [323, 589] width 28 height 28
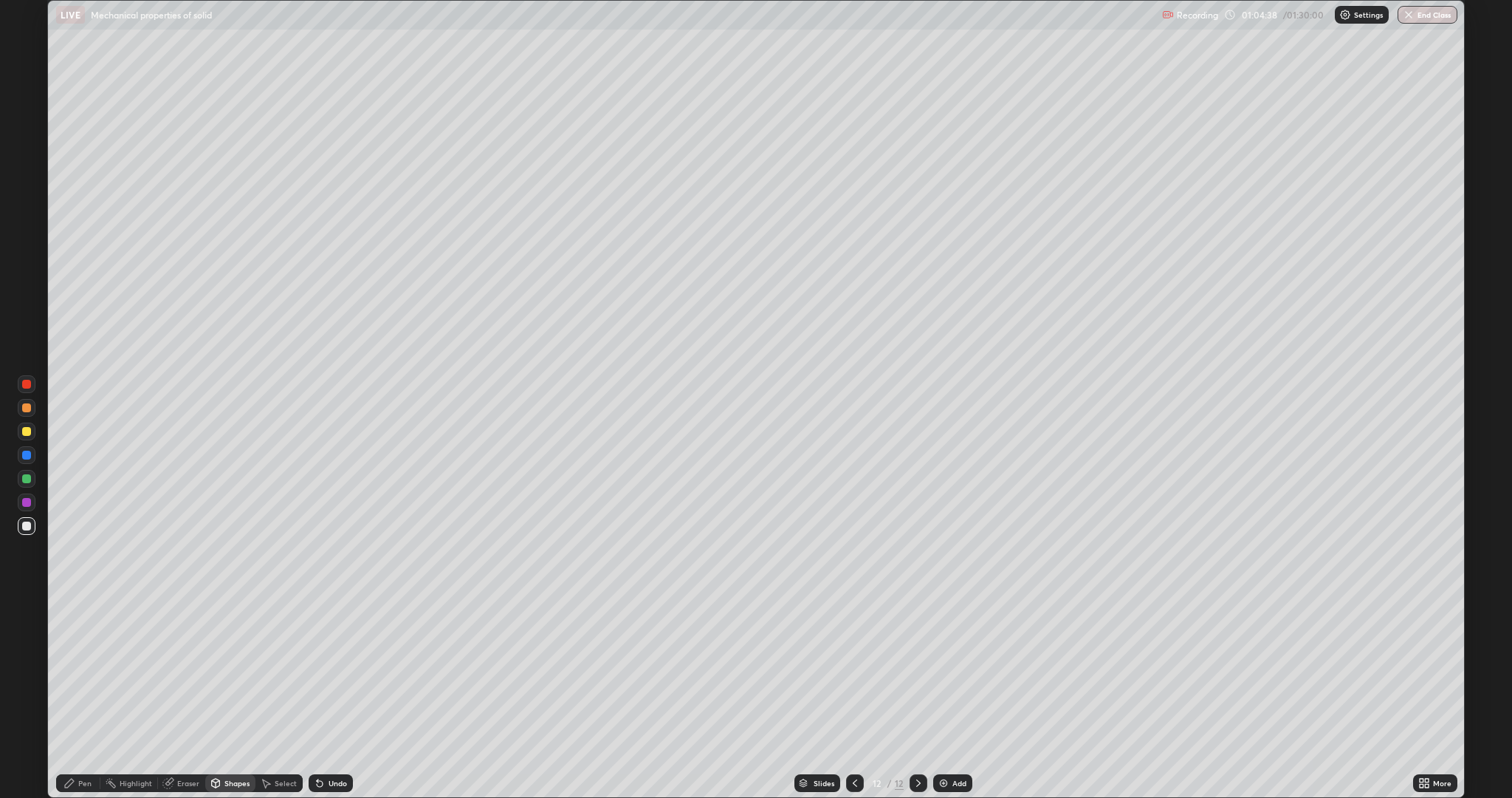
click at [84, 633] on div "Pen" at bounding box center [84, 782] width 13 height 7
click at [27, 502] on div at bounding box center [26, 502] width 9 height 9
click at [29, 480] on div at bounding box center [26, 478] width 9 height 9
click at [337, 633] on div "Undo" at bounding box center [337, 782] width 19 height 7
click at [340, 633] on div "Undo" at bounding box center [337, 782] width 19 height 7
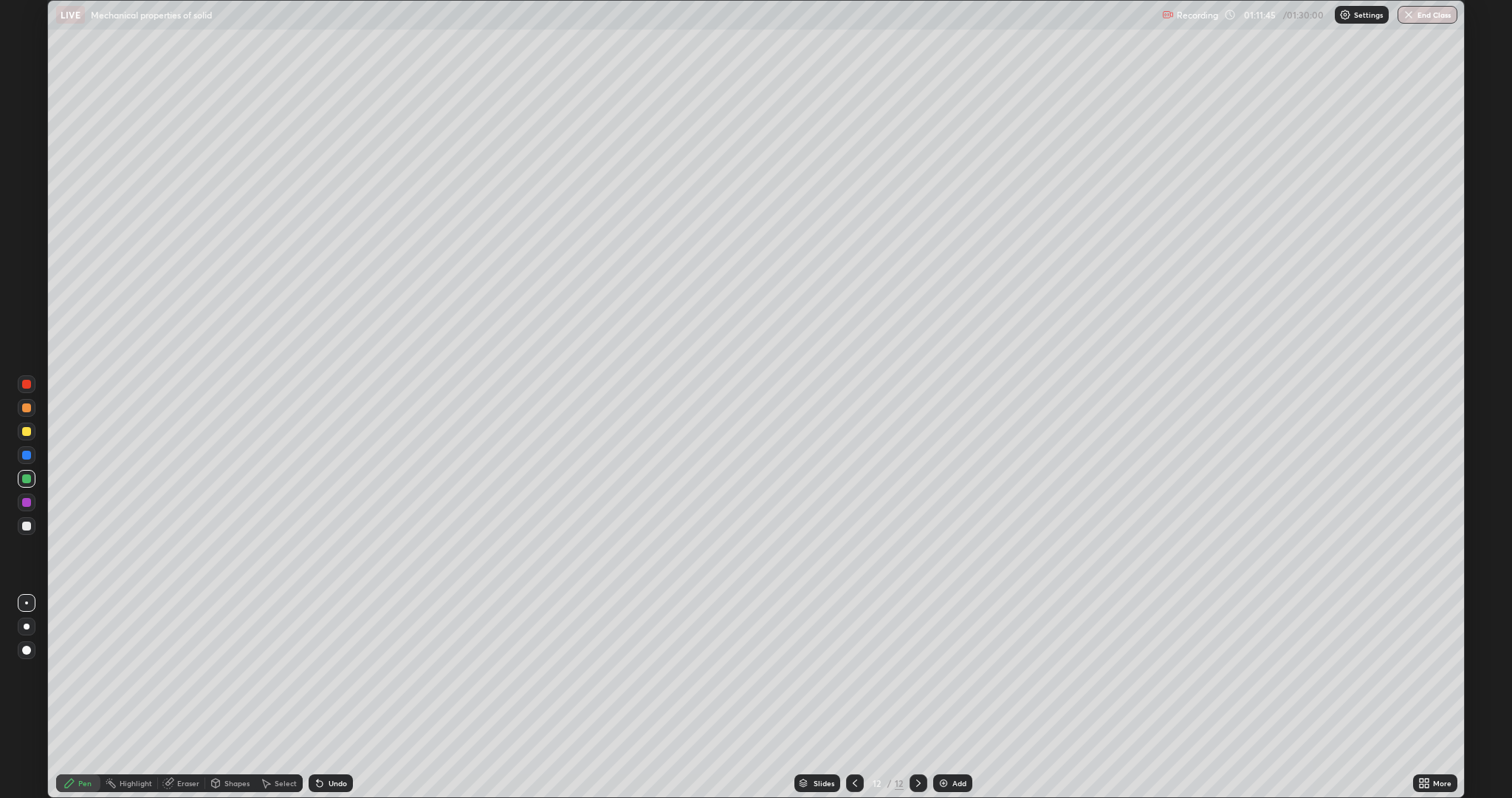
click at [23, 524] on div at bounding box center [26, 526] width 9 height 9
click at [27, 503] on div at bounding box center [26, 502] width 9 height 9
click at [24, 528] on div at bounding box center [26, 526] width 9 height 9
click at [952, 633] on div "Add" at bounding box center [959, 782] width 14 height 7
click at [22, 502] on div at bounding box center [26, 502] width 9 height 9
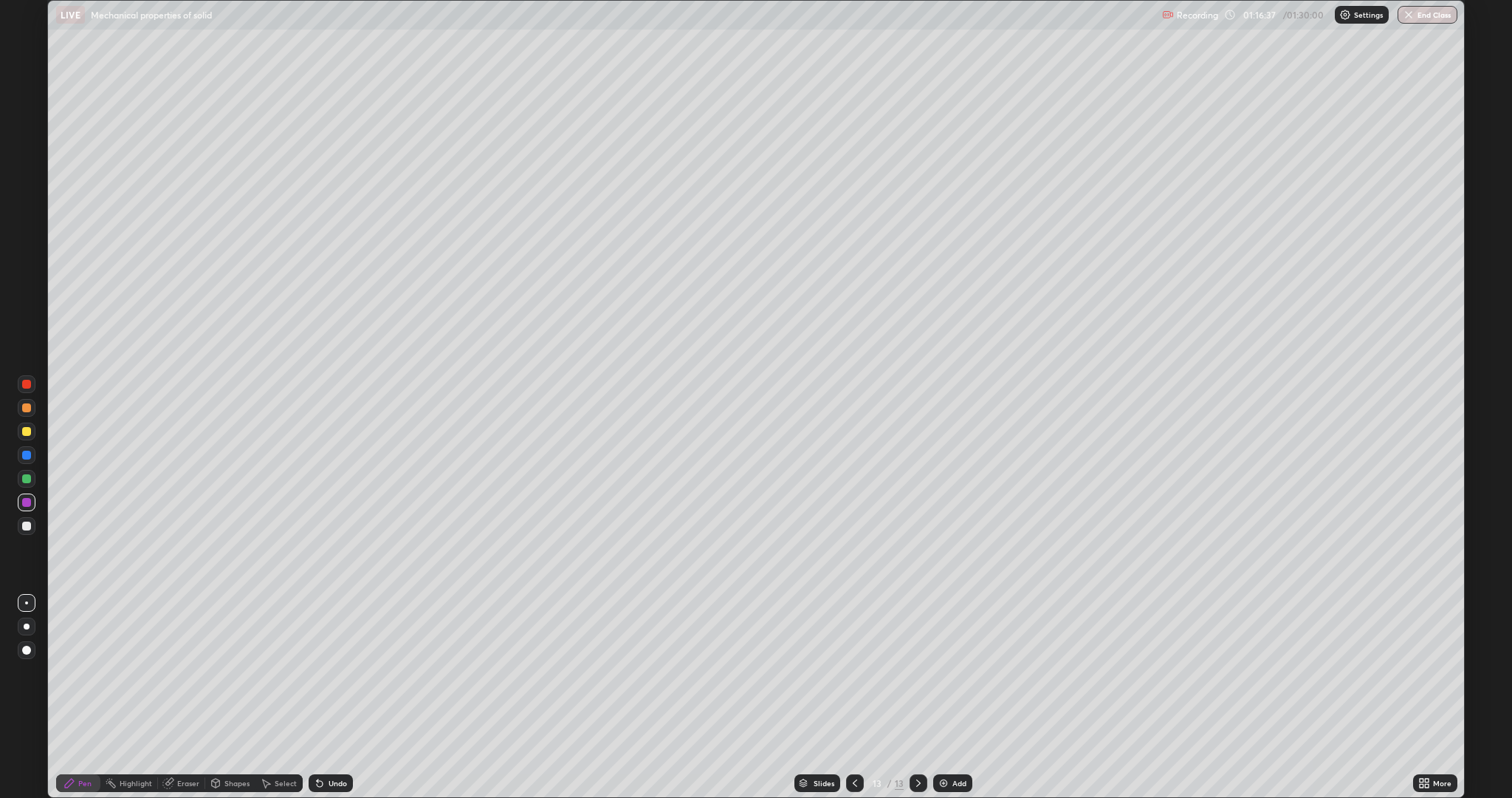
click at [26, 475] on div at bounding box center [26, 478] width 9 height 9
click at [27, 526] on div at bounding box center [26, 526] width 9 height 9
click at [27, 506] on div at bounding box center [26, 502] width 9 height 9
click at [22, 481] on div at bounding box center [26, 478] width 9 height 9
click at [348, 633] on div "Undo" at bounding box center [330, 783] width 44 height 18
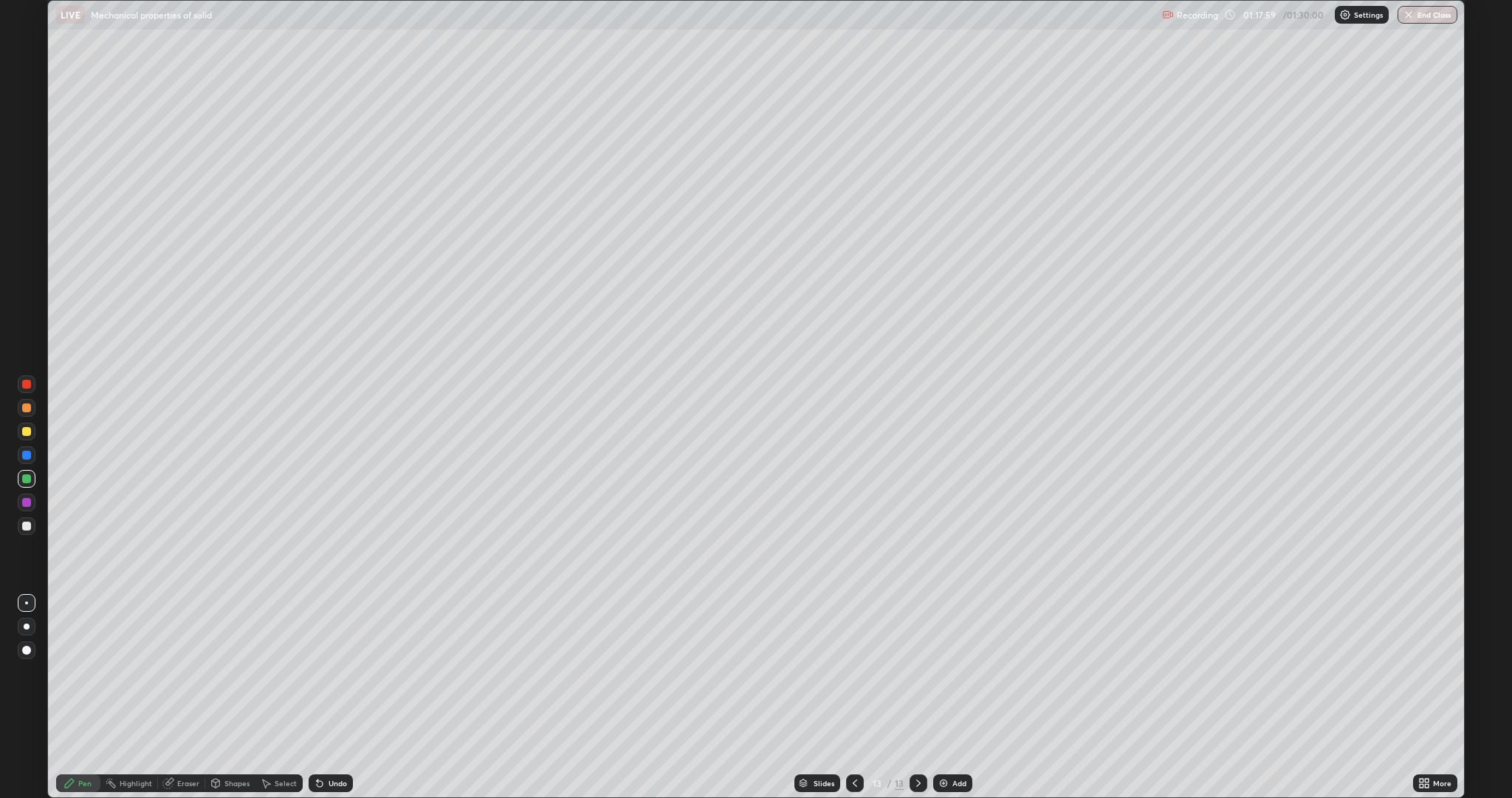
click at [349, 633] on div "Undo" at bounding box center [330, 783] width 44 height 18
click at [347, 633] on div "Undo" at bounding box center [330, 783] width 44 height 18
click at [343, 633] on div "Undo" at bounding box center [337, 782] width 19 height 7
click at [334, 633] on div "Undo" at bounding box center [337, 782] width 19 height 7
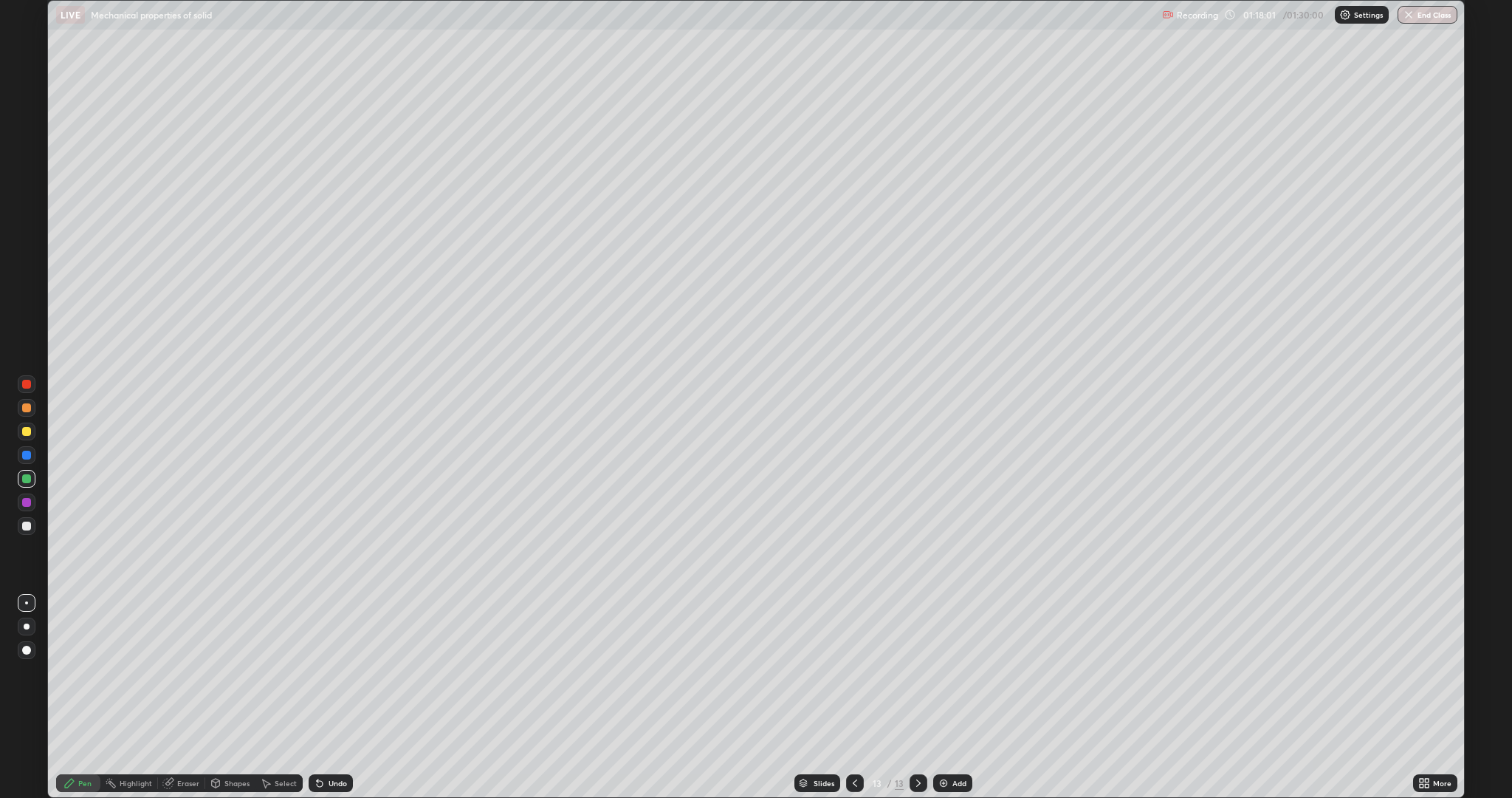
click at [331, 633] on div "Undo" at bounding box center [337, 782] width 19 height 7
click at [340, 633] on div "Undo" at bounding box center [337, 782] width 19 height 7
click at [181, 633] on div "Eraser" at bounding box center [181, 783] width 47 height 18
click at [89, 633] on div "Pen" at bounding box center [84, 782] width 13 height 7
click at [27, 526] on div at bounding box center [26, 526] width 9 height 9
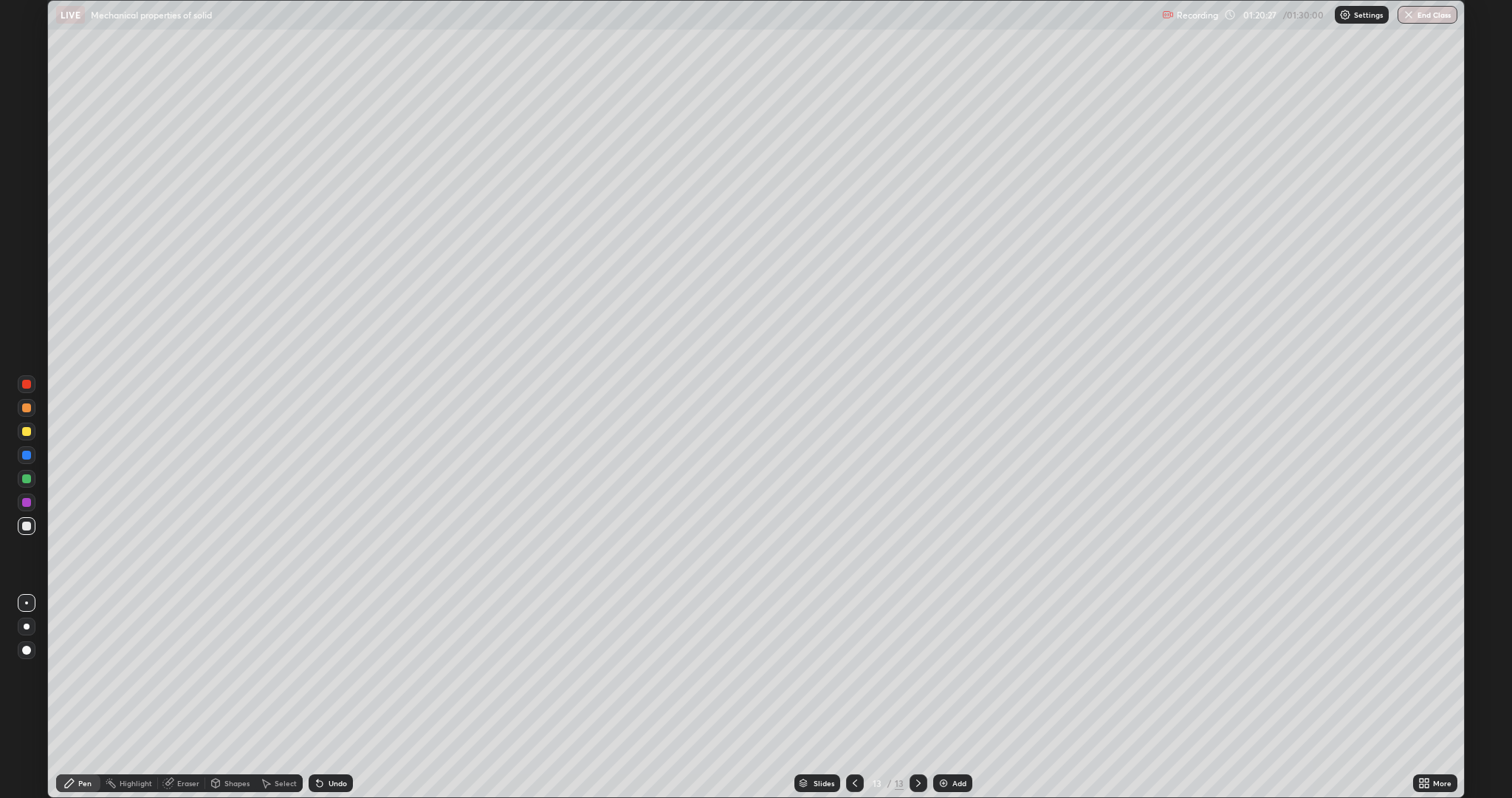
click at [27, 502] on div at bounding box center [26, 502] width 9 height 9
click at [25, 477] on div at bounding box center [26, 478] width 9 height 9
click at [341, 633] on div "Undo" at bounding box center [337, 782] width 19 height 7
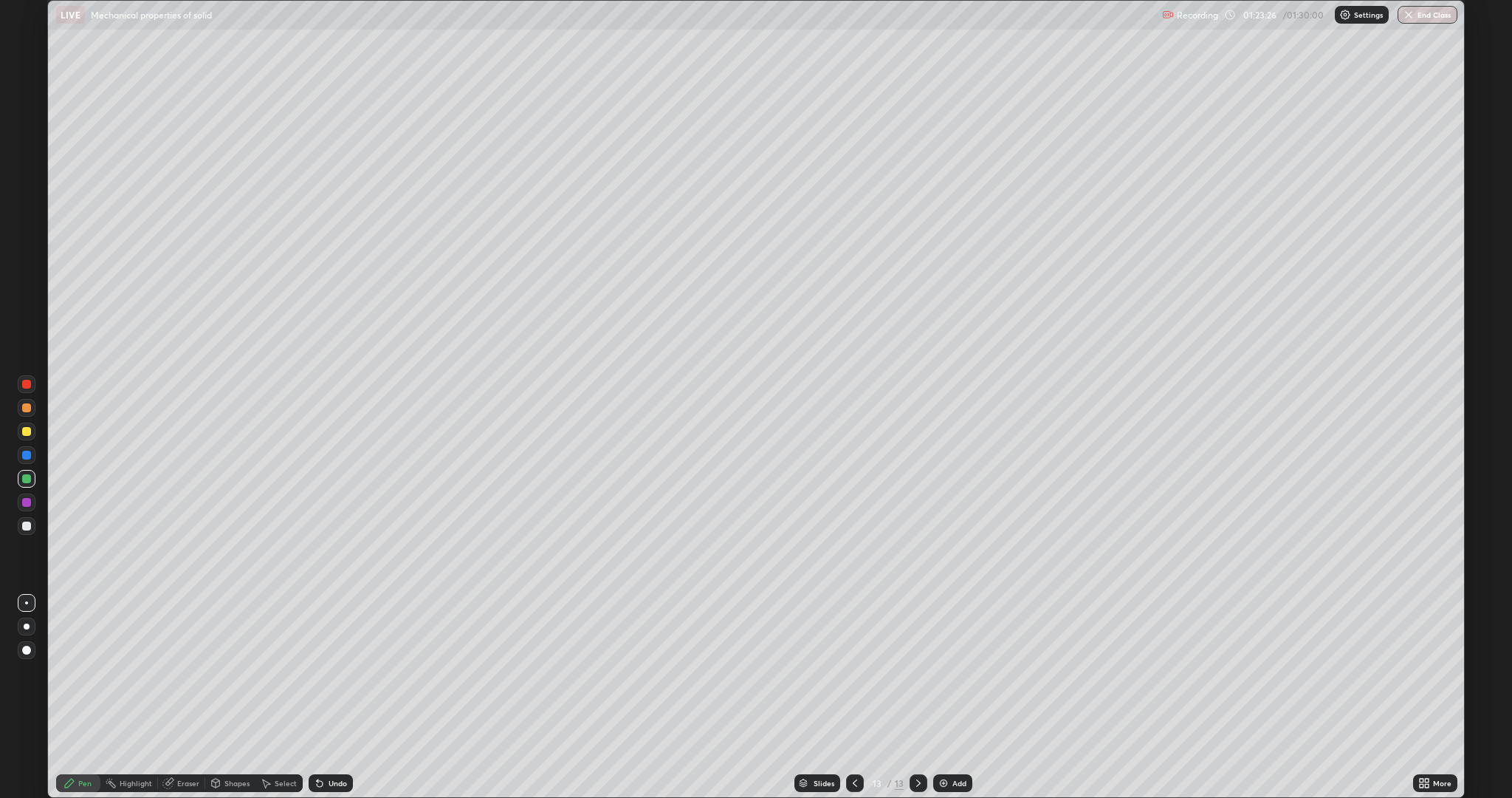
click at [342, 633] on div "Undo" at bounding box center [337, 782] width 19 height 7
click at [341, 633] on div "Undo" at bounding box center [330, 783] width 44 height 18
click at [341, 633] on div "Undo" at bounding box center [337, 782] width 19 height 7
click at [342, 633] on div "Undo" at bounding box center [337, 782] width 19 height 7
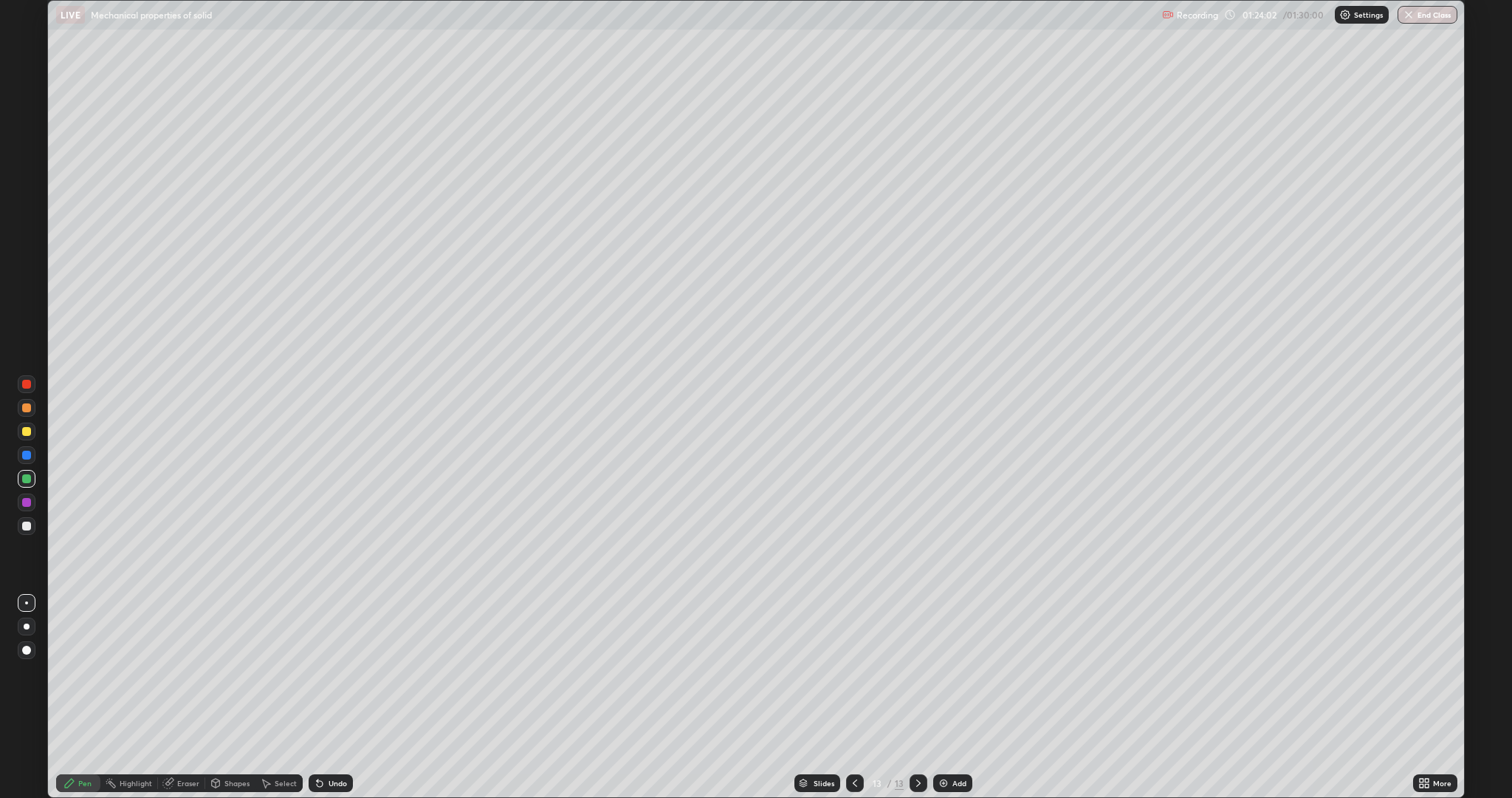
click at [282, 633] on div "Select" at bounding box center [285, 782] width 22 height 7
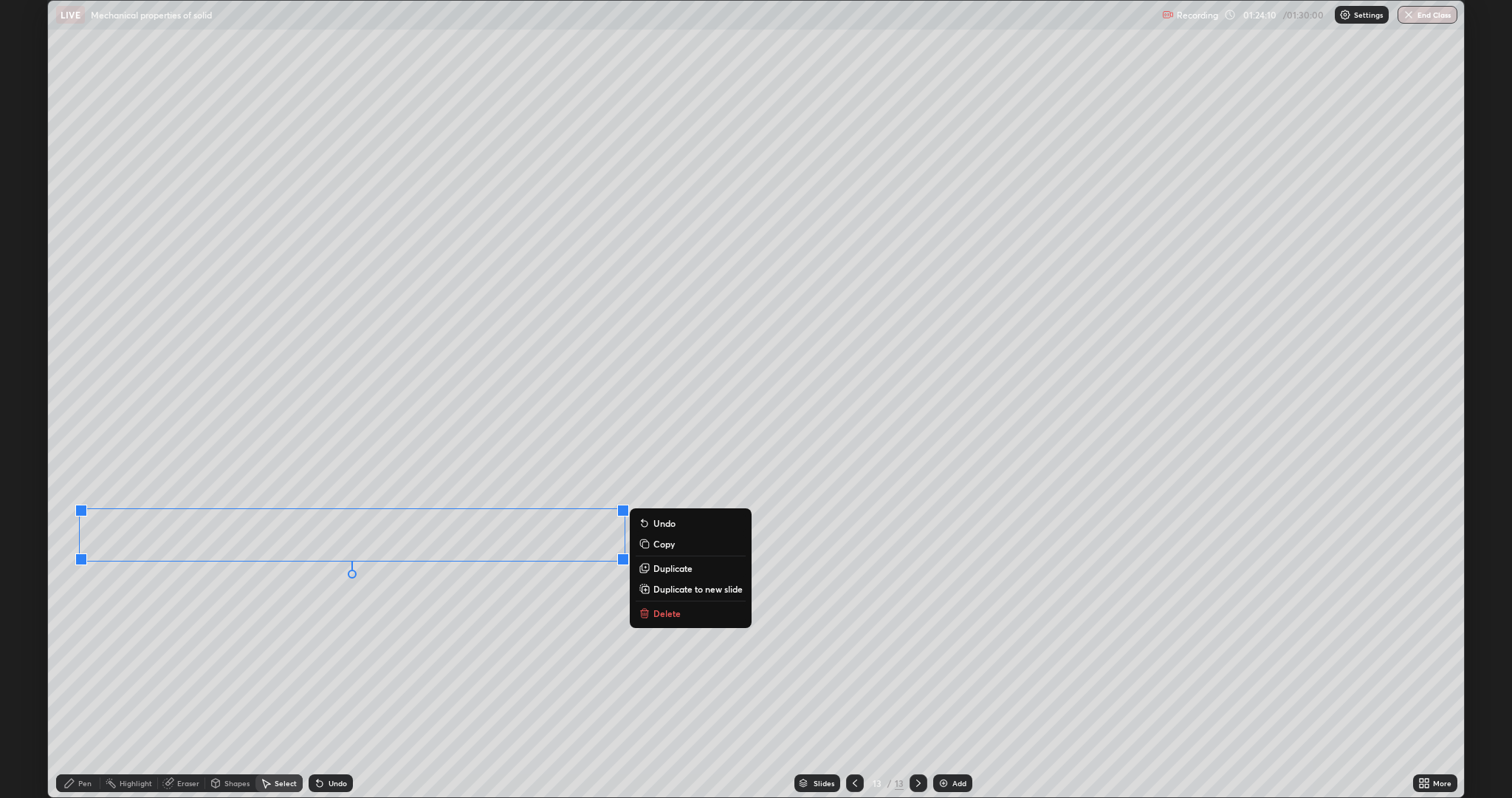
click at [107, 633] on circle at bounding box center [106, 781] width 1 height 1
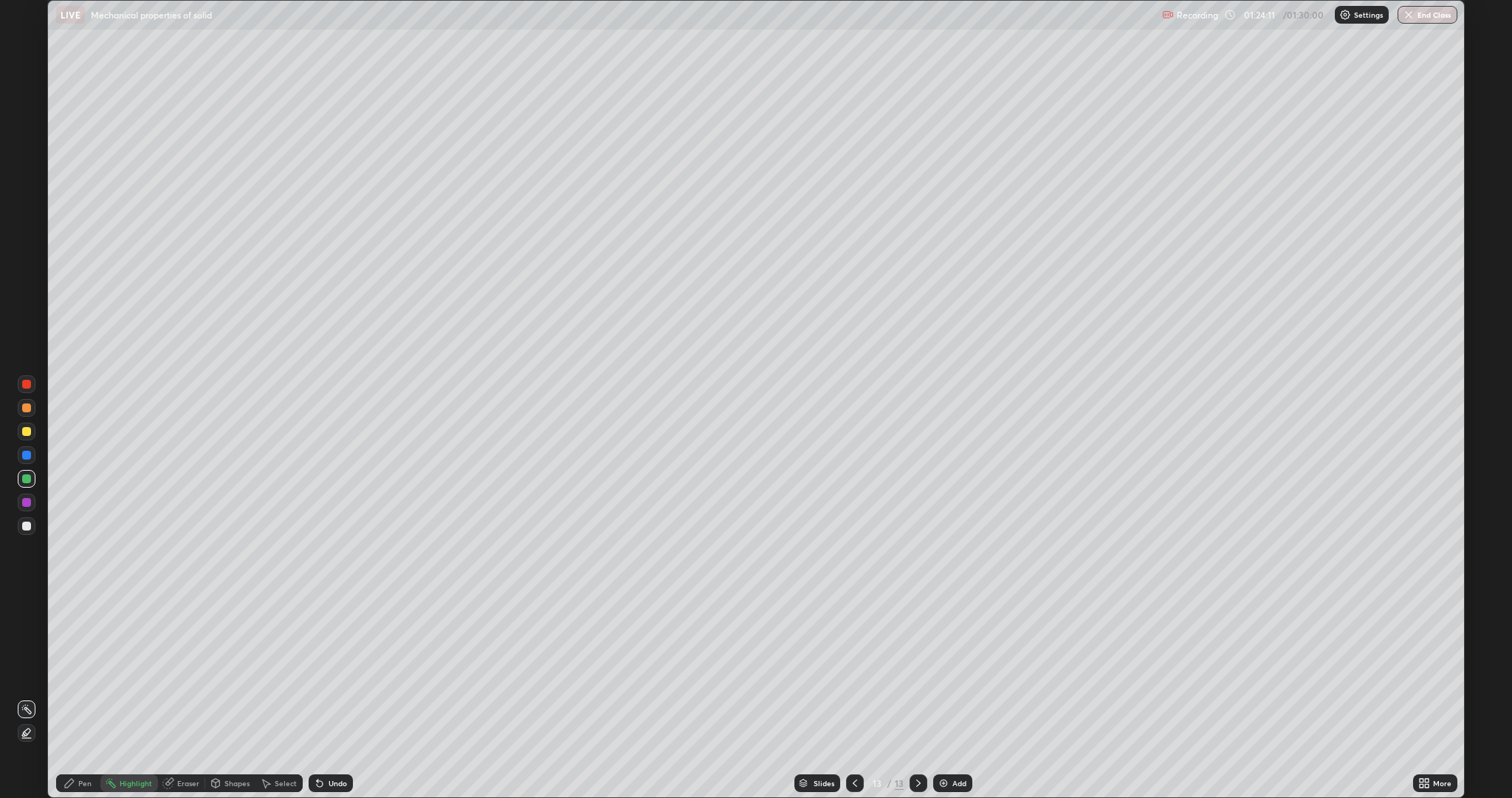
click at [93, 633] on div "Pen" at bounding box center [78, 783] width 44 height 18
click at [229, 633] on div "Shapes" at bounding box center [236, 782] width 25 height 7
click at [164, 633] on icon at bounding box center [169, 783] width 10 height 10
click at [90, 633] on div "Pen" at bounding box center [84, 782] width 13 height 7
click at [335, 633] on div "Undo" at bounding box center [337, 782] width 19 height 7
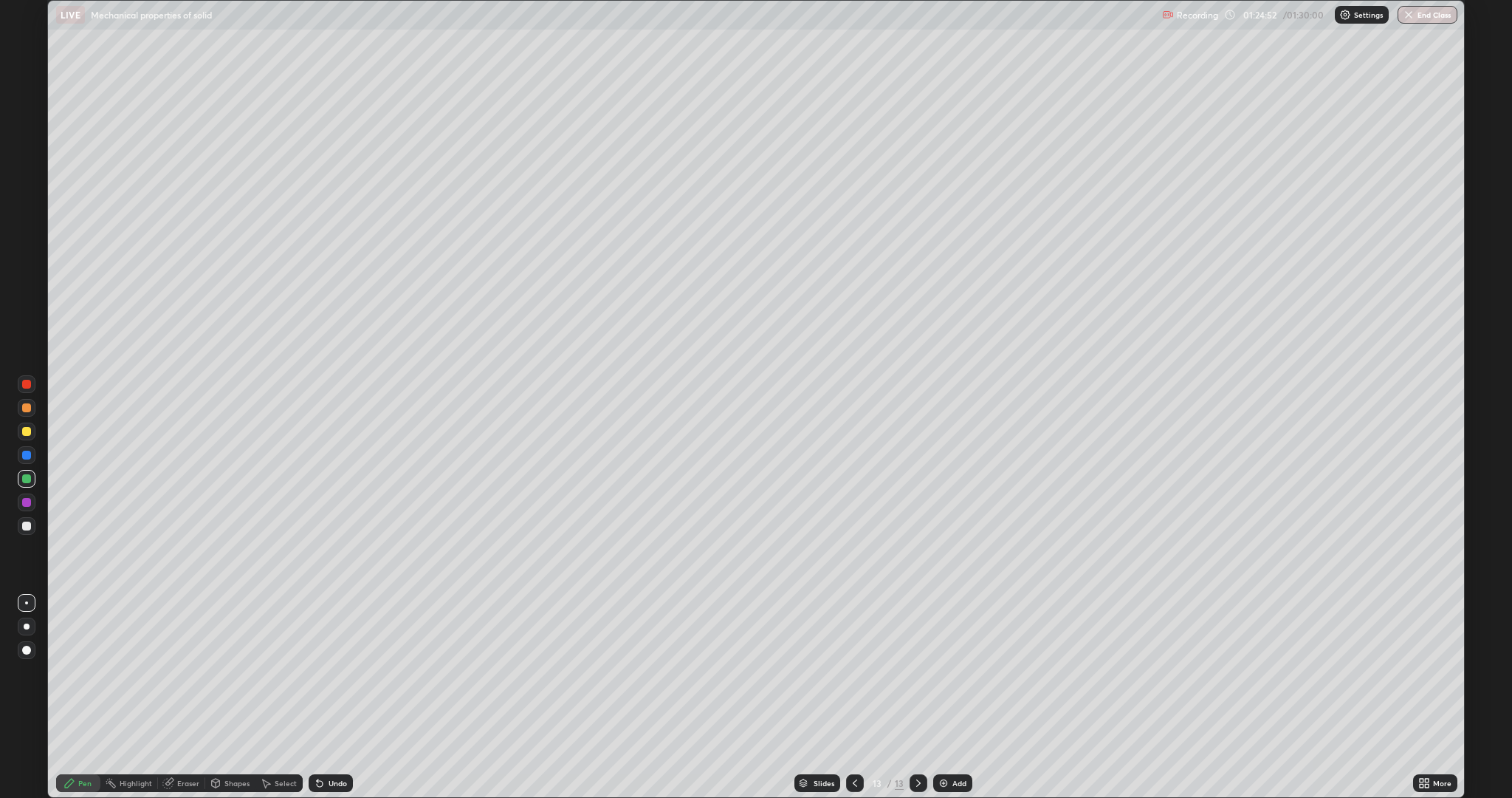
click at [335, 633] on div "Undo" at bounding box center [337, 782] width 19 height 7
click at [331, 633] on div "Undo" at bounding box center [337, 782] width 19 height 7
click at [332, 633] on div "Undo" at bounding box center [337, 782] width 19 height 7
click at [335, 633] on div "Undo" at bounding box center [337, 782] width 19 height 7
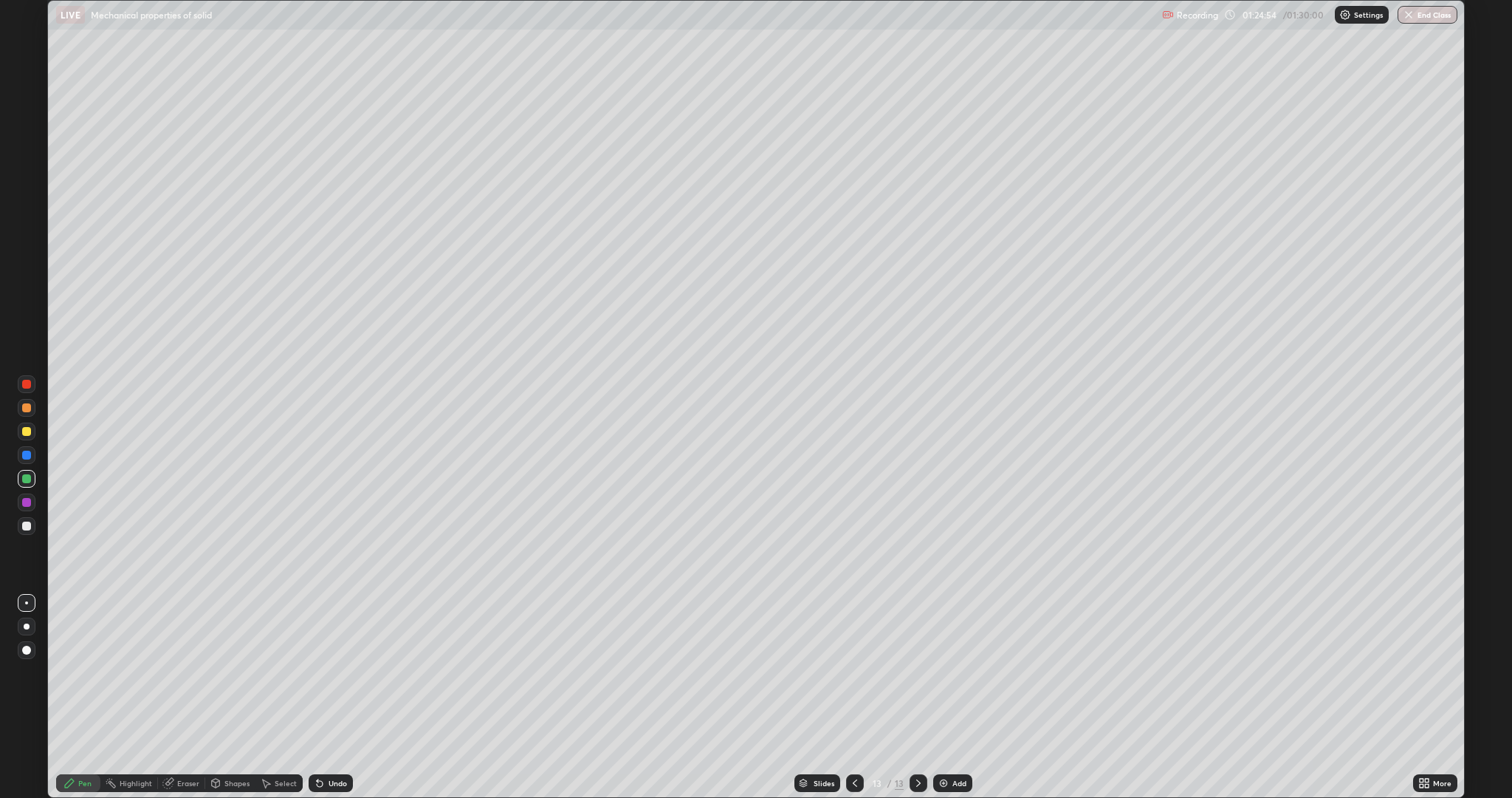
click at [335, 633] on div "Undo" at bounding box center [337, 782] width 19 height 7
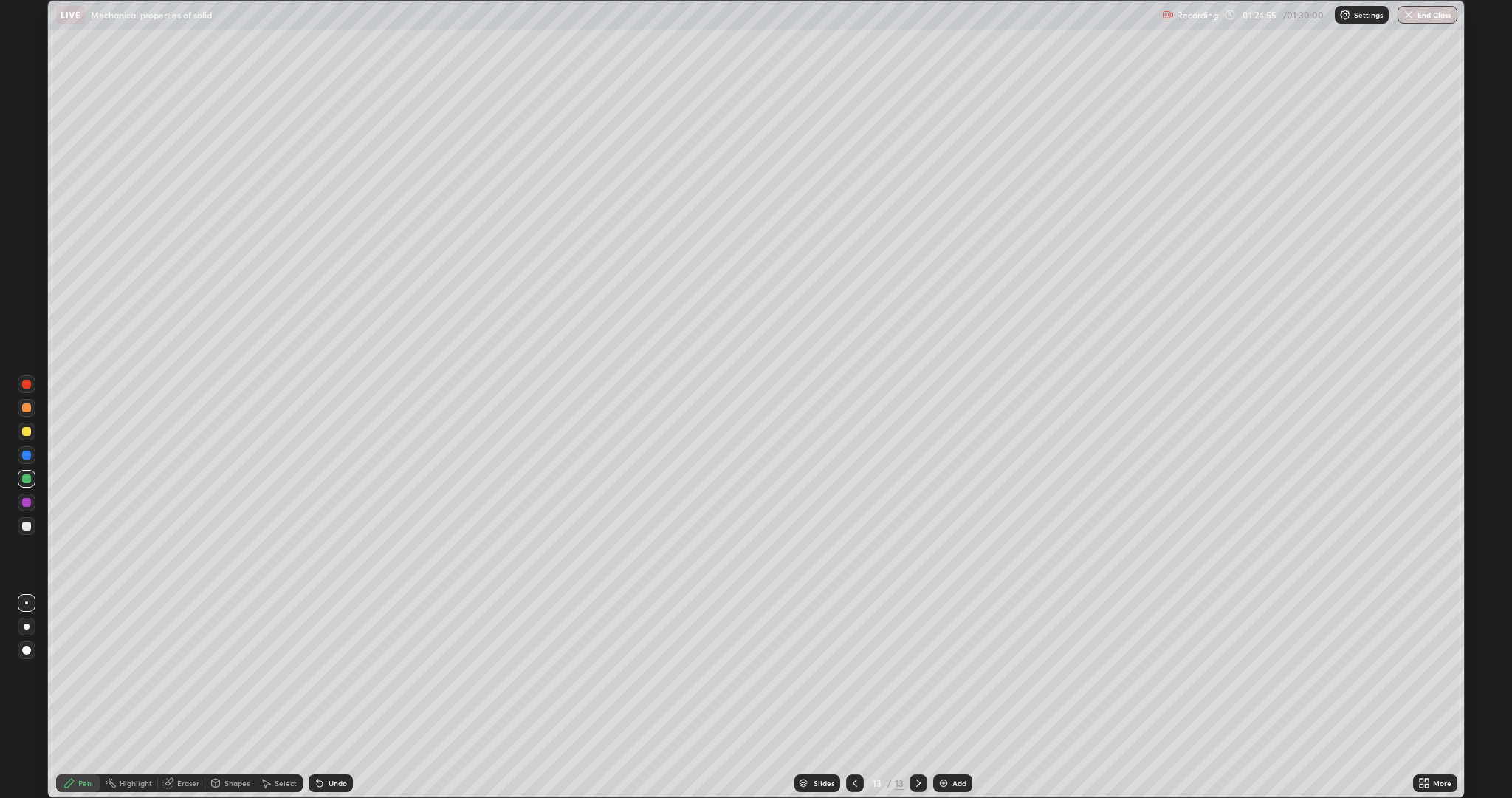
click at [331, 633] on div "Undo" at bounding box center [337, 782] width 19 height 7
click at [175, 633] on div "Eraser" at bounding box center [181, 783] width 47 height 18
click at [85, 633] on div "Pen" at bounding box center [84, 782] width 13 height 7
click at [266, 633] on icon at bounding box center [267, 783] width 8 height 9
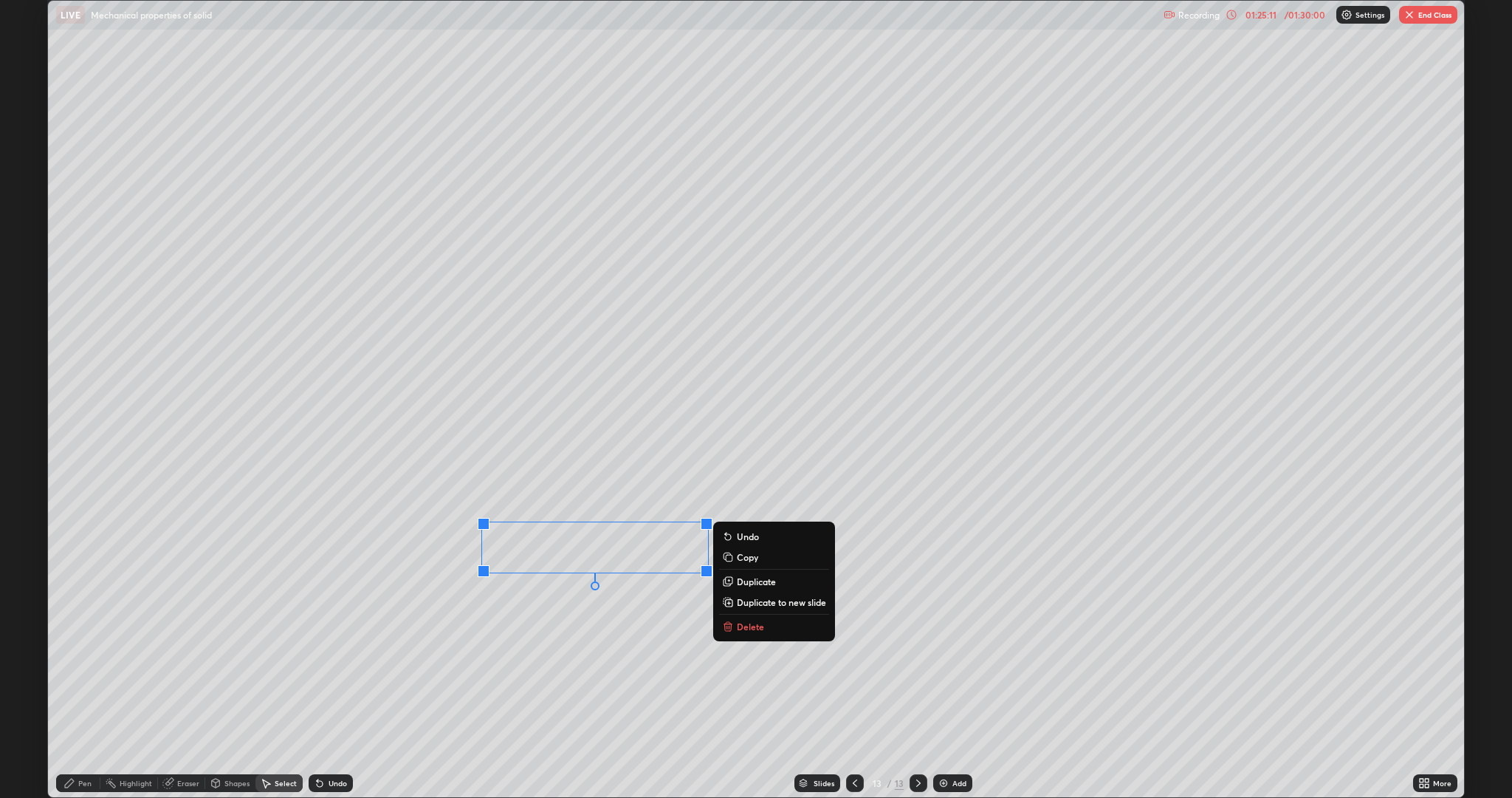
click at [70, 633] on icon at bounding box center [69, 782] width 9 height 9
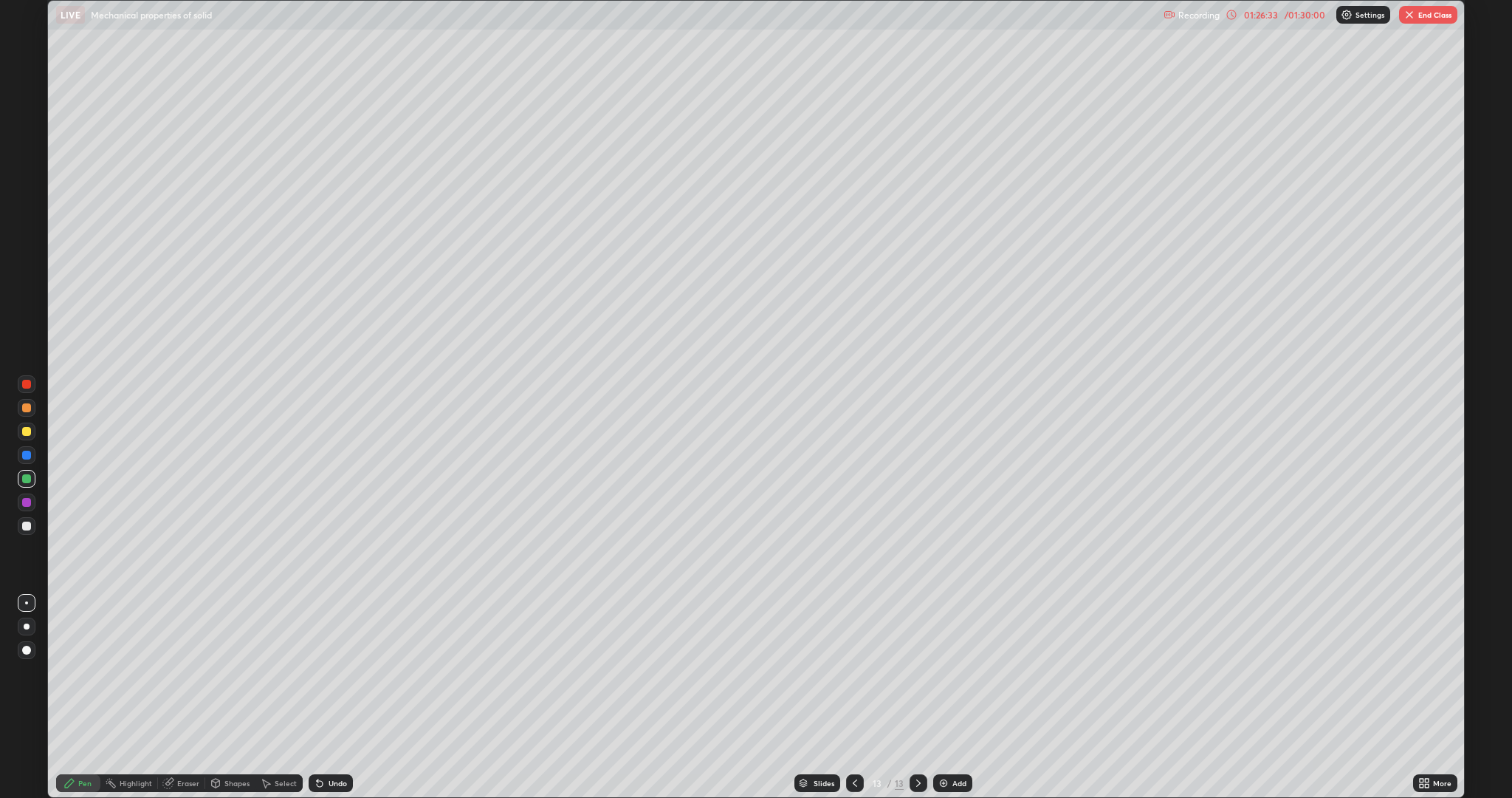
click at [189, 633] on div "Eraser" at bounding box center [189, 782] width 22 height 7
click at [83, 633] on div "Pen" at bounding box center [84, 782] width 13 height 7
click at [1422, 18] on button "End Class" at bounding box center [1428, 15] width 58 height 18
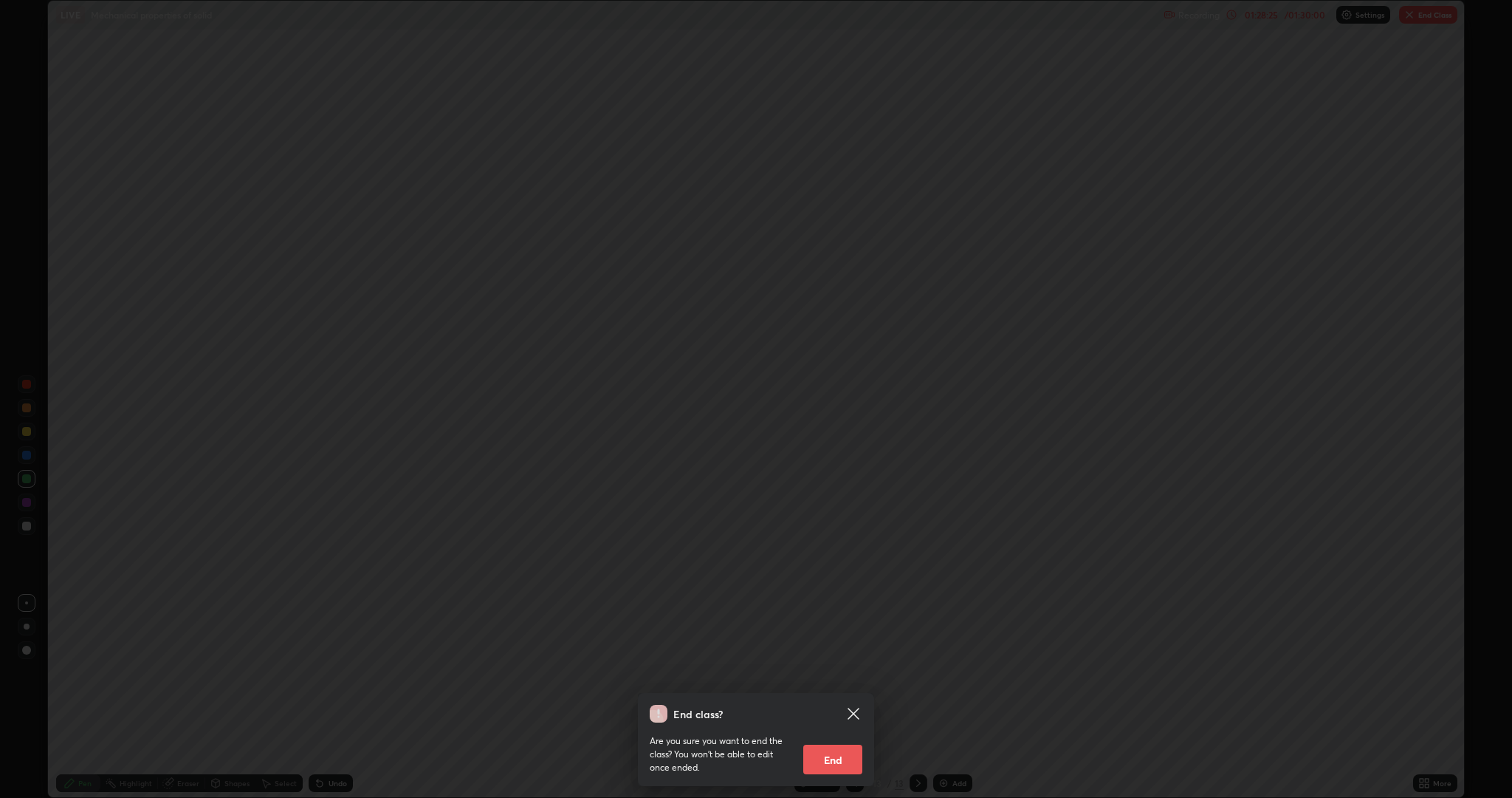
click at [844, 633] on button "End" at bounding box center [833, 759] width 59 height 30
click at [837, 633] on div "End class? Are you sure you want to end the class? You won’t be able to edit on…" at bounding box center [756, 399] width 1512 height 798
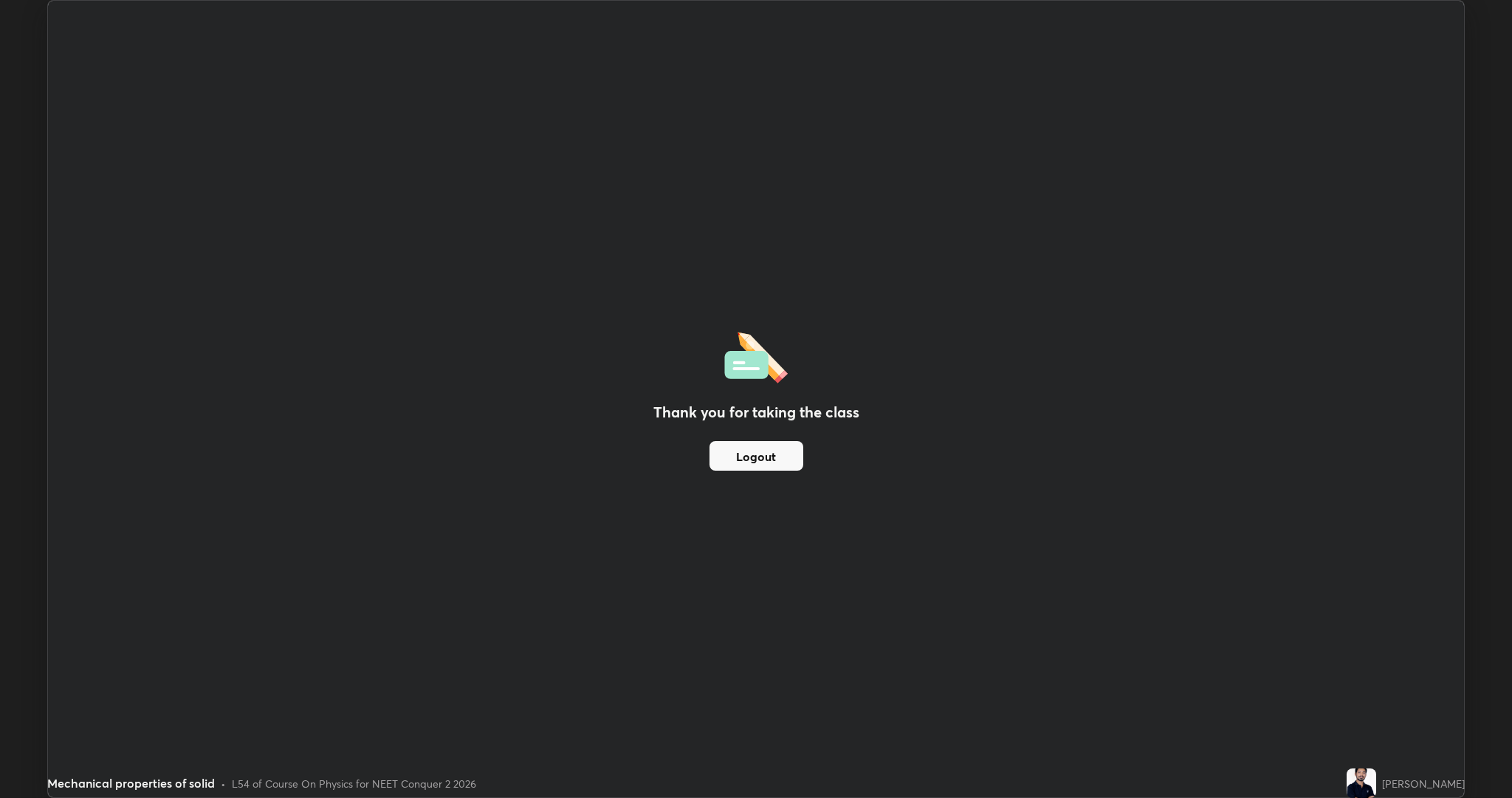
click at [776, 456] on button "Logout" at bounding box center [756, 456] width 94 height 30
click at [781, 464] on button "Logout" at bounding box center [756, 456] width 94 height 30
click at [772, 458] on button "Logout" at bounding box center [756, 456] width 94 height 30
